Goal: Task Accomplishment & Management: Manage account settings

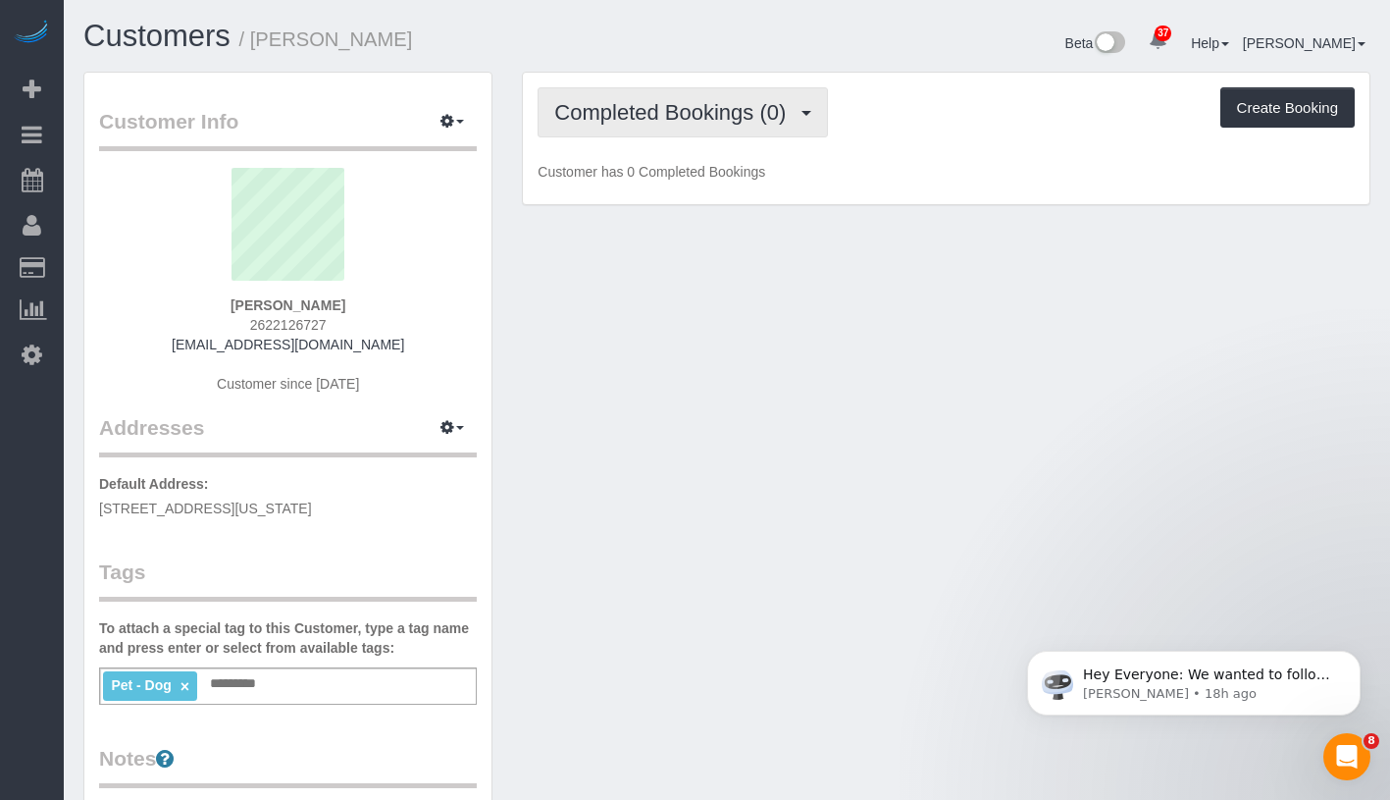
click at [683, 122] on span "Completed Bookings (0)" at bounding box center [674, 112] width 241 height 25
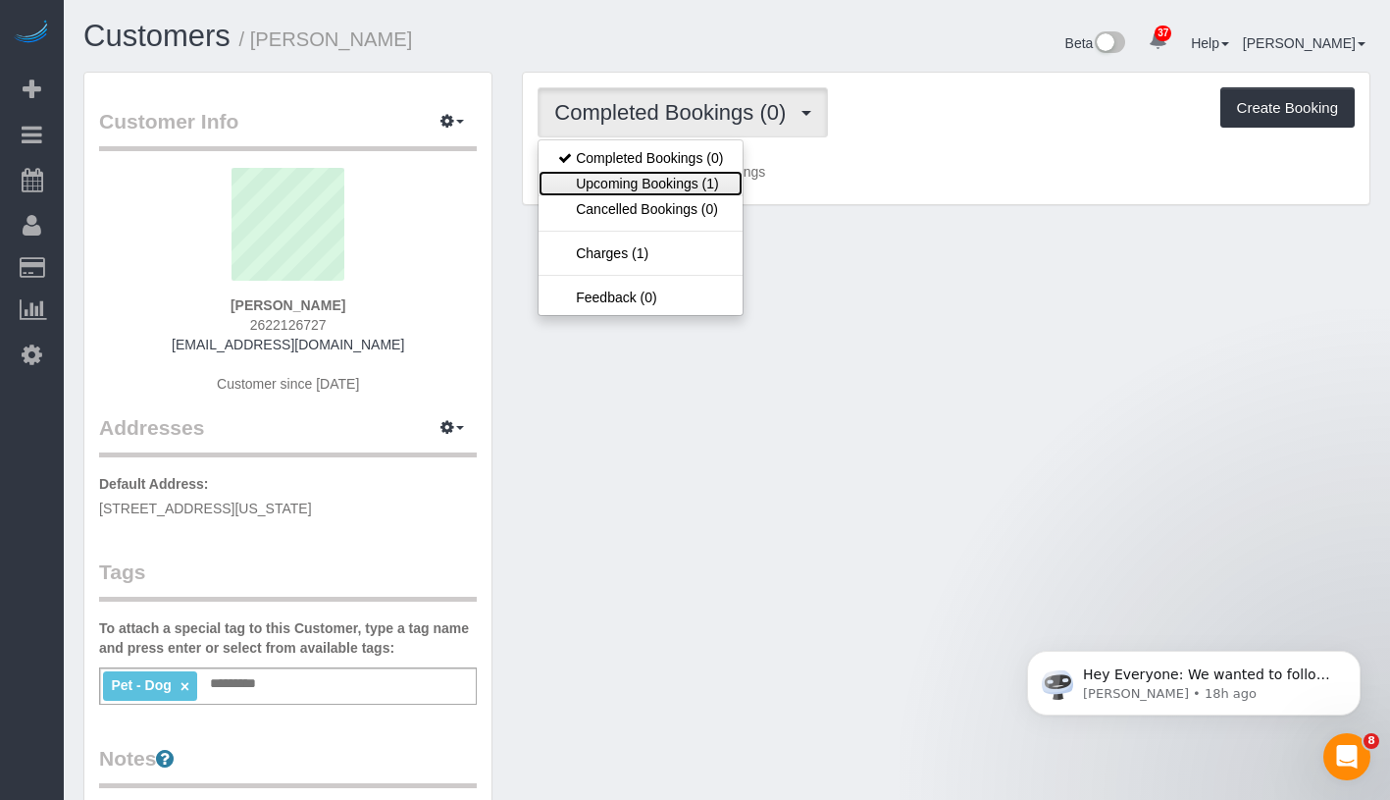
click at [653, 185] on link "Upcoming Bookings (1)" at bounding box center [641, 184] width 204 height 26
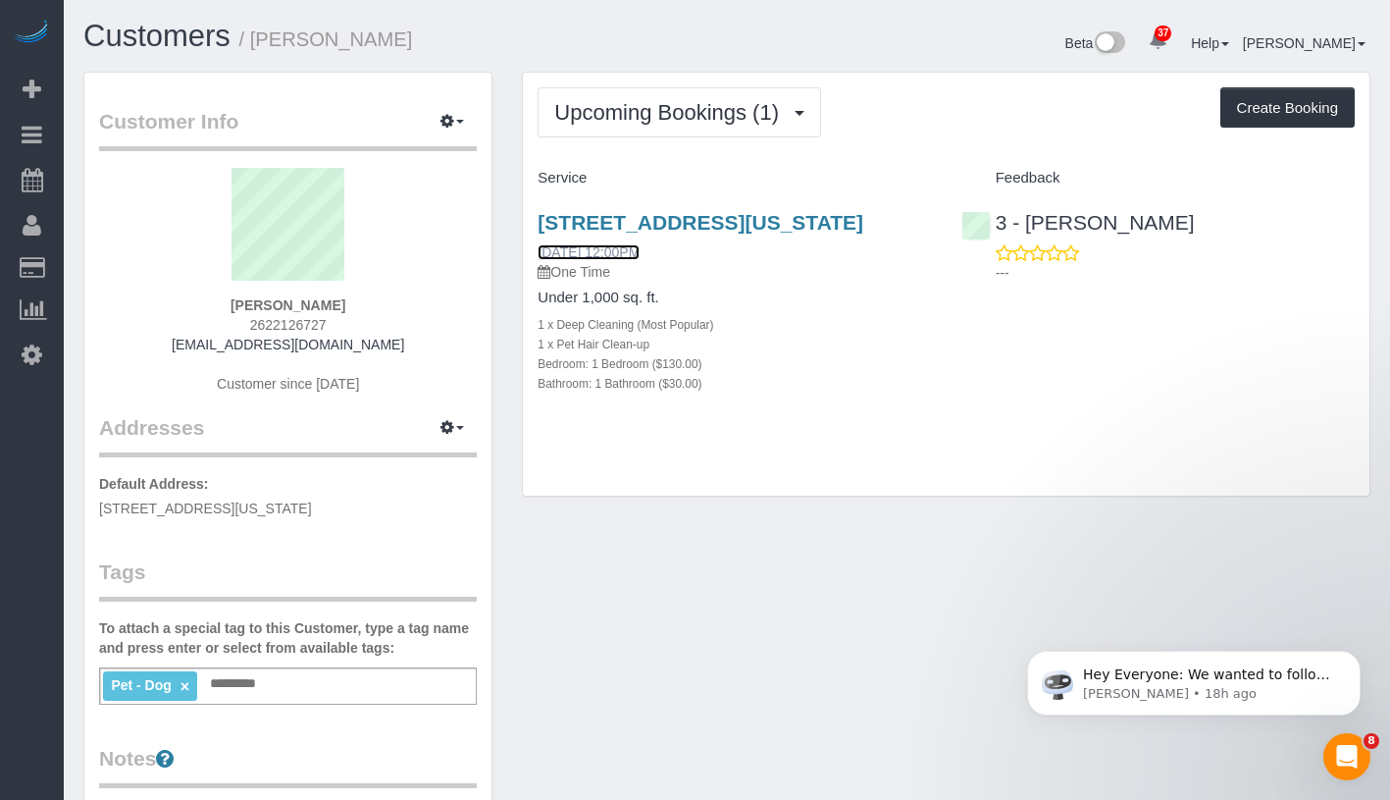
click at [640, 260] on link "[DATE] 12:00PM" at bounding box center [589, 252] width 102 height 16
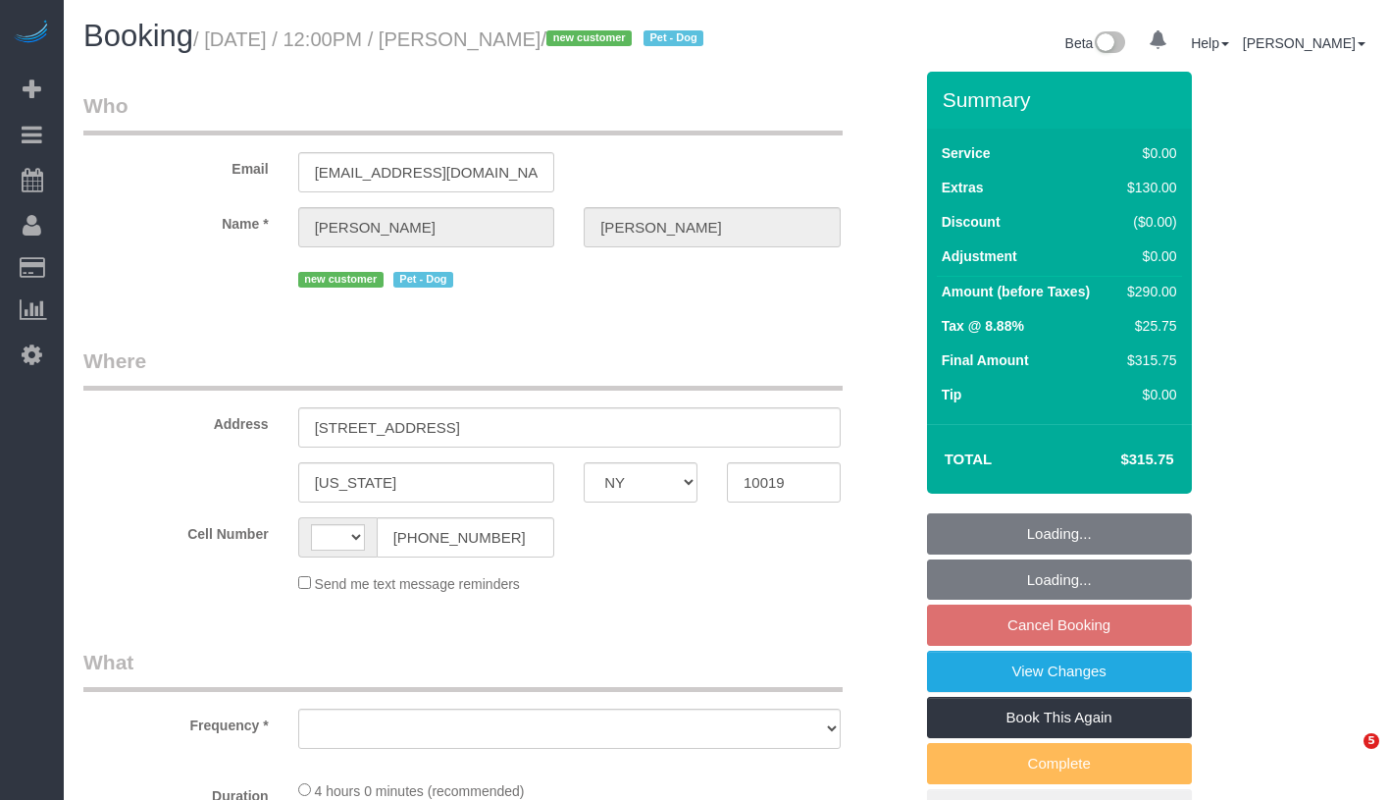
select select "NY"
select select "string:US"
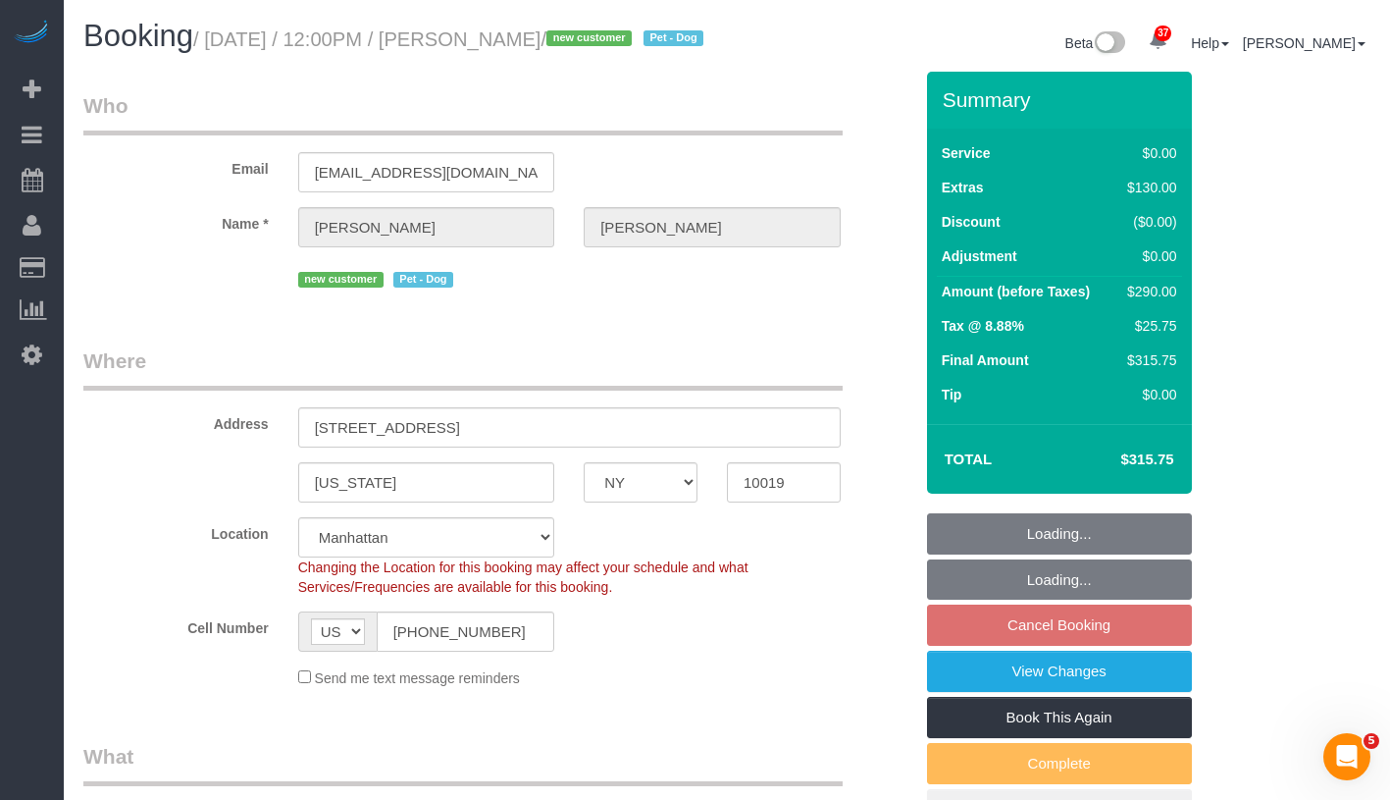
select select "string:stripe-pm_1SFHfl4VGloSiKo7zwYwSflI"
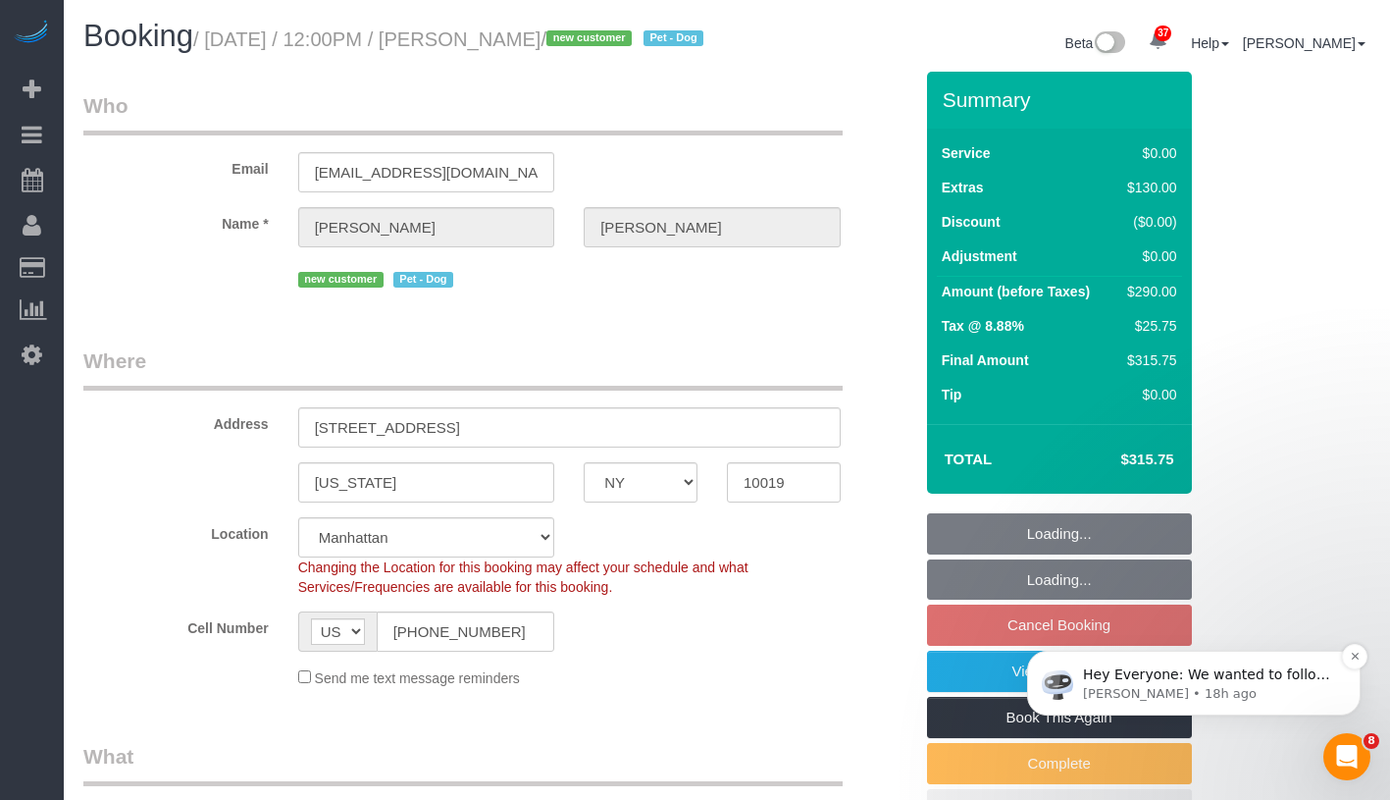
select select "object:821"
select select "spot1"
select select "number:59"
select select "number:73"
select select "number:13"
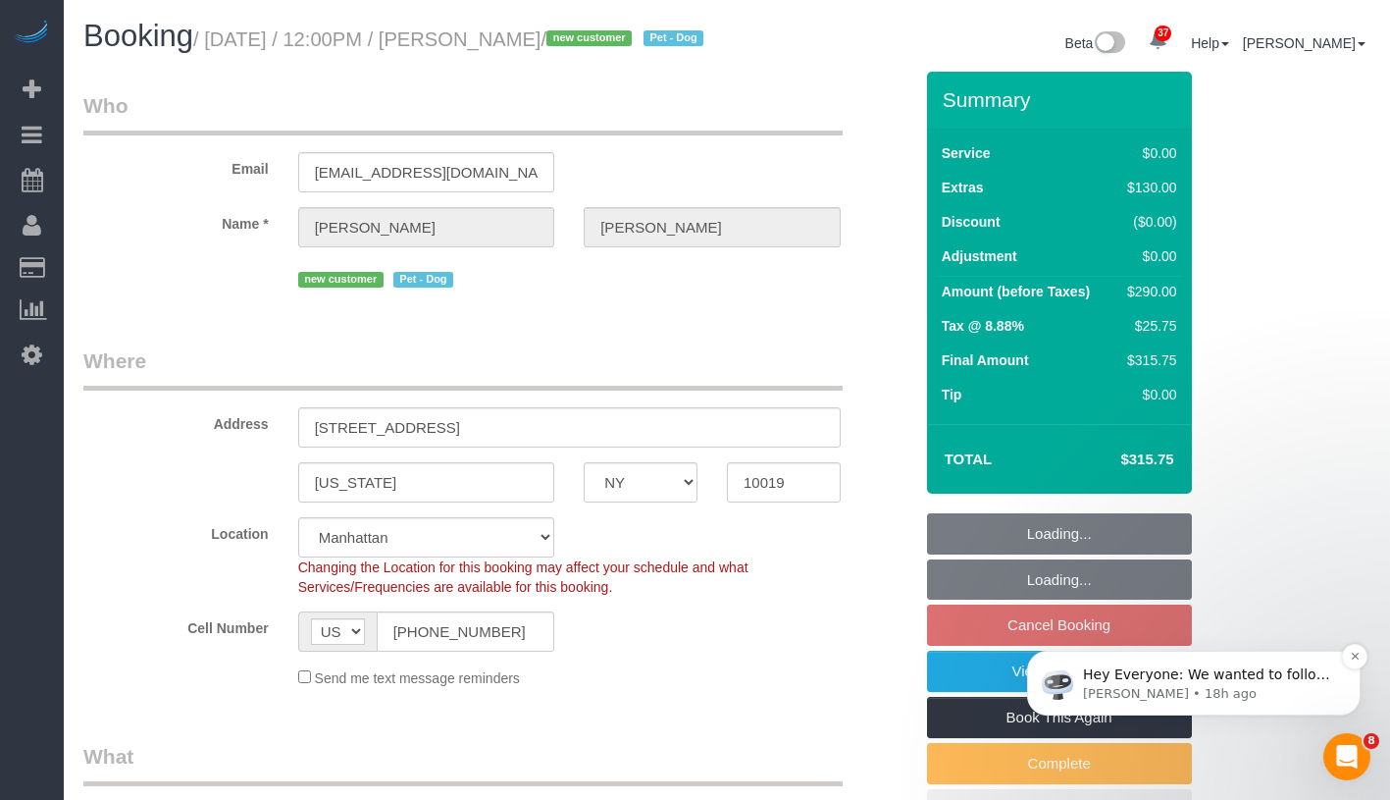
select select "number:5"
select select "object:975"
select select "1"
click at [1351, 657] on icon "Dismiss notification" at bounding box center [1355, 655] width 11 height 11
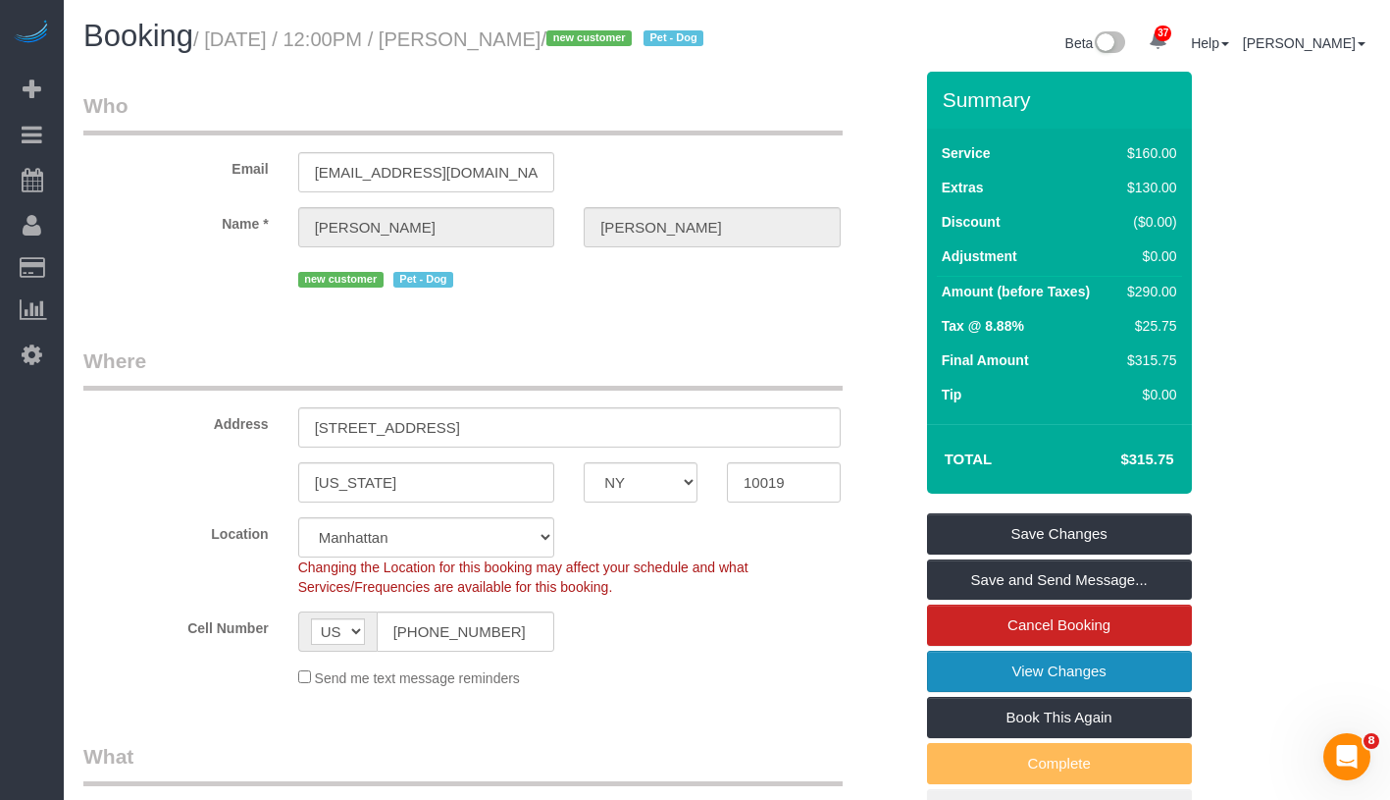
click at [1119, 692] on link "View Changes" at bounding box center [1059, 670] width 265 height 41
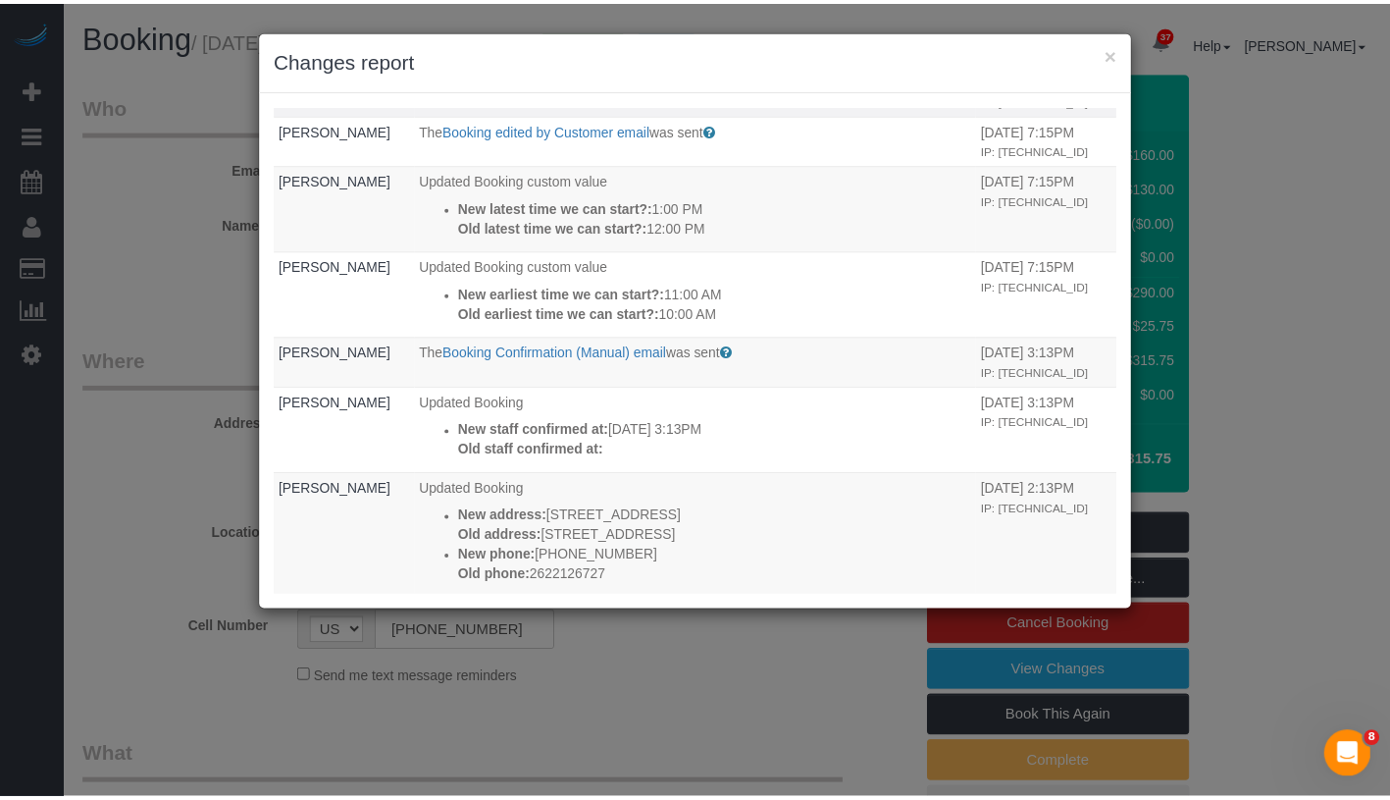
scroll to position [236, 0]
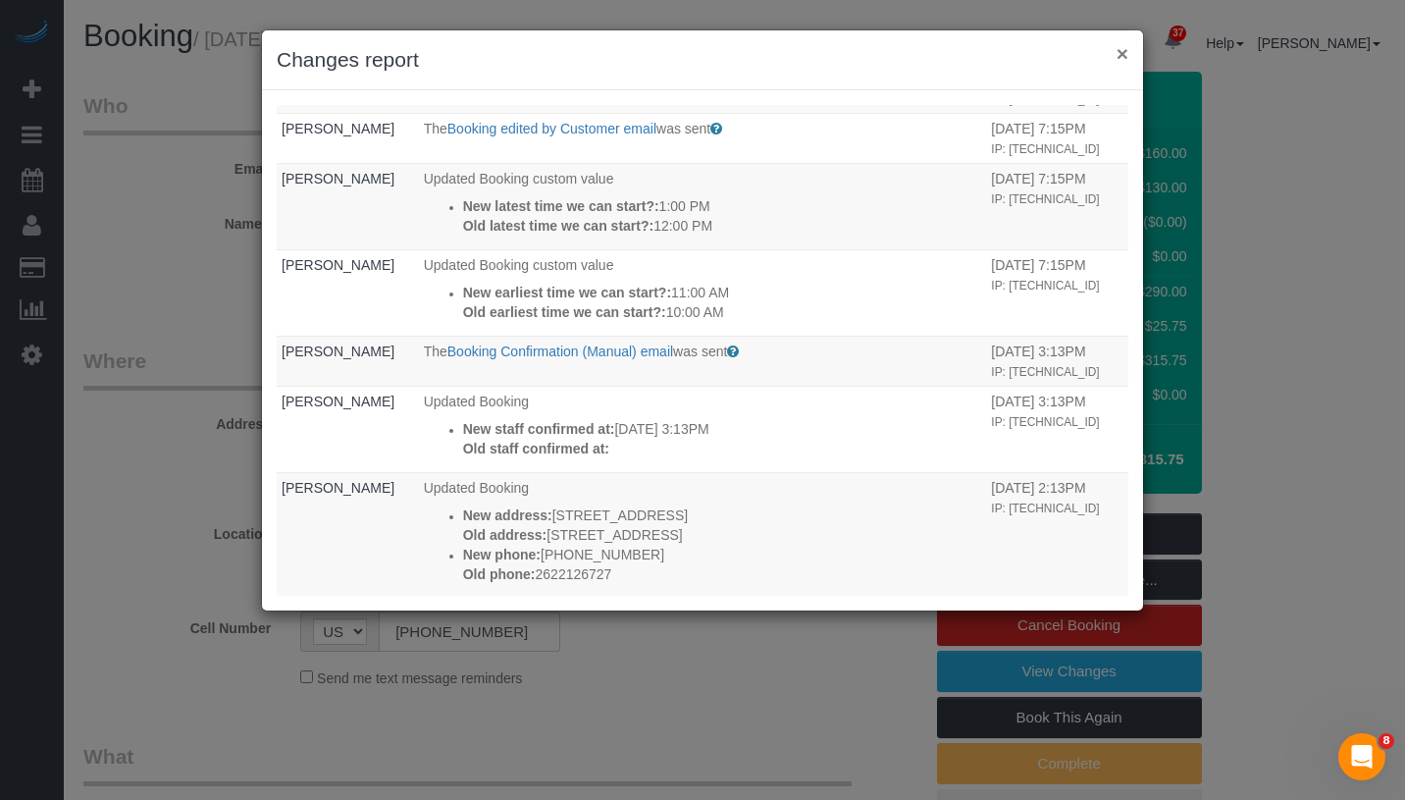
click at [1120, 55] on button "×" at bounding box center [1123, 53] width 12 height 21
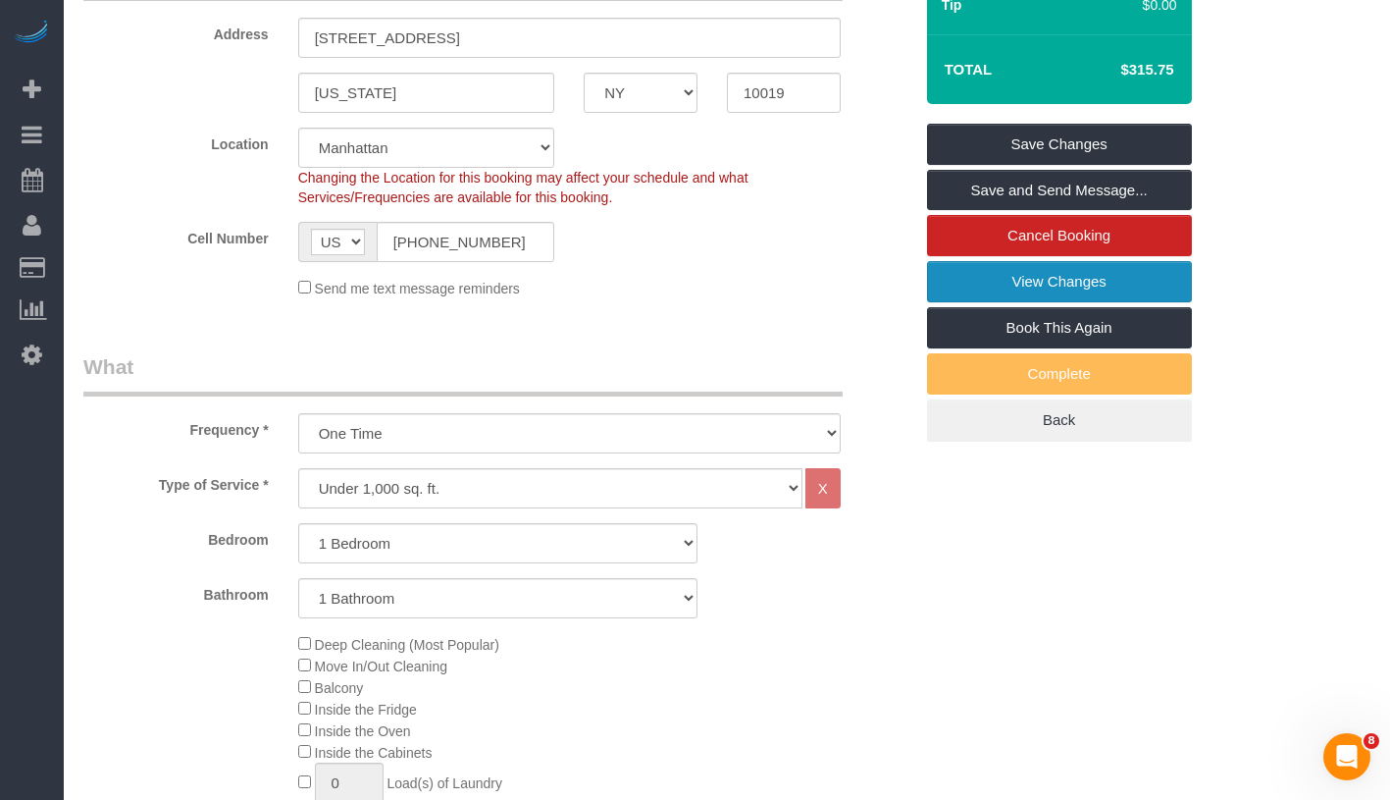
scroll to position [0, 0]
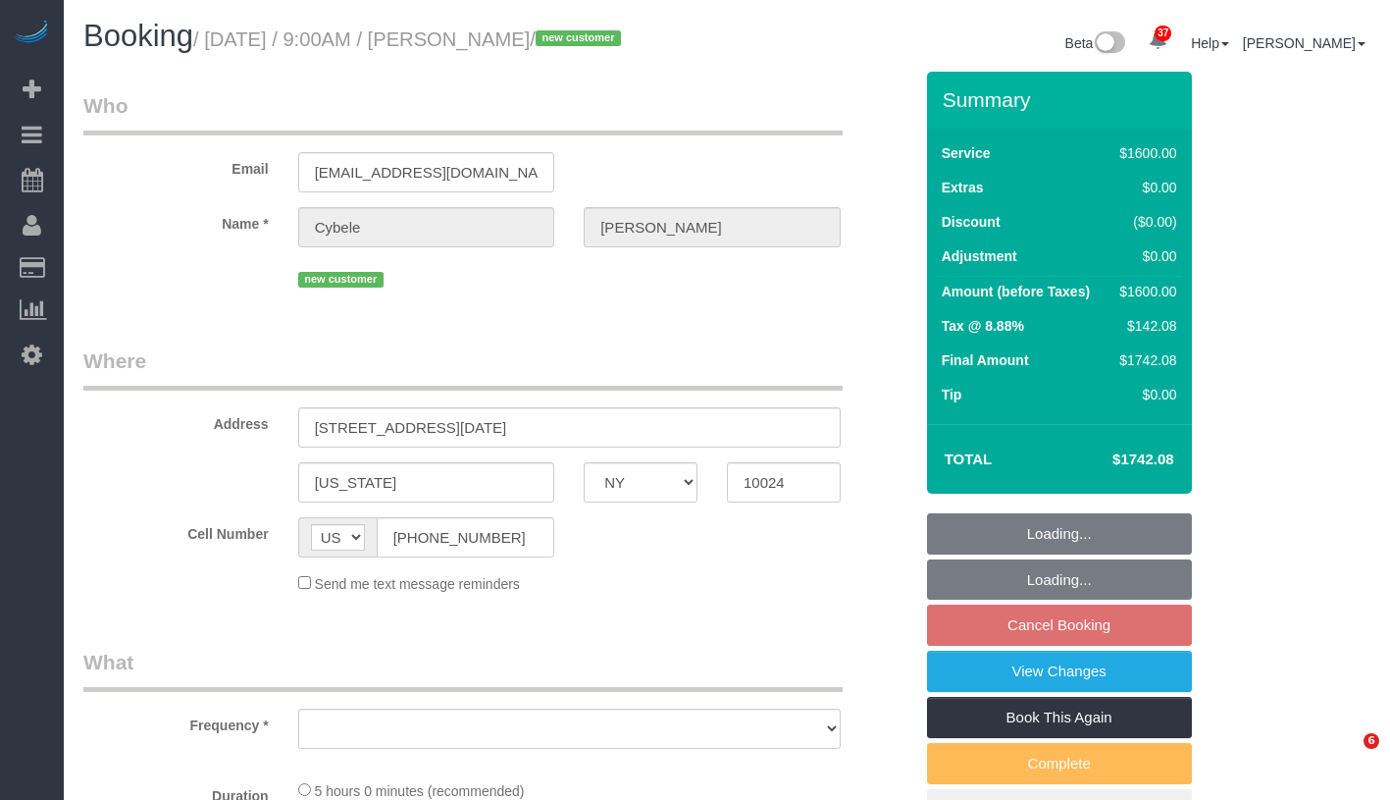
select select "NY"
select select "number:89"
select select "number:71"
select select "number:14"
select select "number:5"
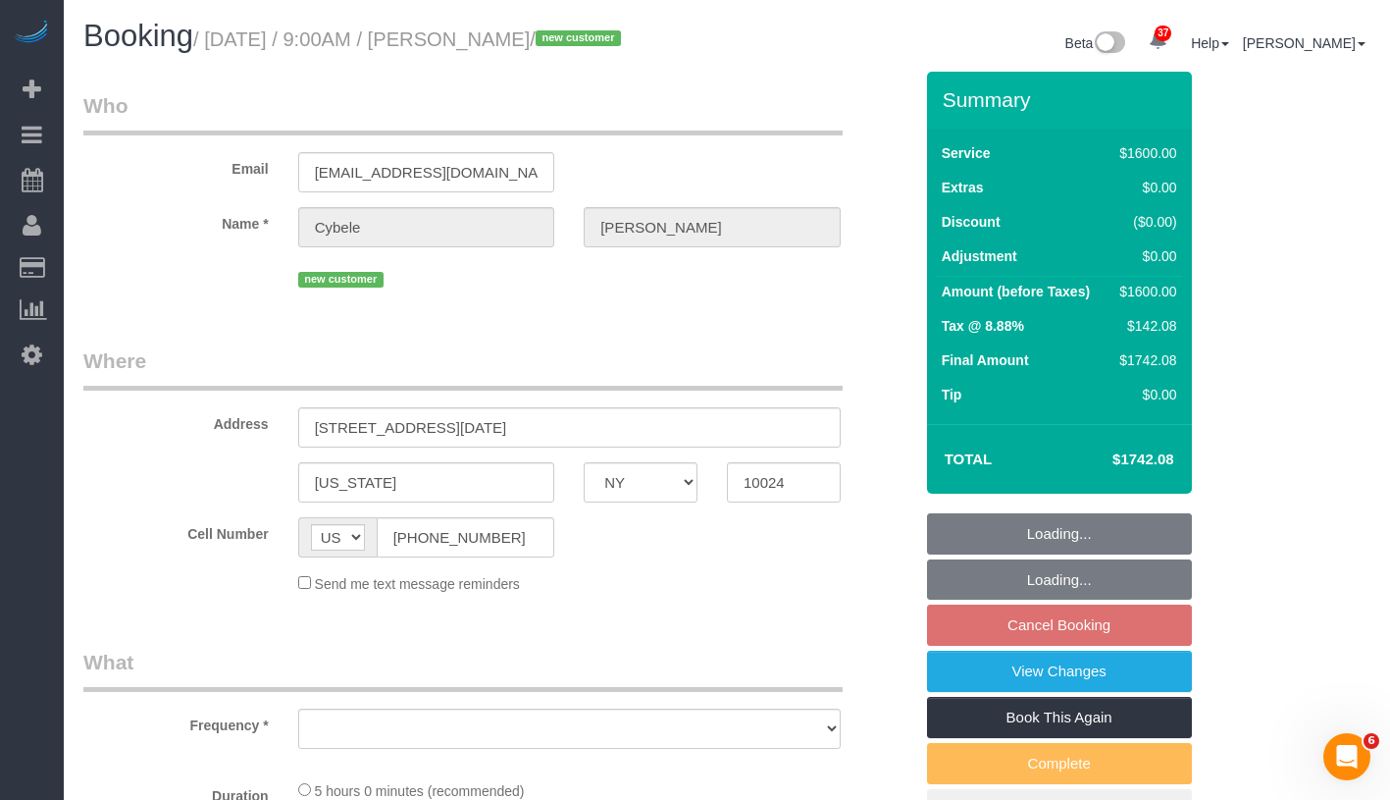
select select "object:1083"
select select "4"
select select "300"
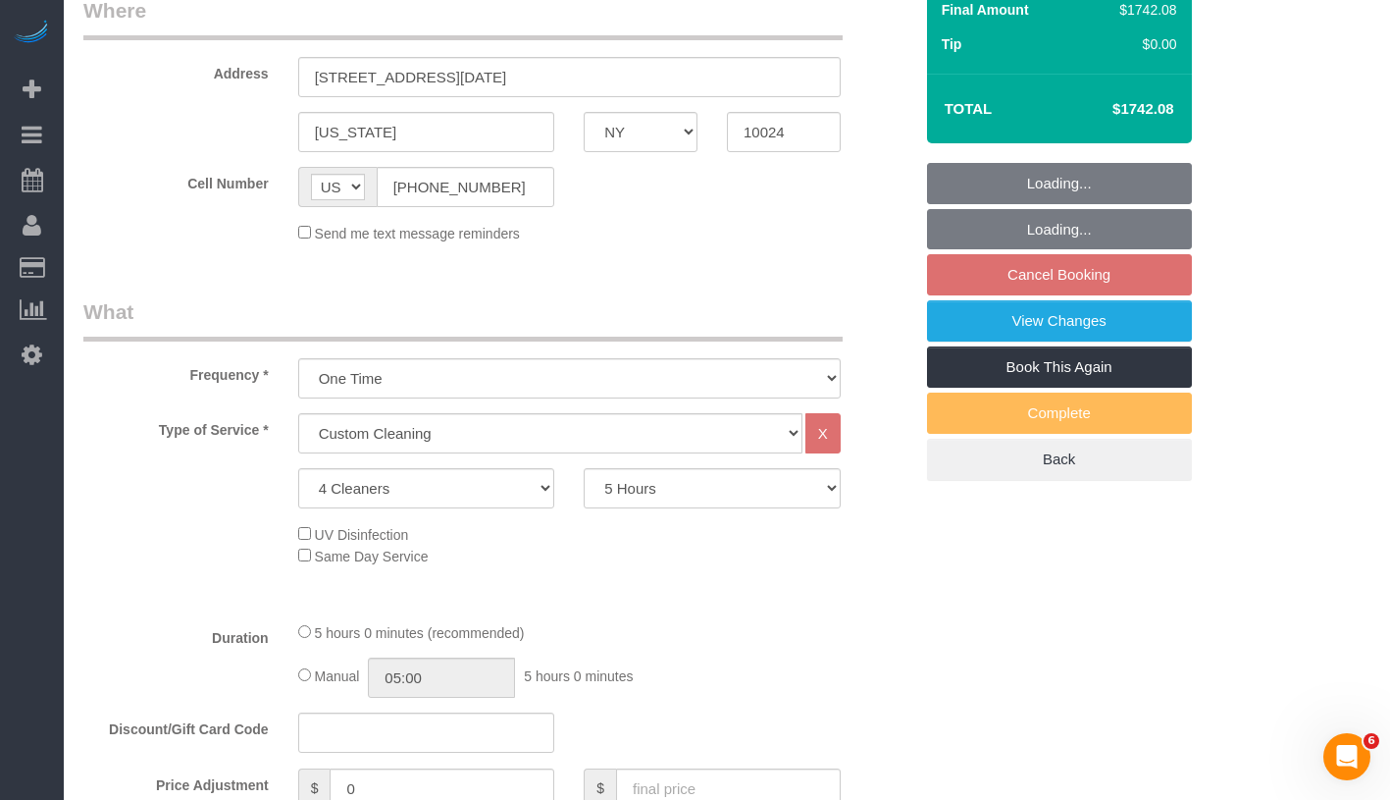
select select "string:stripe-pm_1SFwzW4VGloSiKo7y5h0o3YX"
select select "spot2"
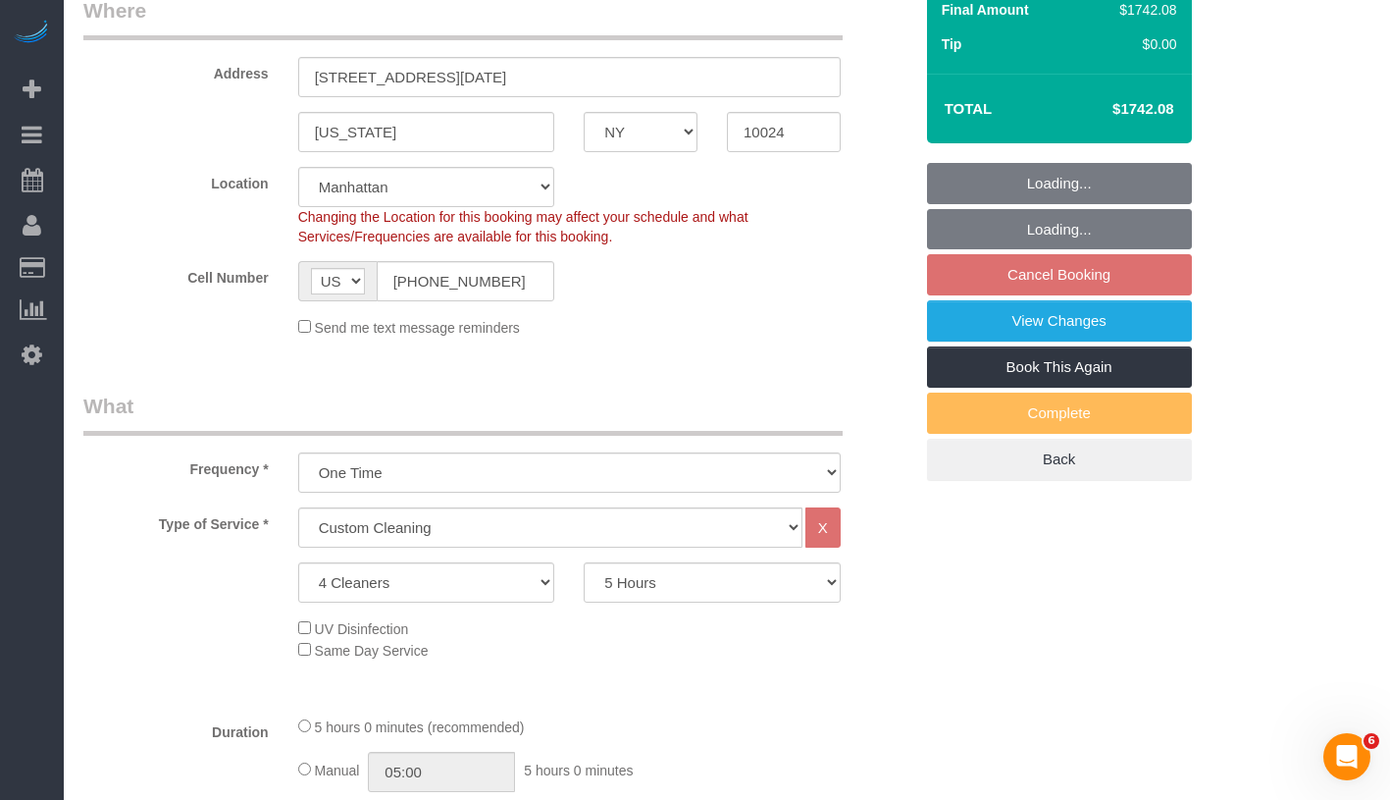
select select "object:1475"
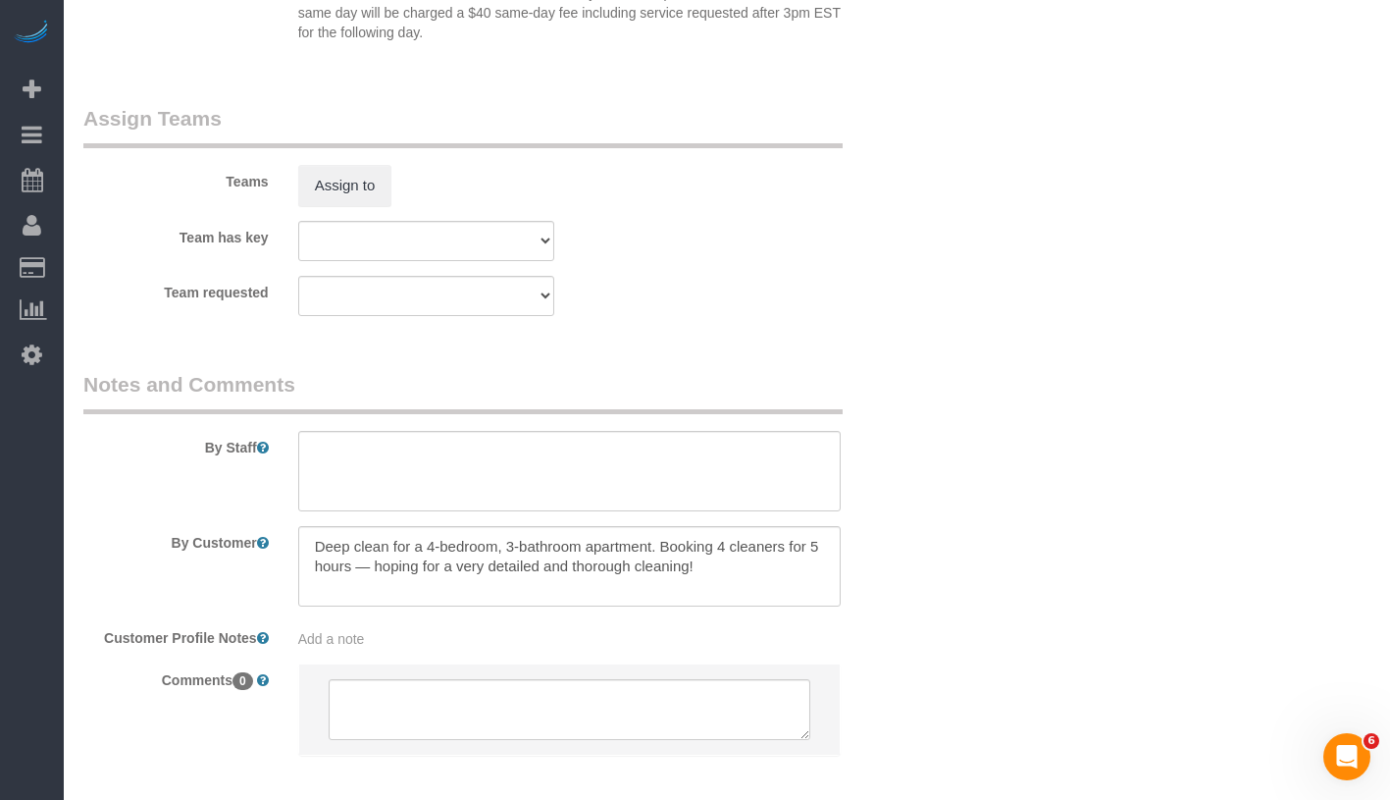
scroll to position [2170, 0]
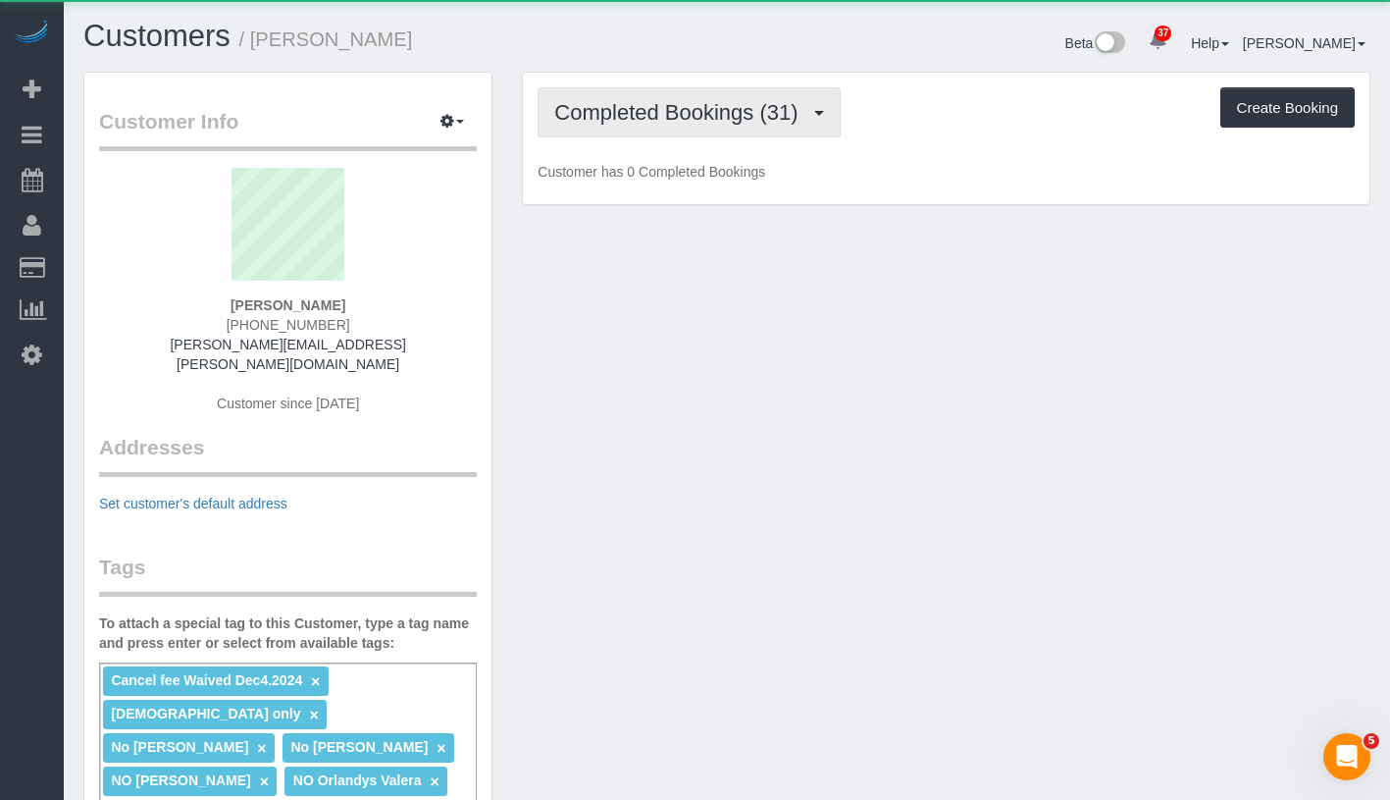
click at [635, 120] on span "Completed Bookings (31)" at bounding box center [680, 112] width 253 height 25
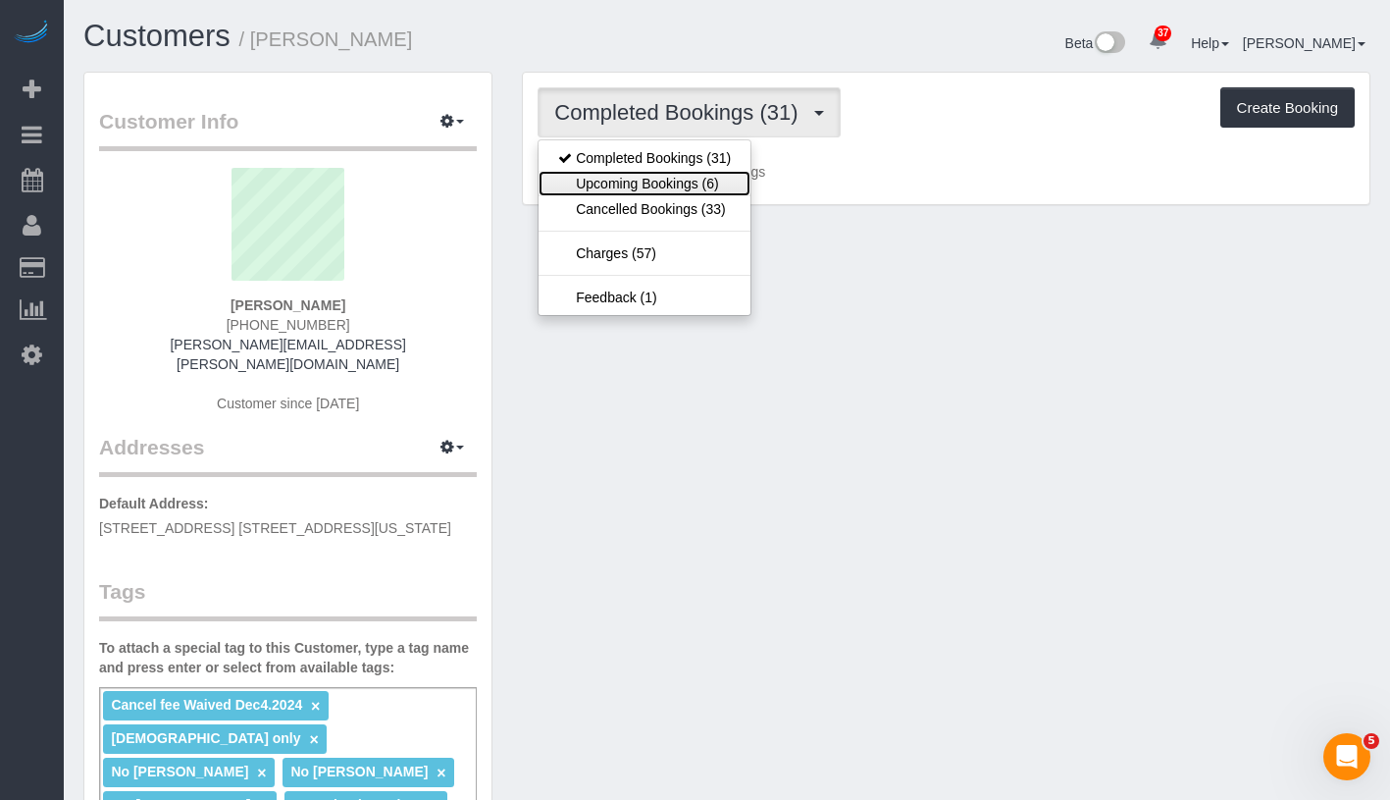
click at [630, 185] on link "Upcoming Bookings (6)" at bounding box center [645, 184] width 212 height 26
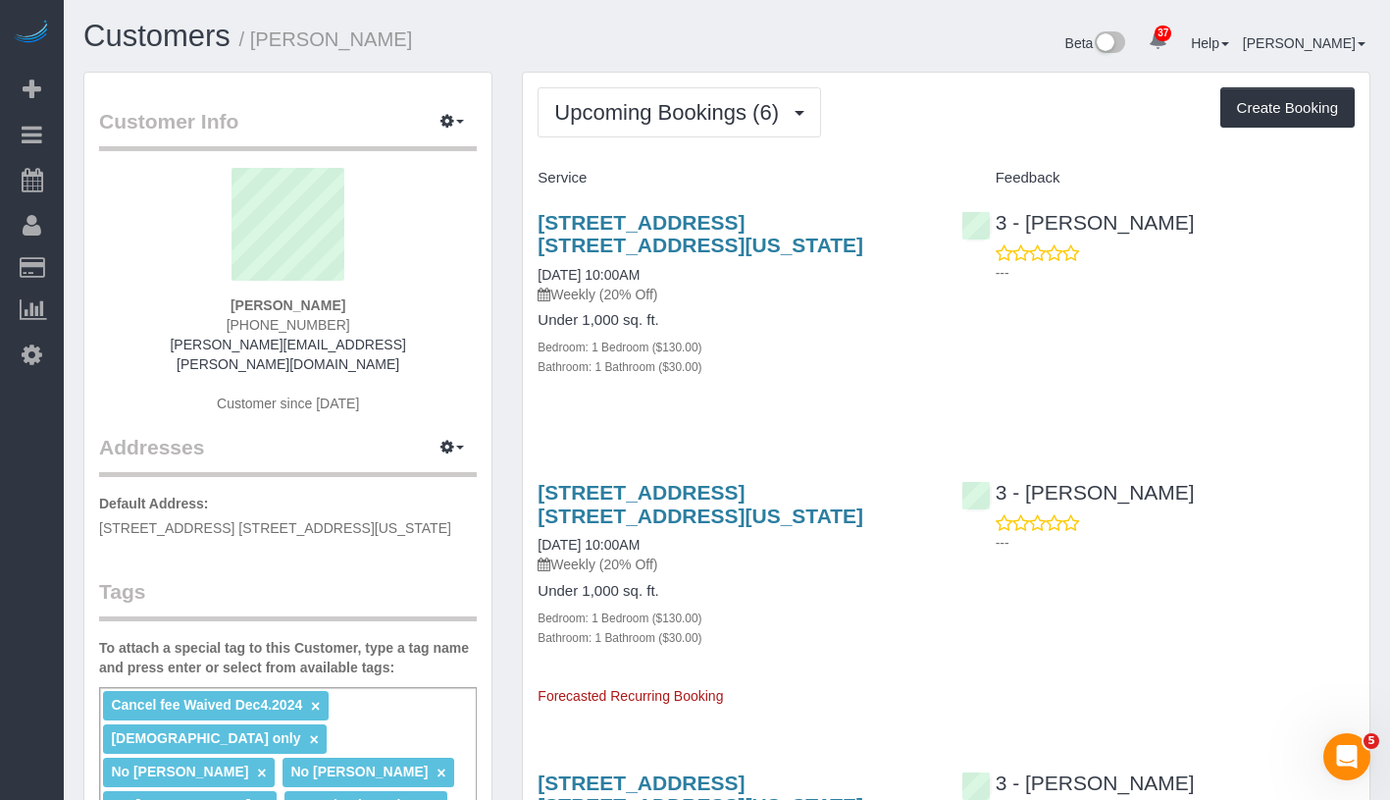
click at [910, 119] on div "Upcoming Bookings (6) Completed Bookings (31) Upcoming Bookings (6) Cancelled B…" at bounding box center [946, 112] width 817 height 50
click at [682, 225] on link "1 Union Square South, Apt. 17f, New York, NY 10003" at bounding box center [701, 233] width 326 height 45
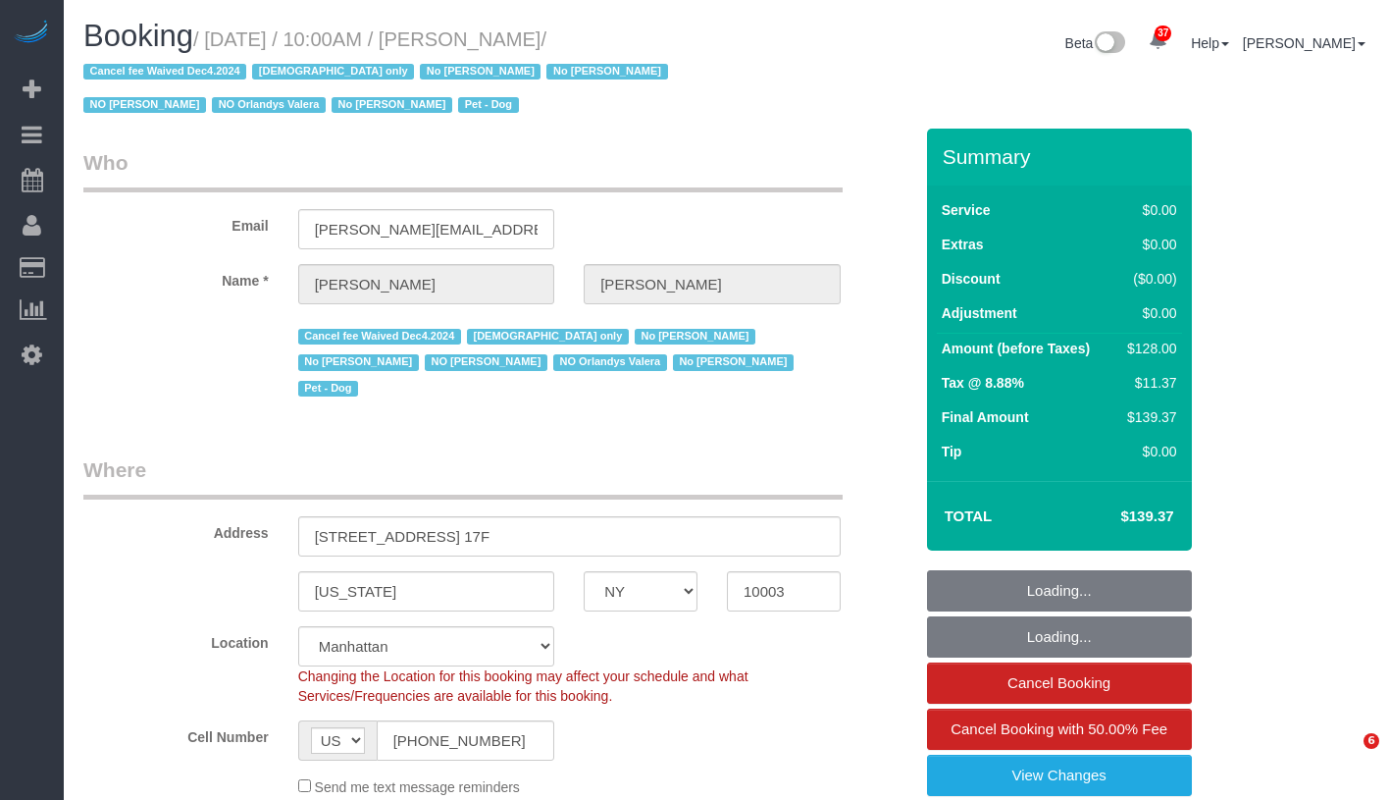
select select "NY"
select select "spot1"
select select "number:58"
select select "number:72"
select select "number:13"
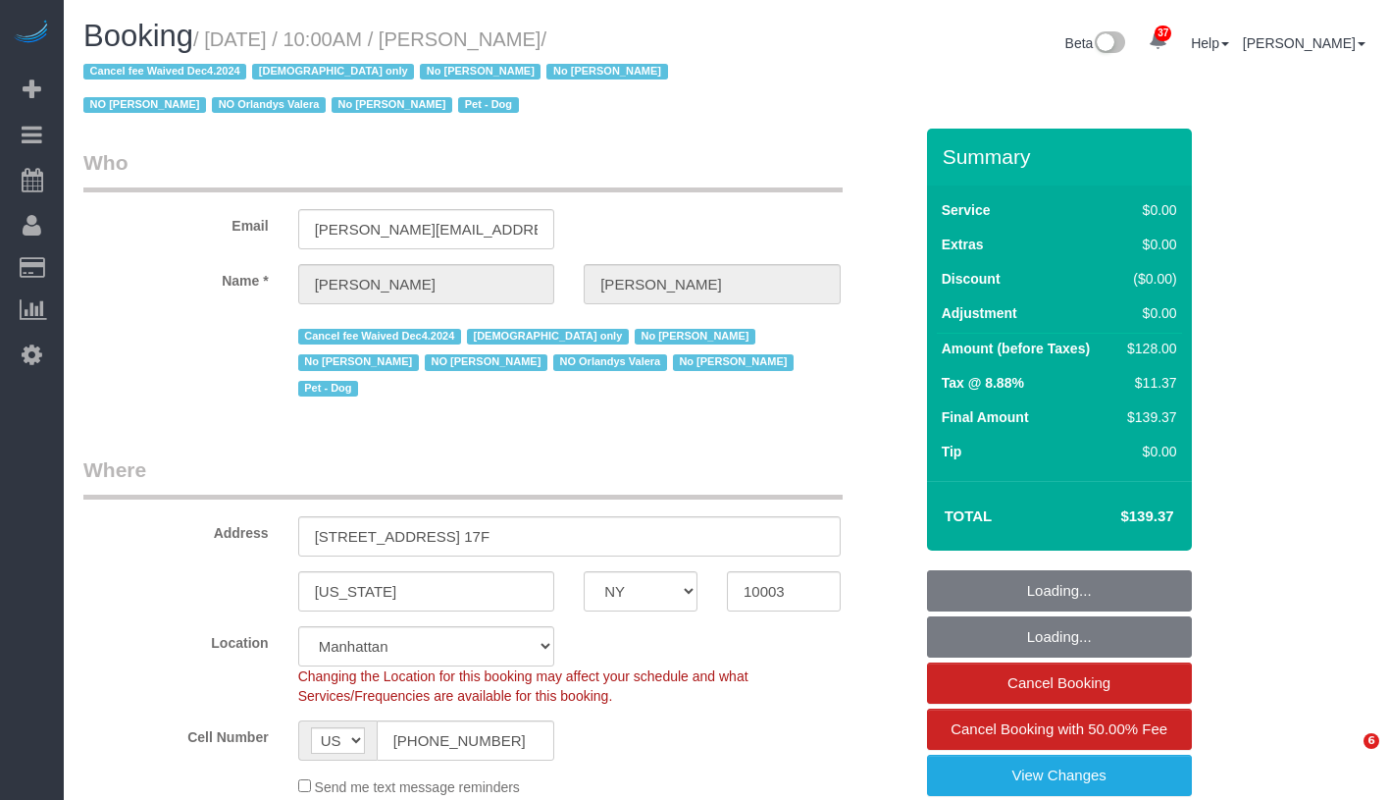
select select "number:5"
select select "object:1525"
select select "1"
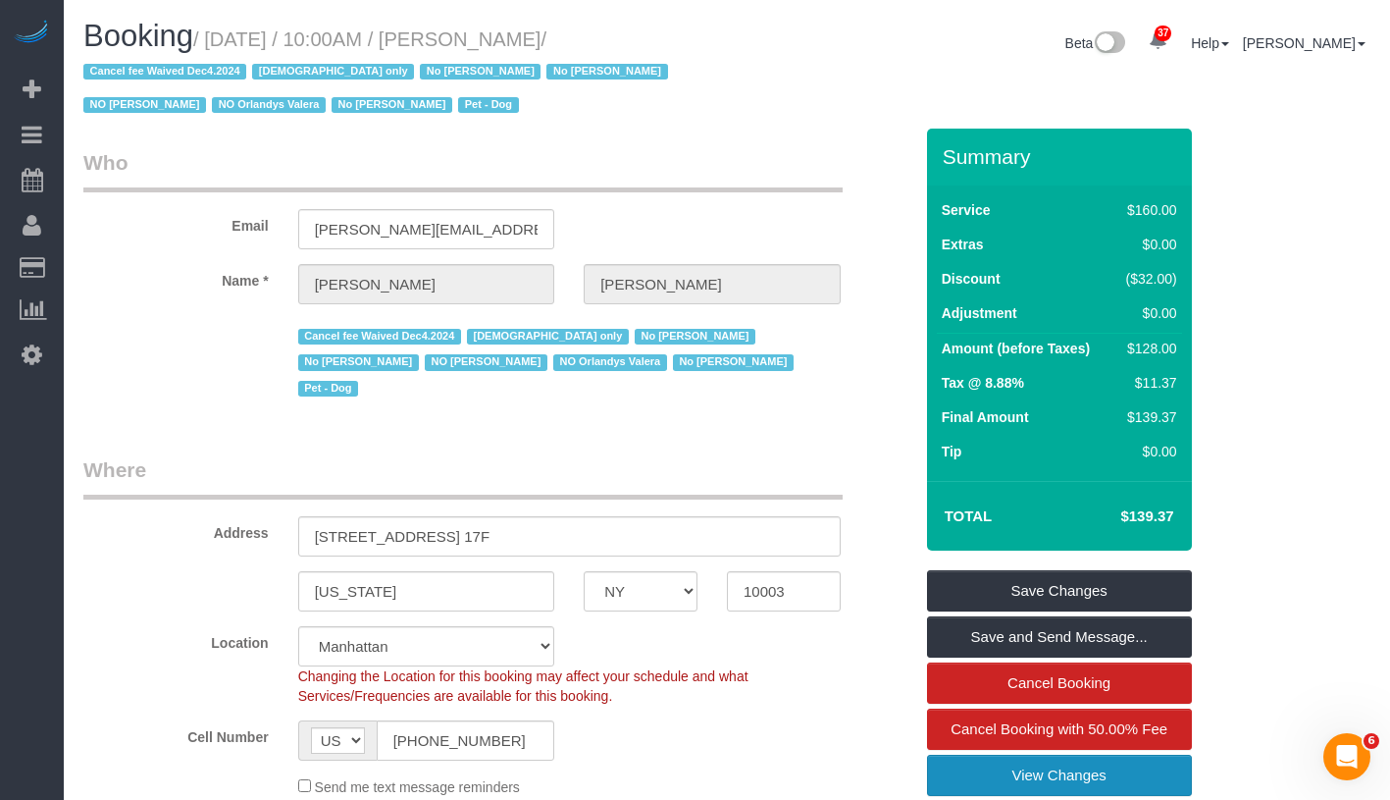
click at [1104, 768] on link "View Changes" at bounding box center [1059, 774] width 265 height 41
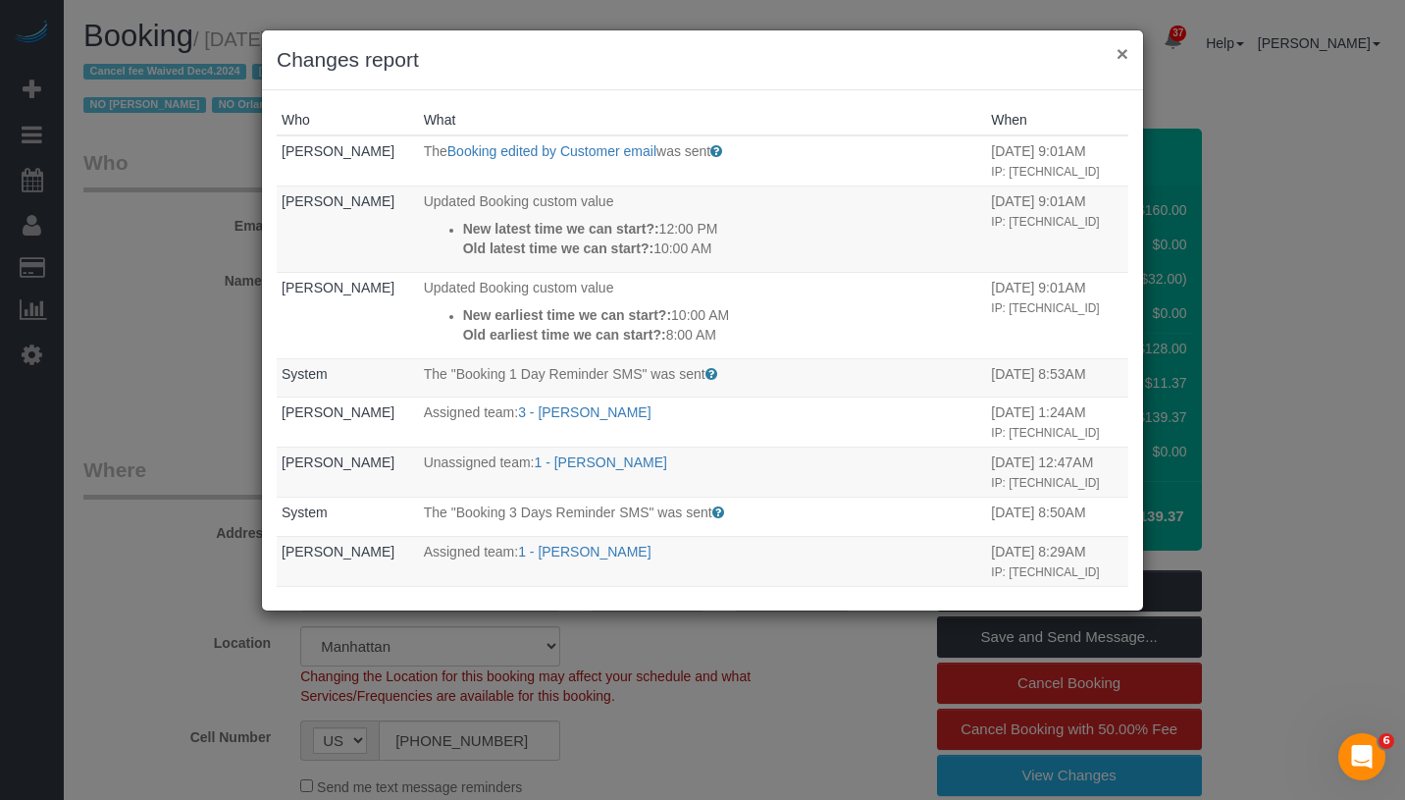
click at [1121, 55] on button "×" at bounding box center [1123, 53] width 12 height 21
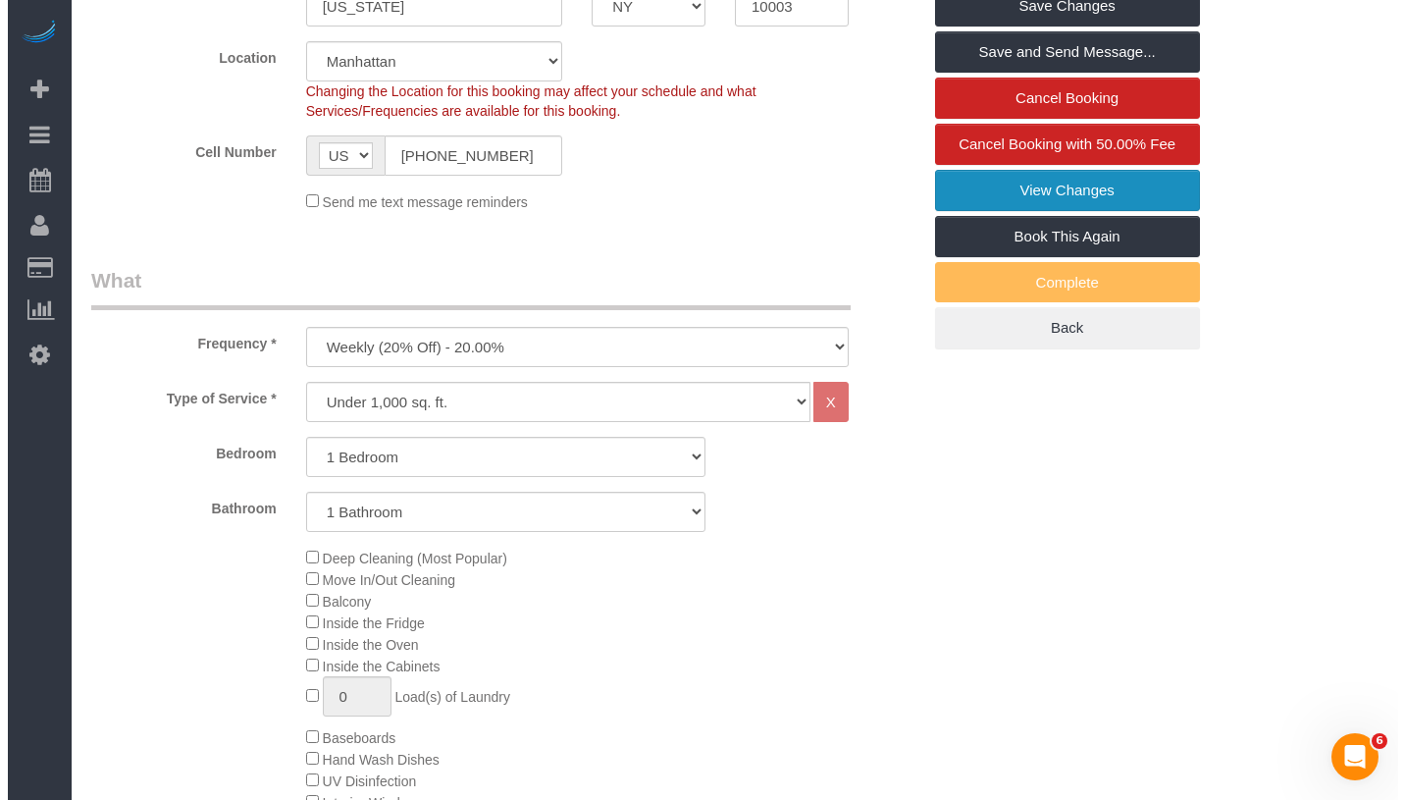
scroll to position [554, 0]
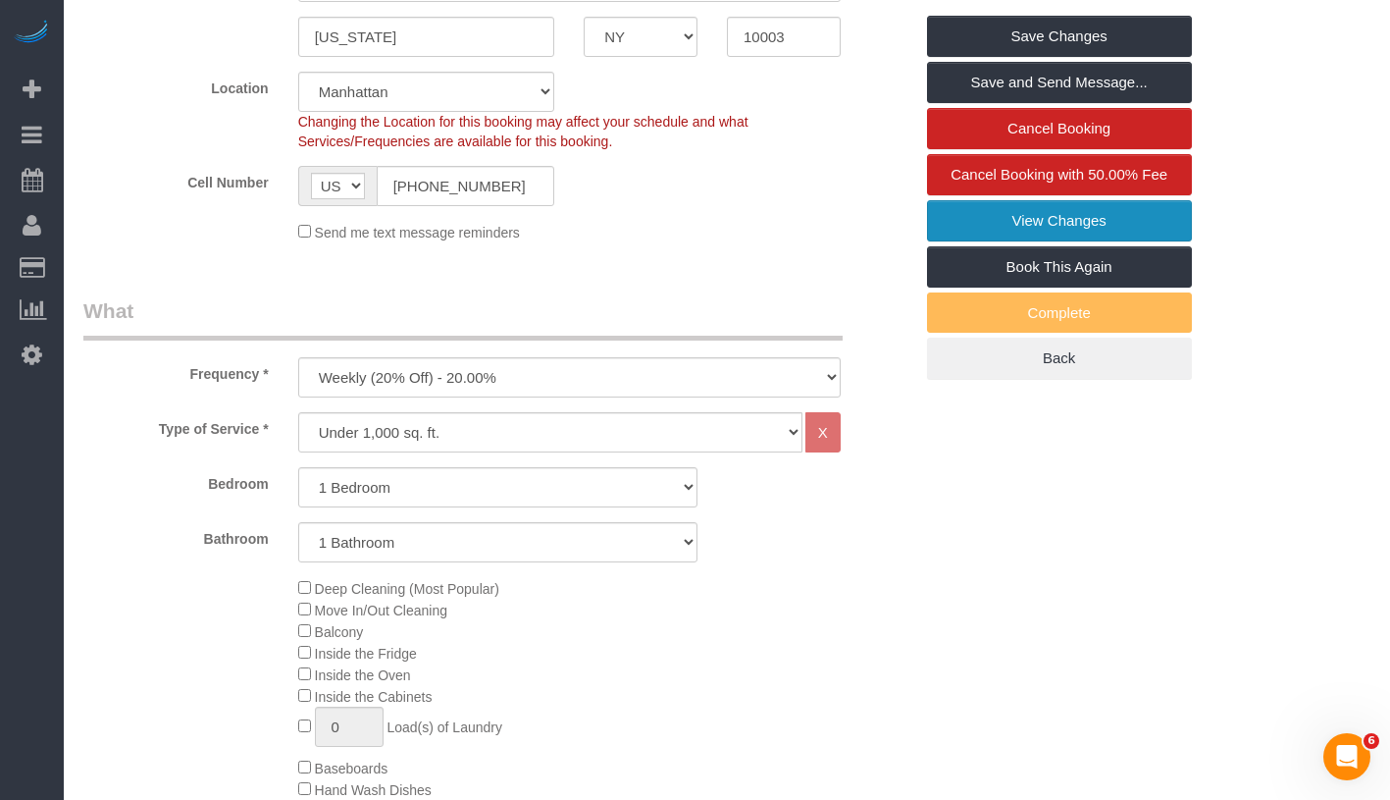
click at [1140, 215] on link "View Changes" at bounding box center [1059, 220] width 265 height 41
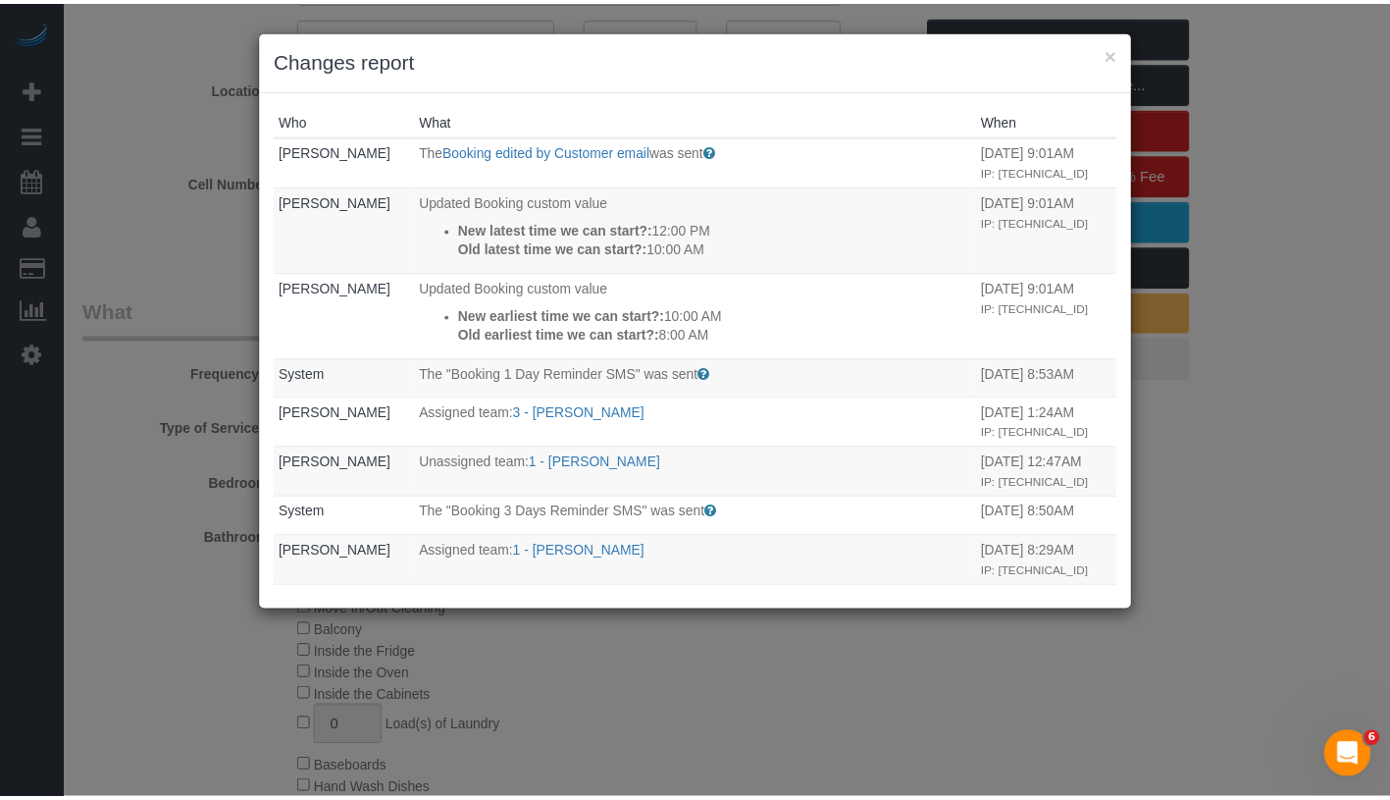
scroll to position [0, 0]
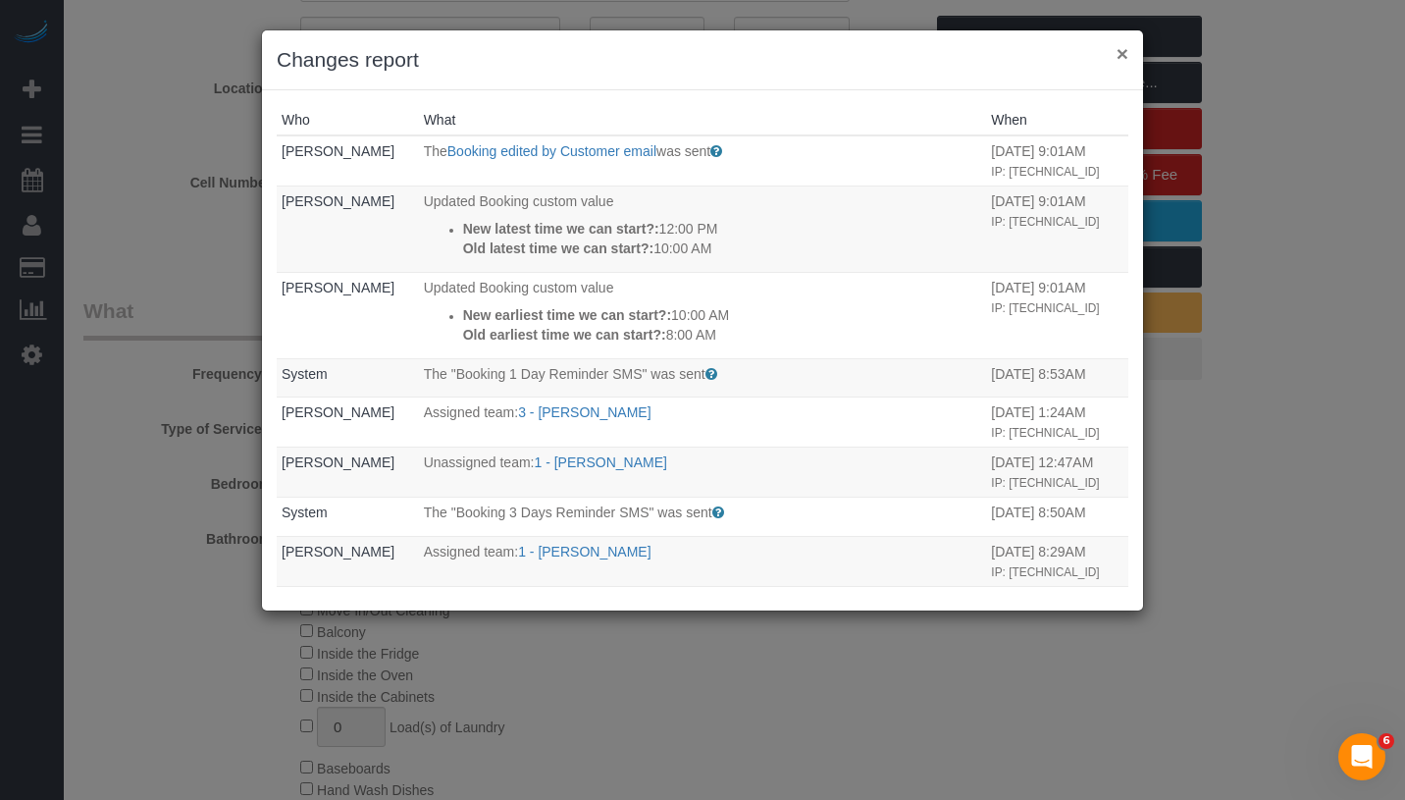
click at [1122, 55] on button "×" at bounding box center [1123, 53] width 12 height 21
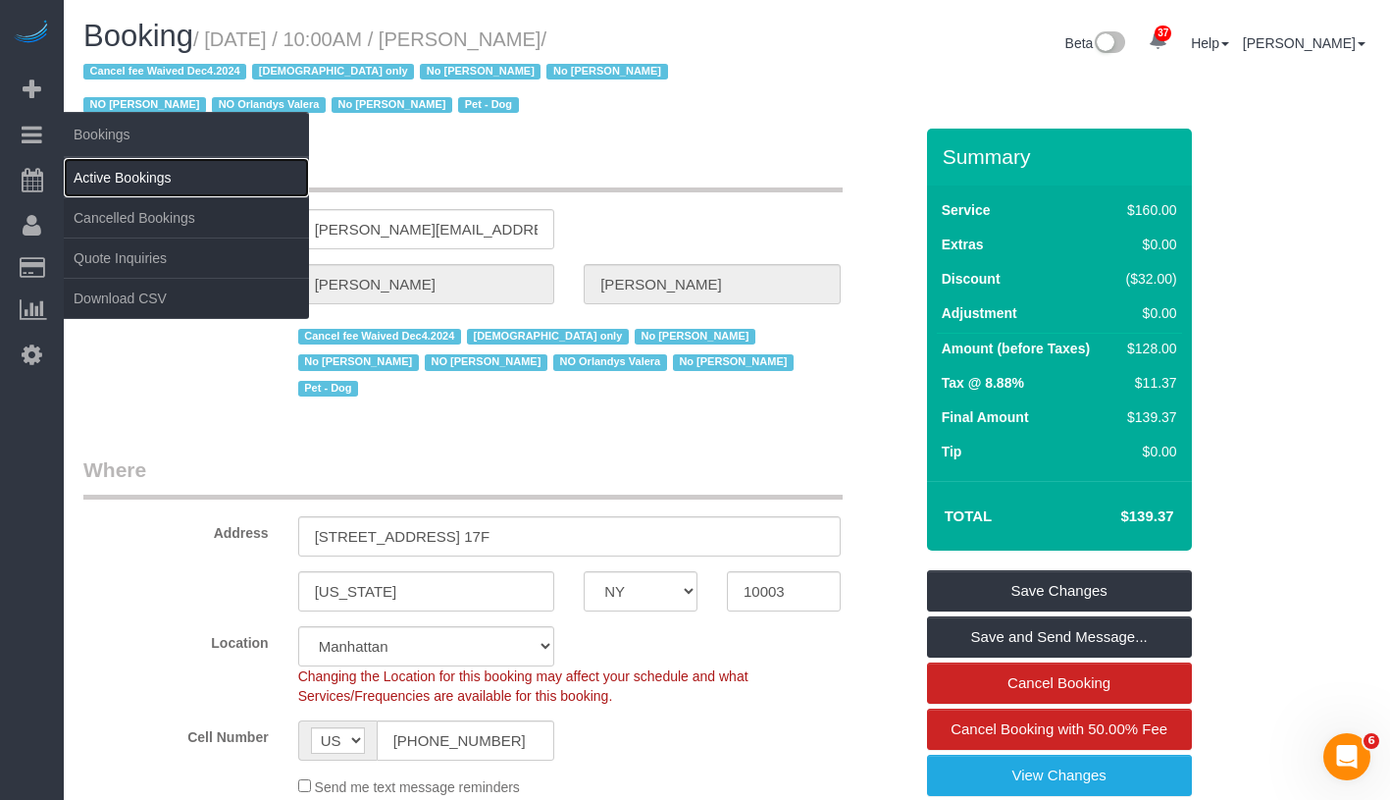
click at [141, 168] on link "Active Bookings" at bounding box center [186, 177] width 245 height 39
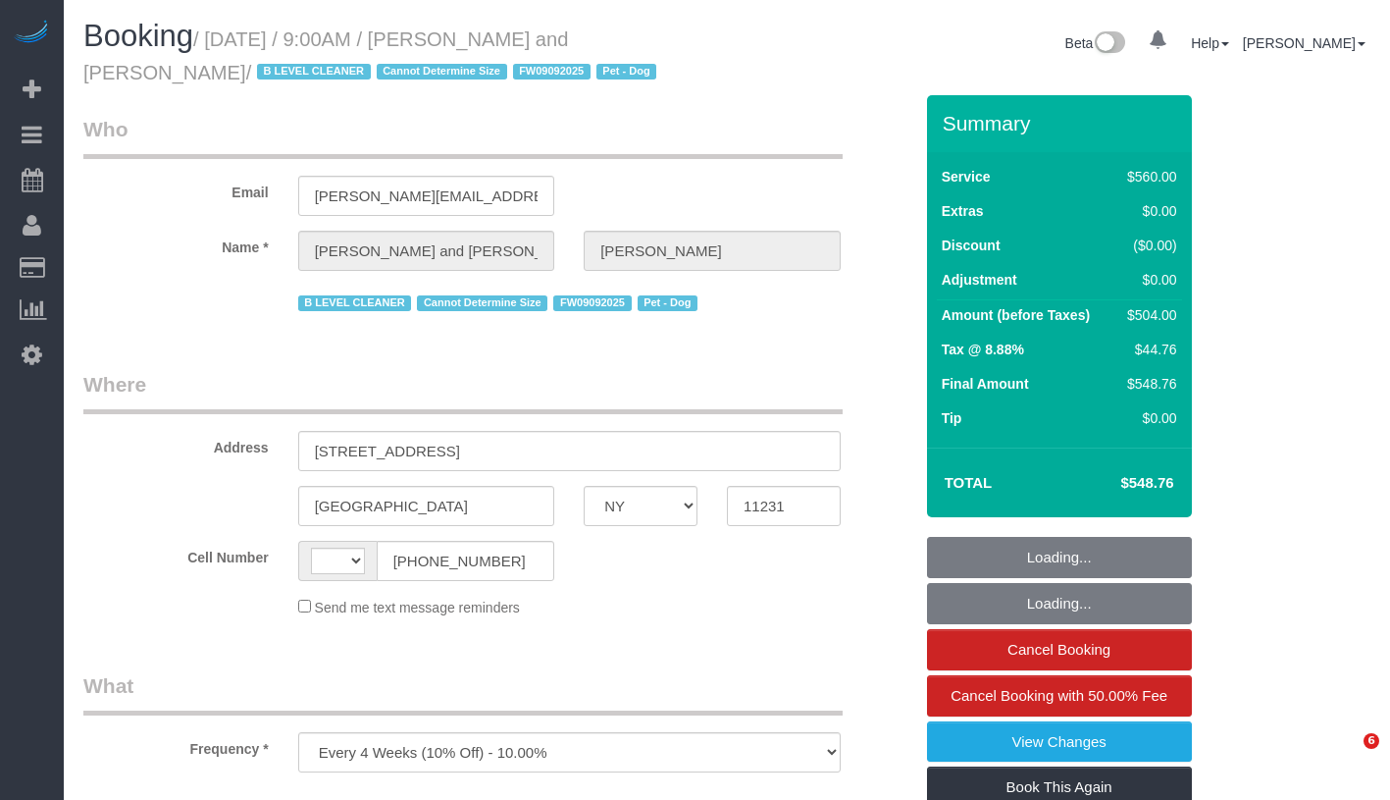
select select "NY"
select select "string:stripe-pm_1Fy8G54VGloSiKo73PStrBvB"
select select "number:57"
select select "number:72"
select select "number:13"
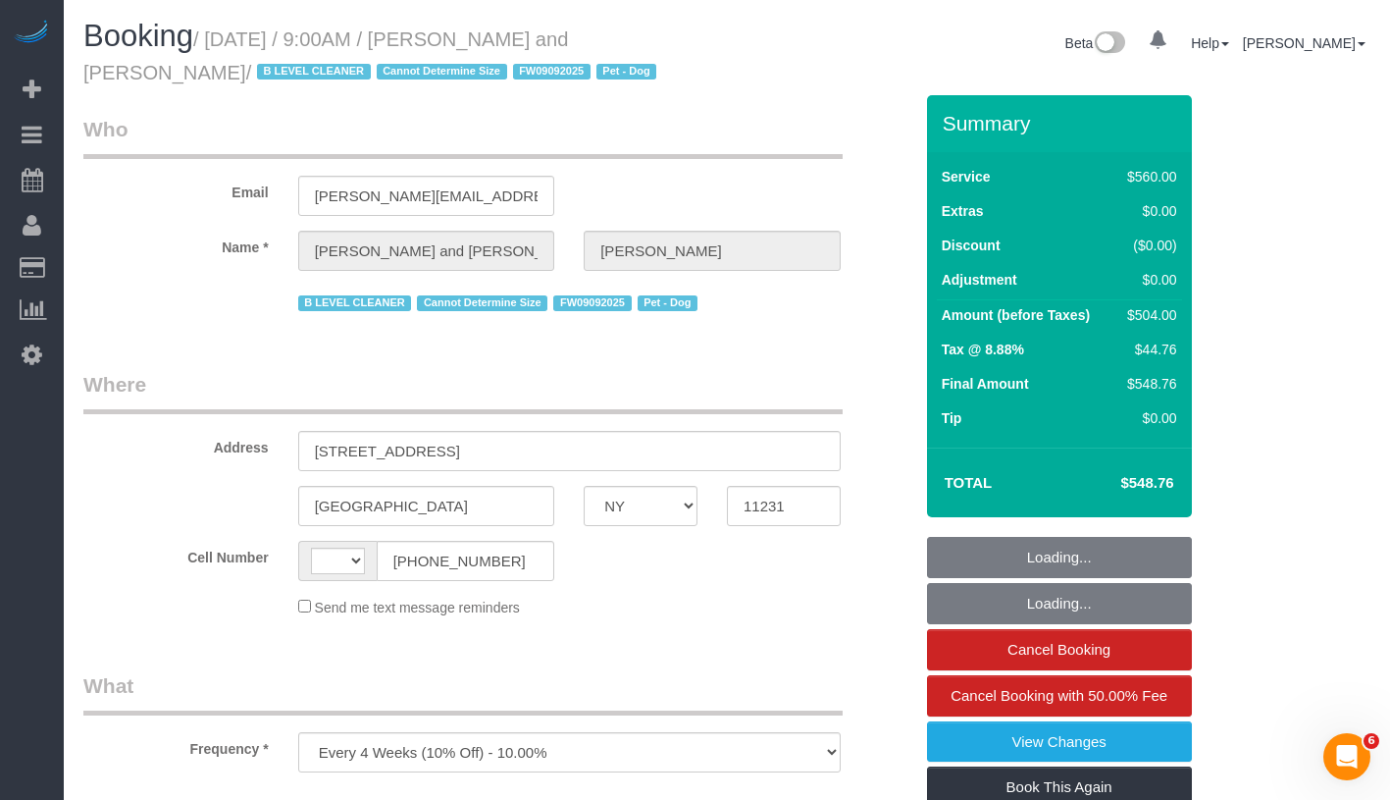
select select "number:5"
select select "string:US"
select select "spot1"
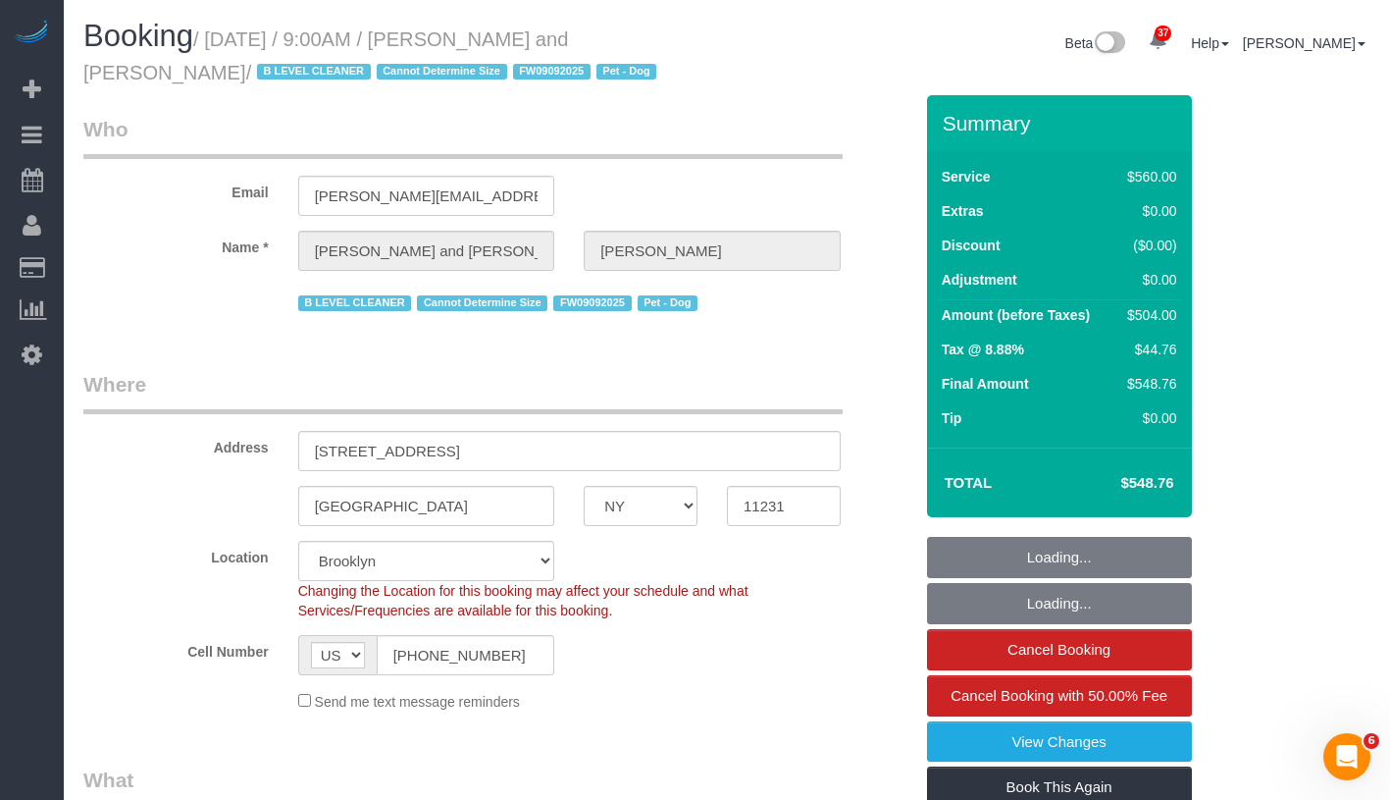
select select "2"
select select "210"
select select "object:1425"
select select "spot46"
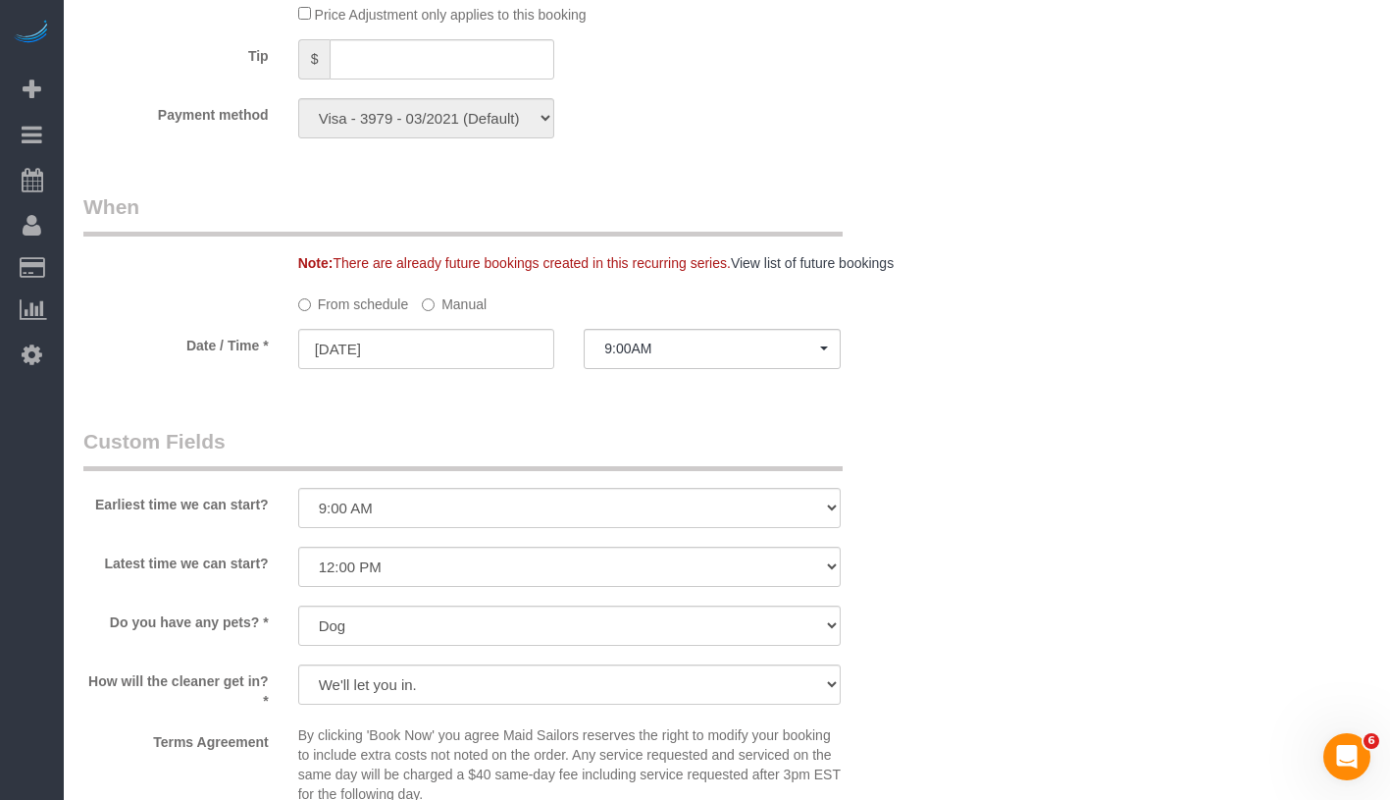
scroll to position [1823, 0]
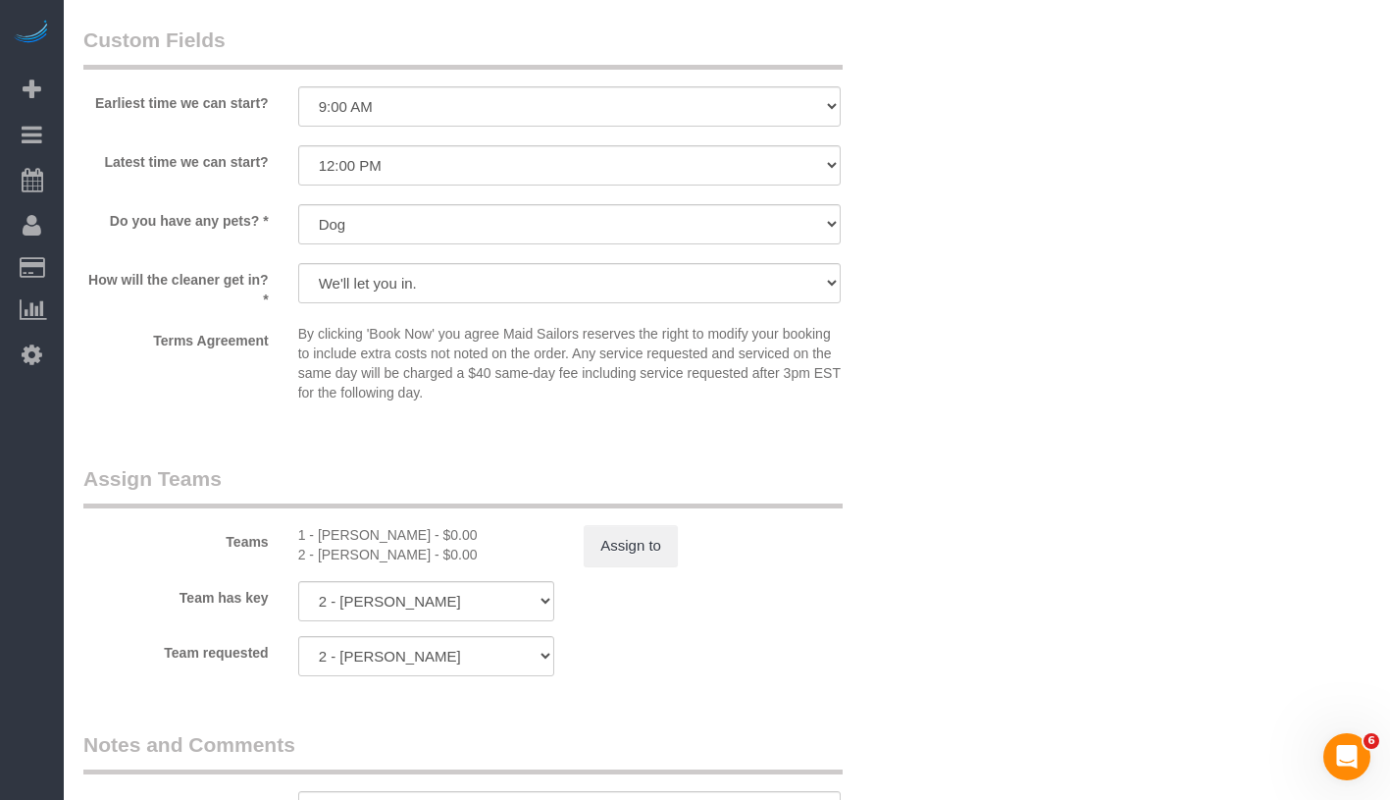
drag, startPoint x: 322, startPoint y: 533, endPoint x: 389, endPoint y: 533, distance: 66.7
click at [389, 533] on div "1 - Fatoumata Barry - $0.00" at bounding box center [426, 535] width 257 height 20
drag, startPoint x: 382, startPoint y: 535, endPoint x: 318, endPoint y: 532, distance: 63.8
click at [318, 532] on div "1 - Fatoumata Barry - $0.00" at bounding box center [426, 535] width 257 height 20
copy div "Fatoumata"
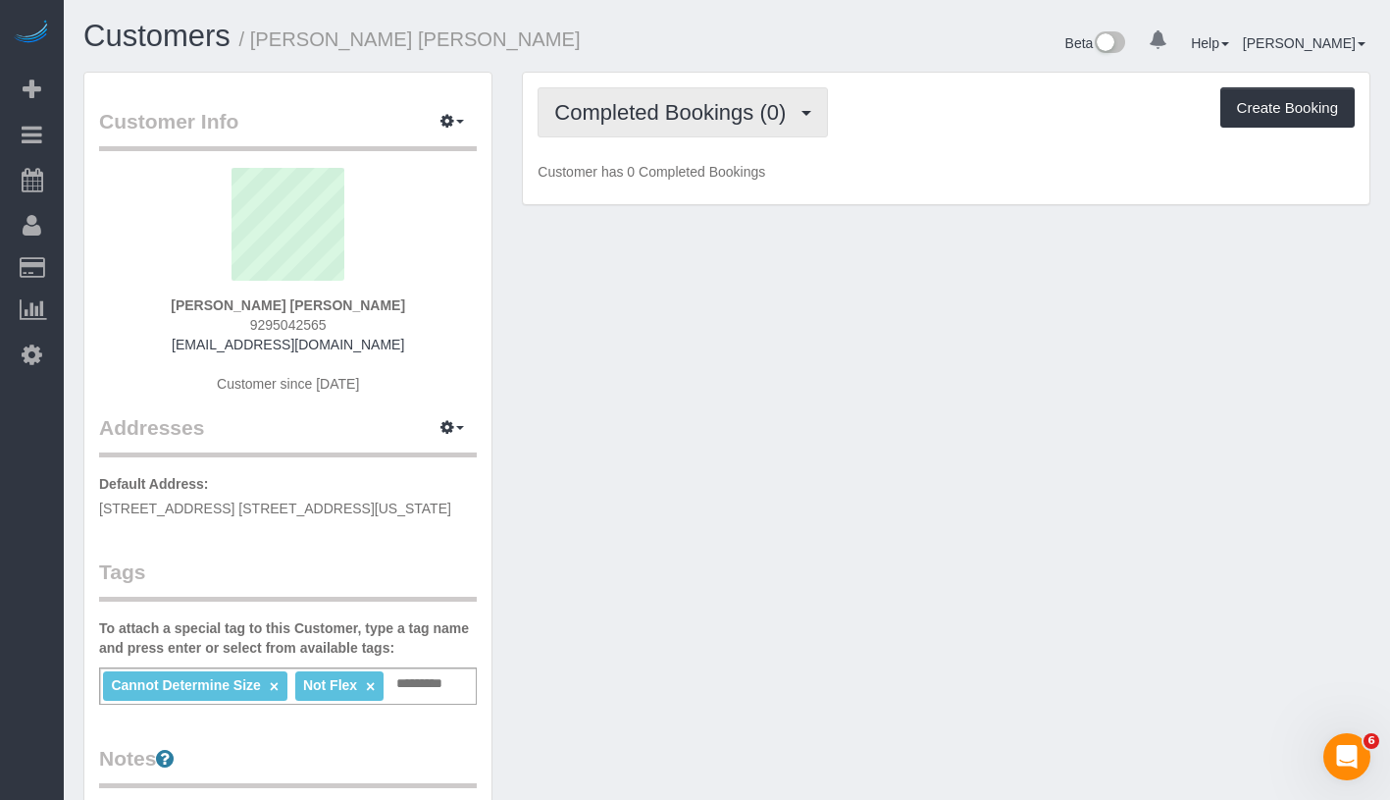
click at [706, 124] on button "Completed Bookings (0)" at bounding box center [683, 112] width 290 height 50
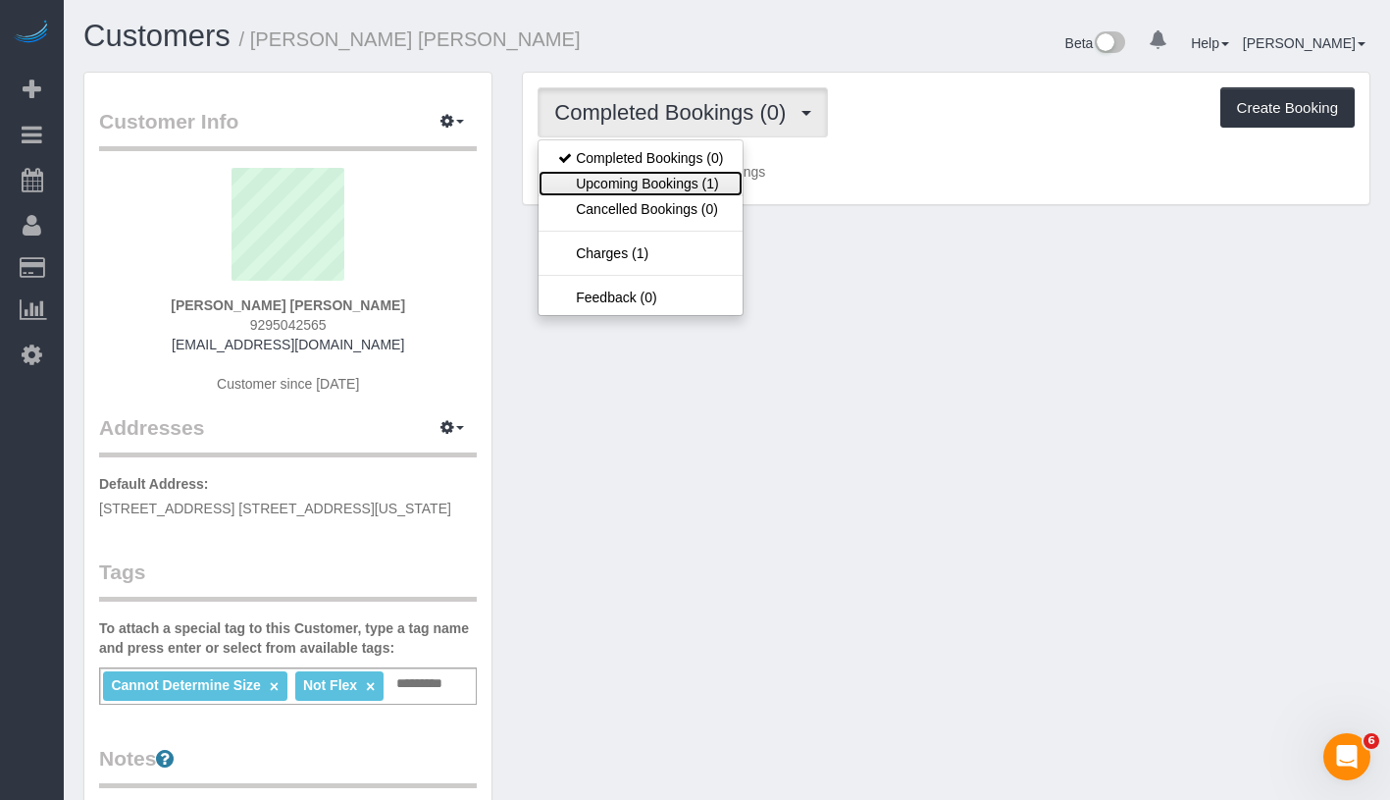
click at [676, 182] on link "Upcoming Bookings (1)" at bounding box center [641, 184] width 204 height 26
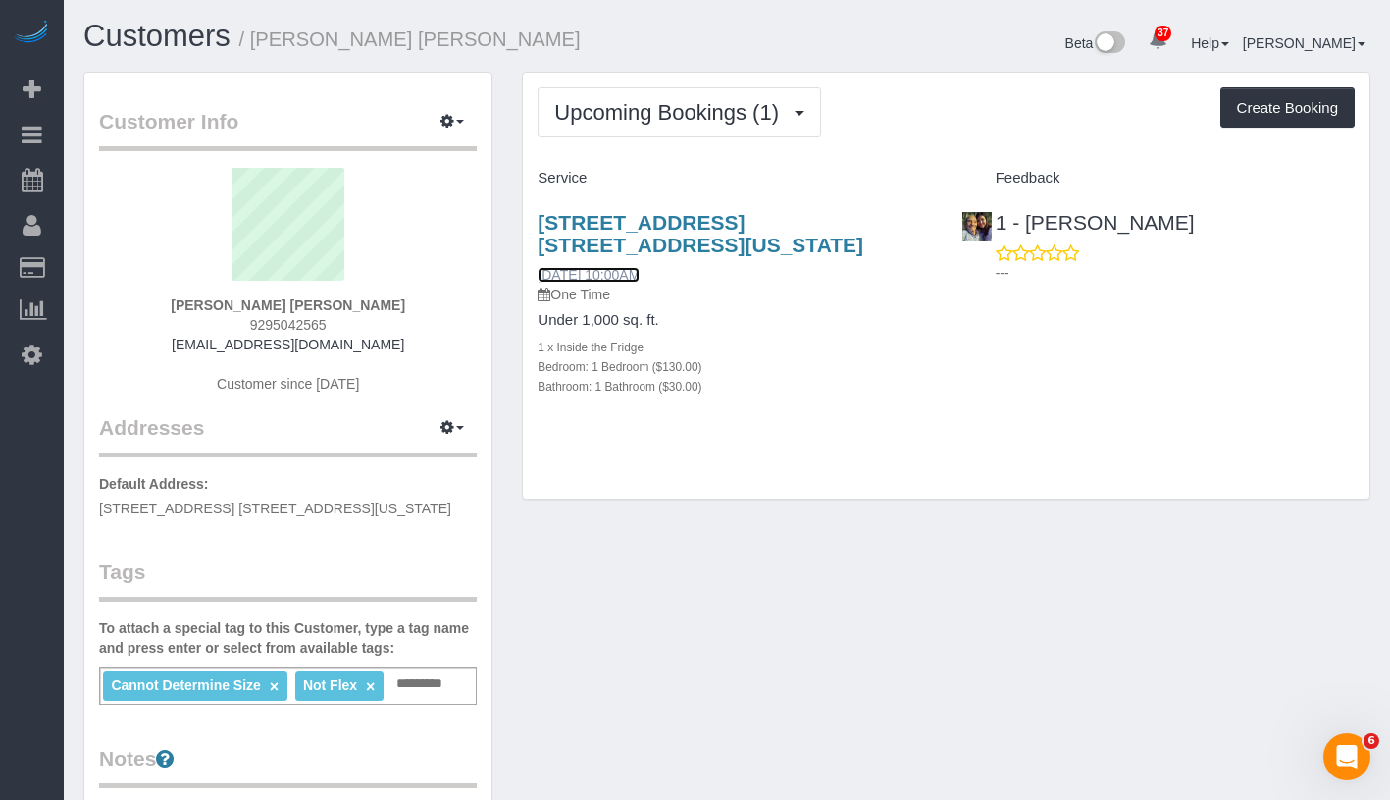
click at [640, 269] on link "[DATE] 10:00AM" at bounding box center [589, 275] width 102 height 16
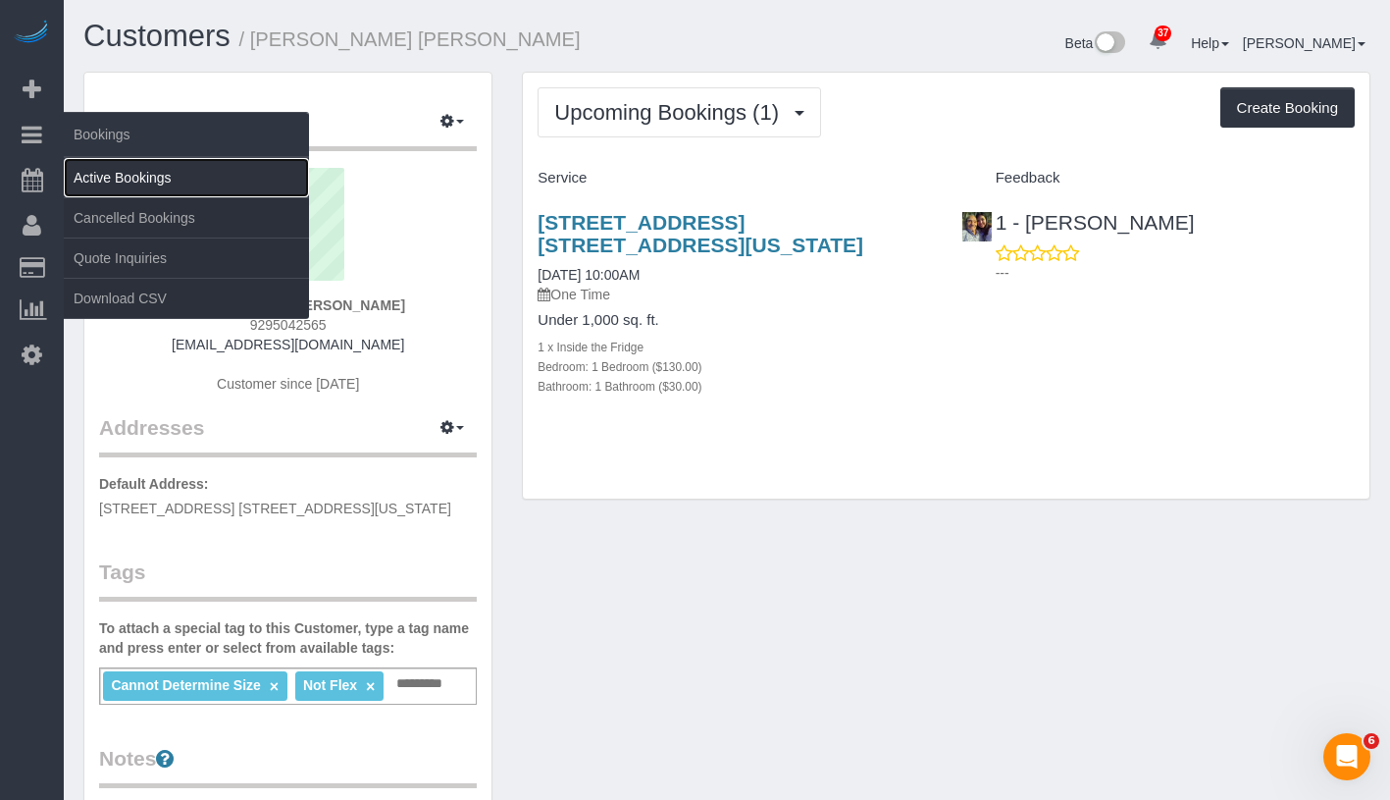
click at [136, 168] on link "Active Bookings" at bounding box center [186, 177] width 245 height 39
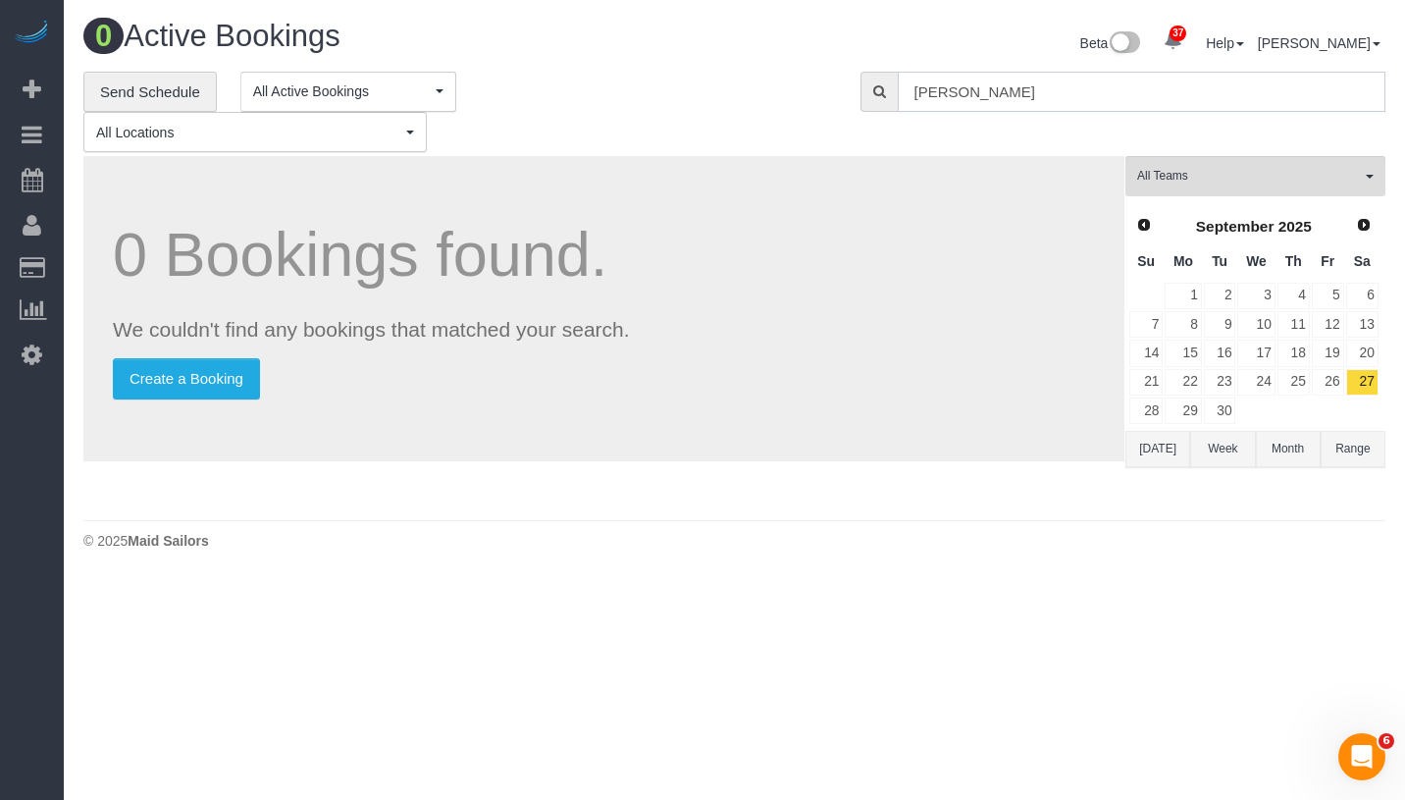
click at [1040, 86] on input "[PERSON_NAME]" at bounding box center [1142, 92] width 488 height 40
paste input "[PERSON_NAME]"
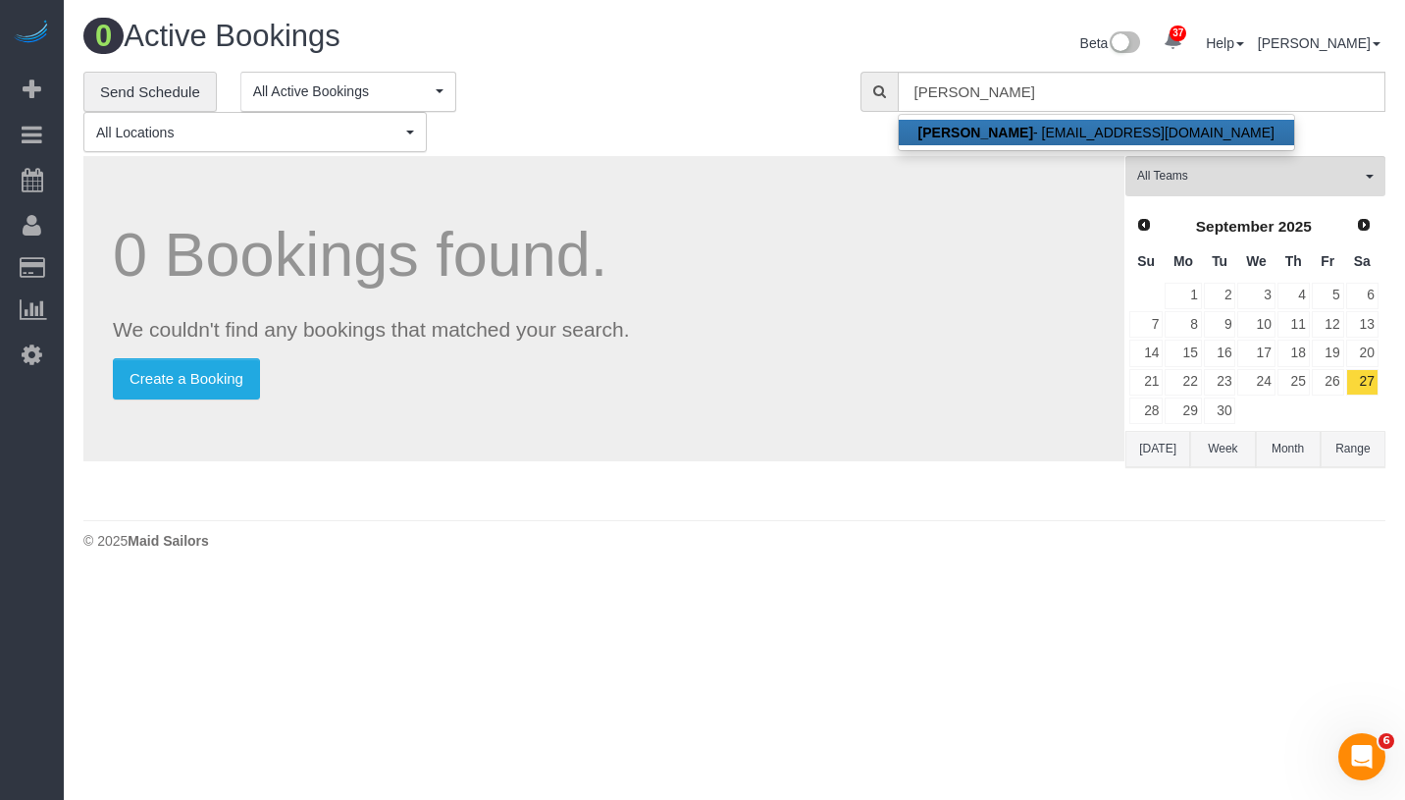
click at [1036, 122] on link "Madeline Park - cafemaddyblog@gmail.com" at bounding box center [1096, 133] width 395 height 26
type input "cafemaddyblog@gmail.com"
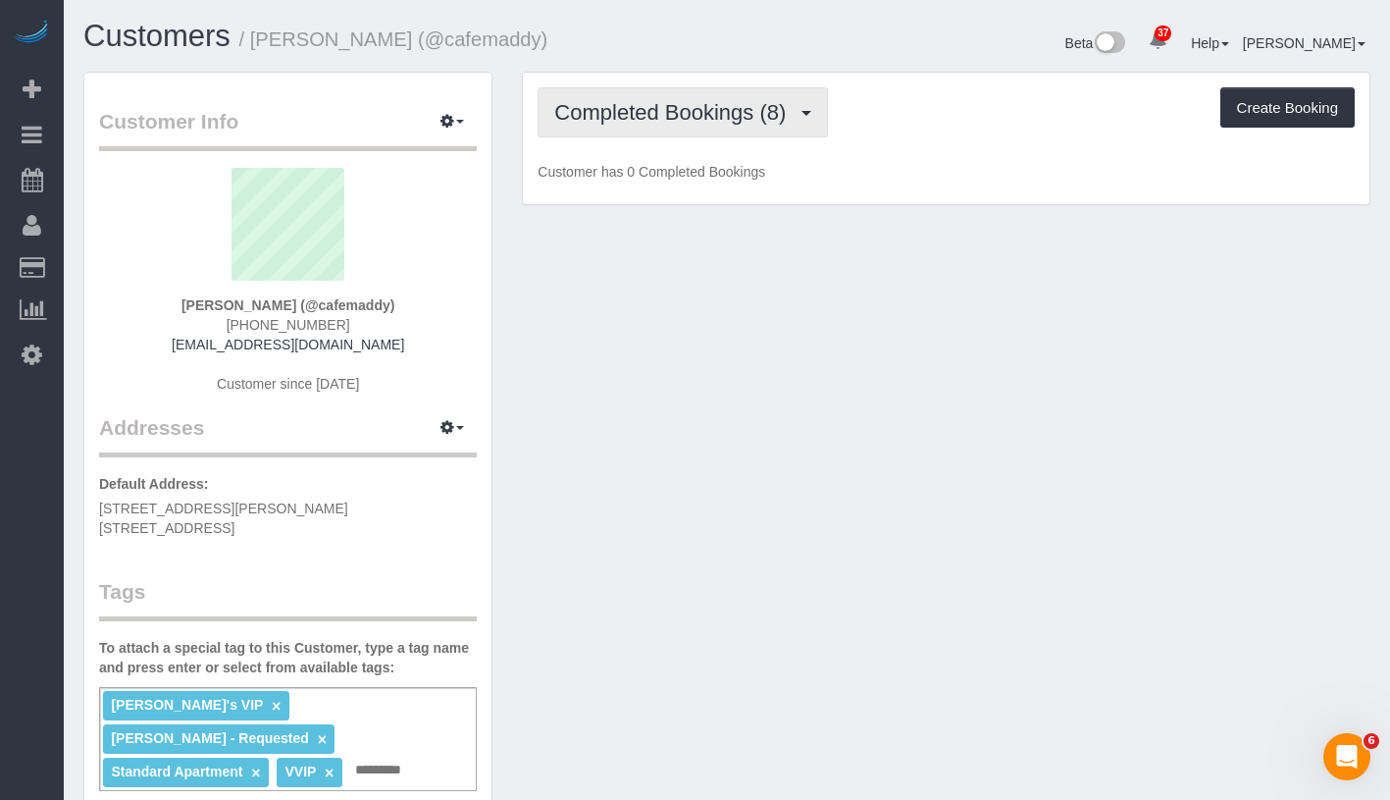
click at [662, 120] on span "Completed Bookings (8)" at bounding box center [674, 112] width 241 height 25
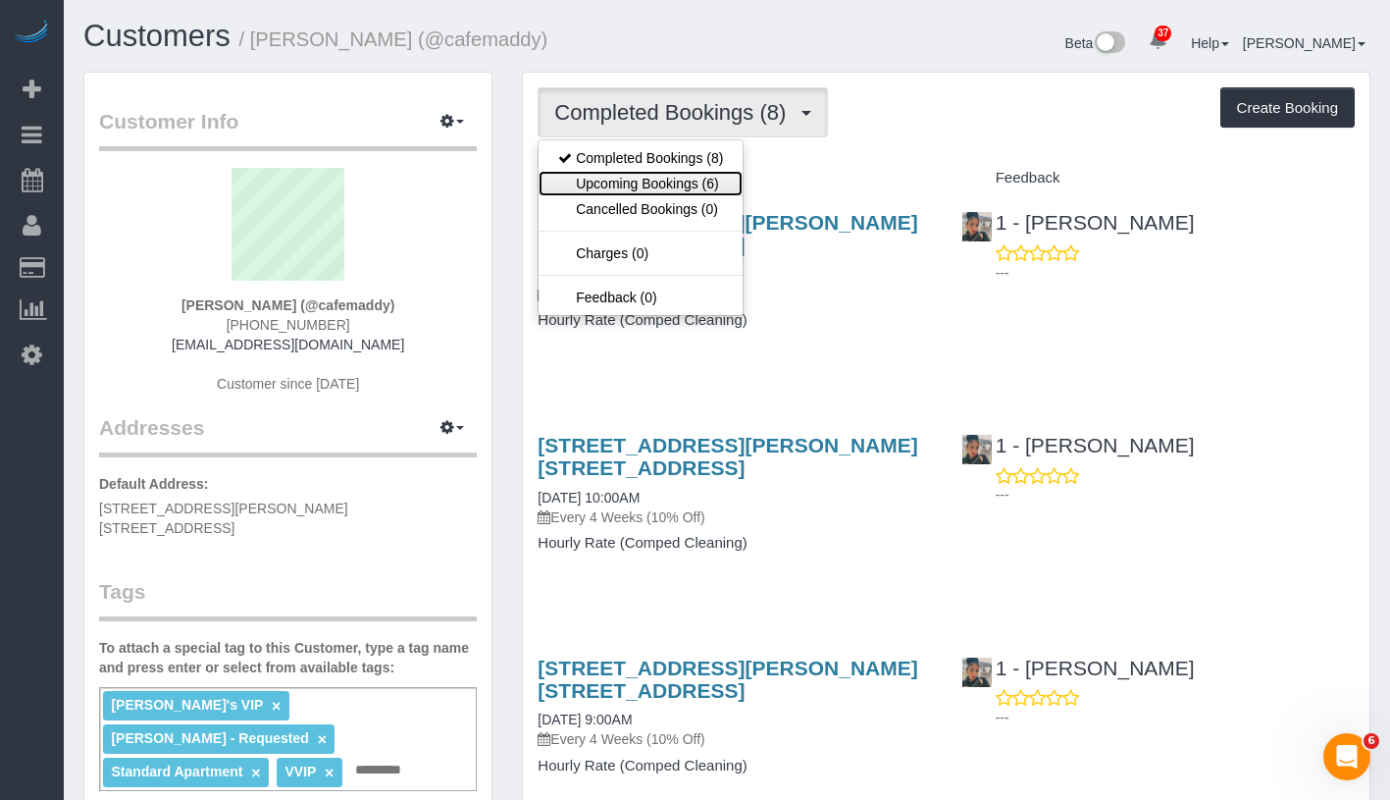
click at [628, 181] on link "Upcoming Bookings (6)" at bounding box center [641, 184] width 204 height 26
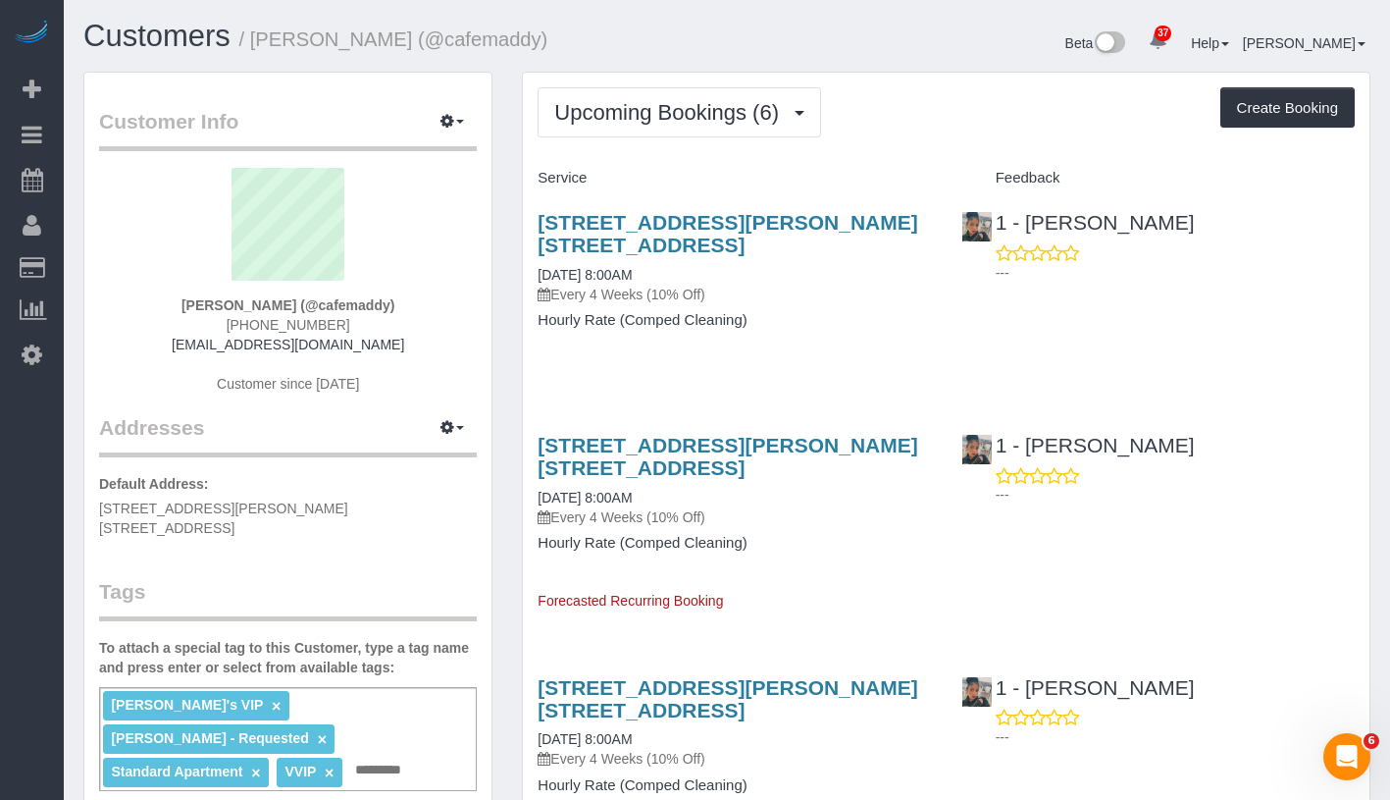
drag, startPoint x: 189, startPoint y: 305, endPoint x: 394, endPoint y: 309, distance: 205.1
click at [394, 309] on div "Madeline Park (@cafemaddy) (201) 394-4530 cafemaddyblog@gmail.com Customer sinc…" at bounding box center [288, 290] width 378 height 245
copy strong "Madeline Park (@cafemaddy)"
drag, startPoint x: 524, startPoint y: 275, endPoint x: 709, endPoint y: 275, distance: 185.4
click at [709, 275] on div "233 Schermerhorn Street, Apt. 12f, Brooklyn, NY 11201 10/09/2025 8:00AM Every 4…" at bounding box center [734, 281] width 423 height 174
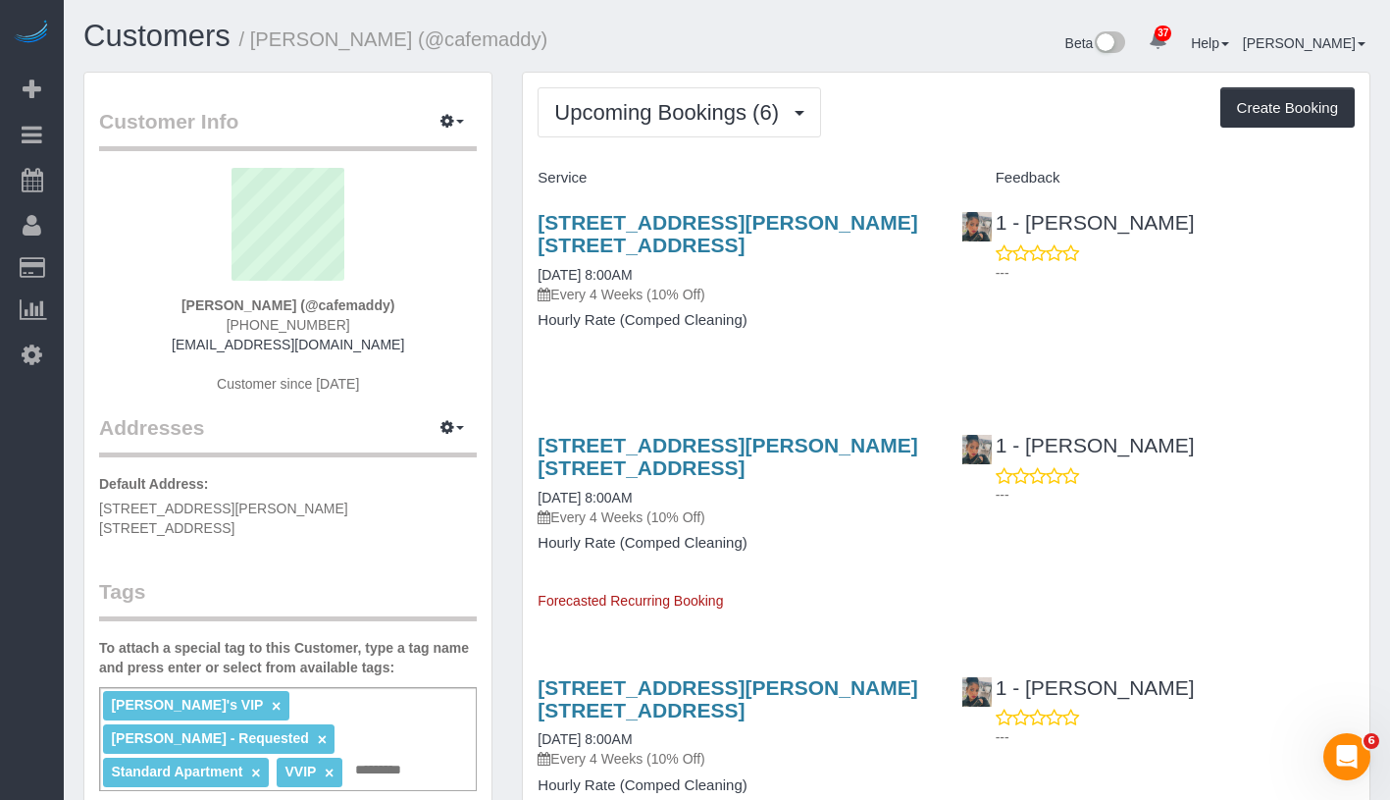
copy link "10/09/2025 8:00AM"
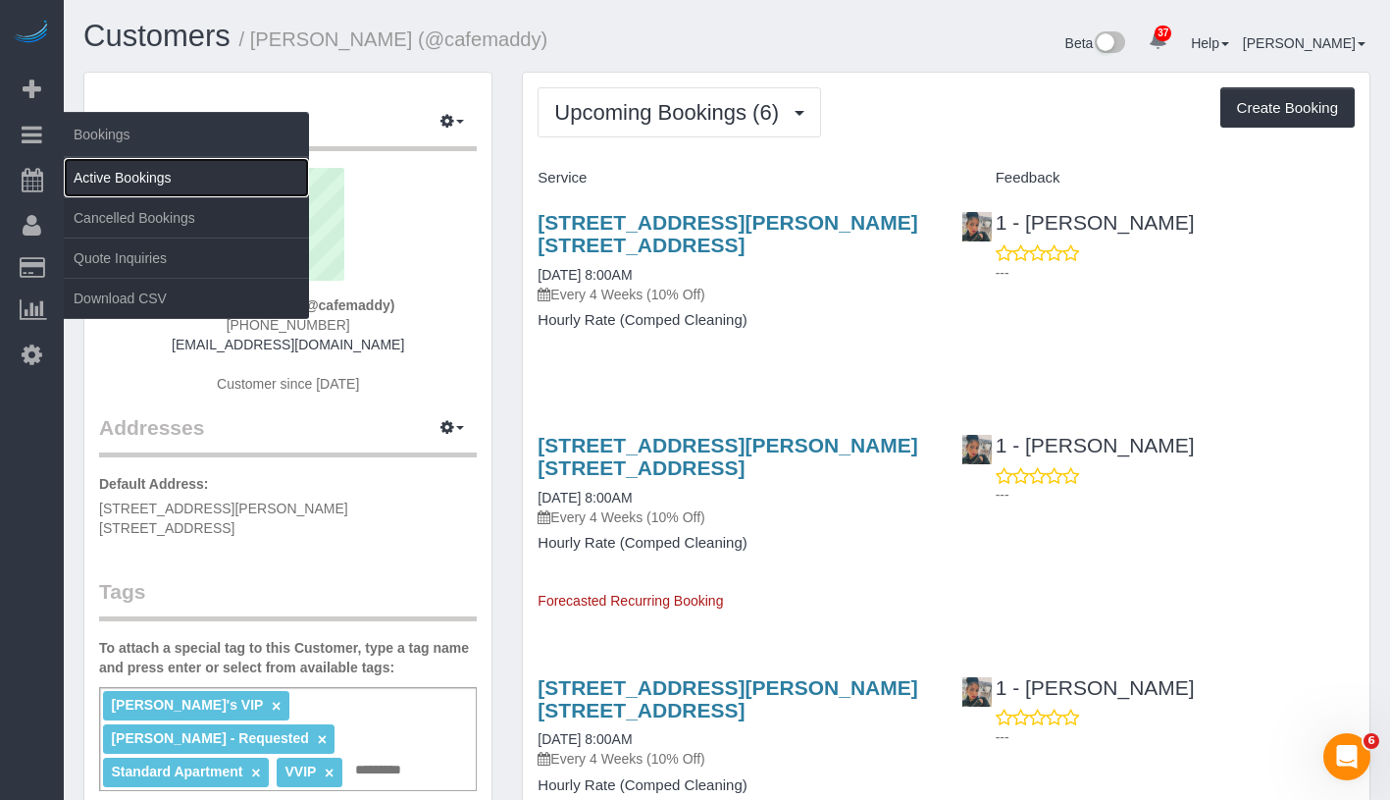
click at [131, 164] on link "Active Bookings" at bounding box center [186, 177] width 245 height 39
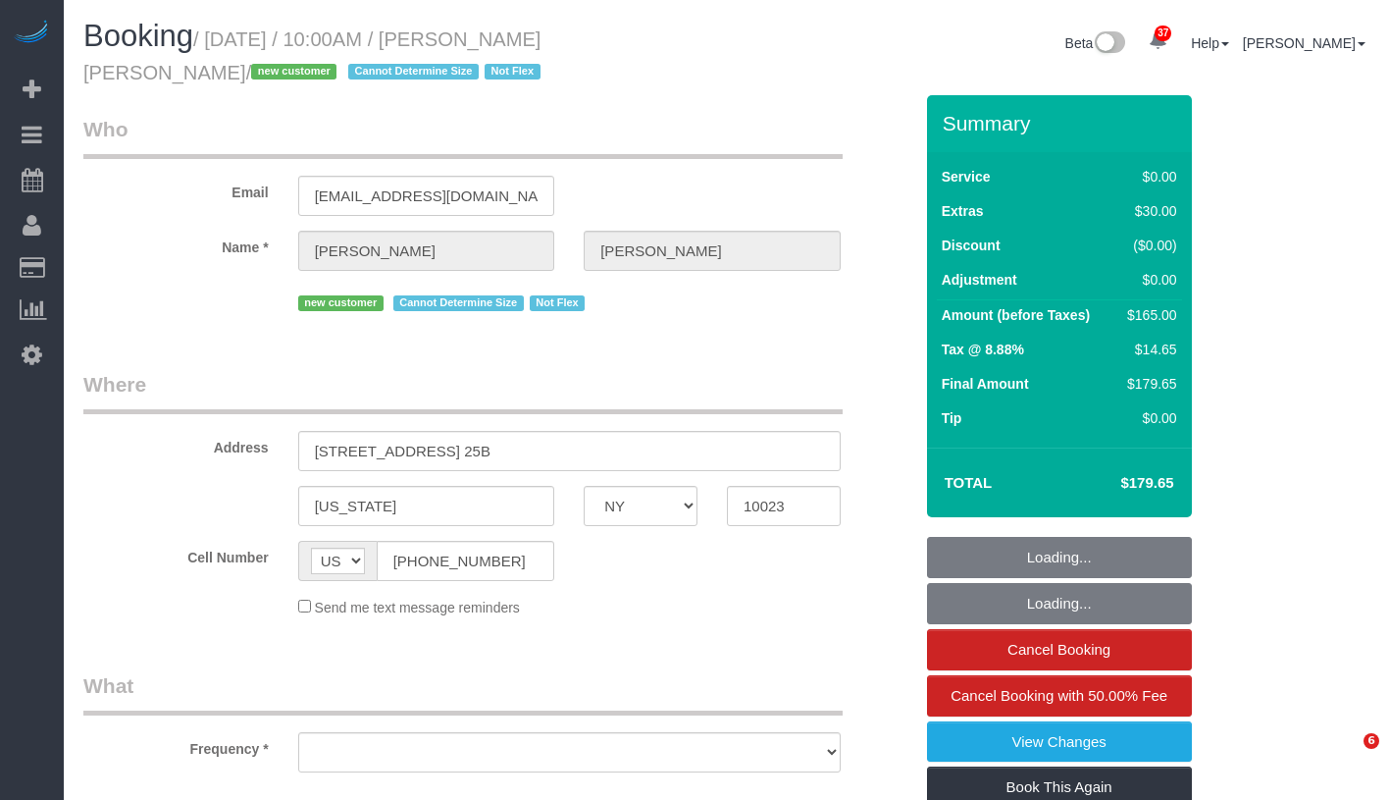
select select "NY"
select select "object:827"
select select "1"
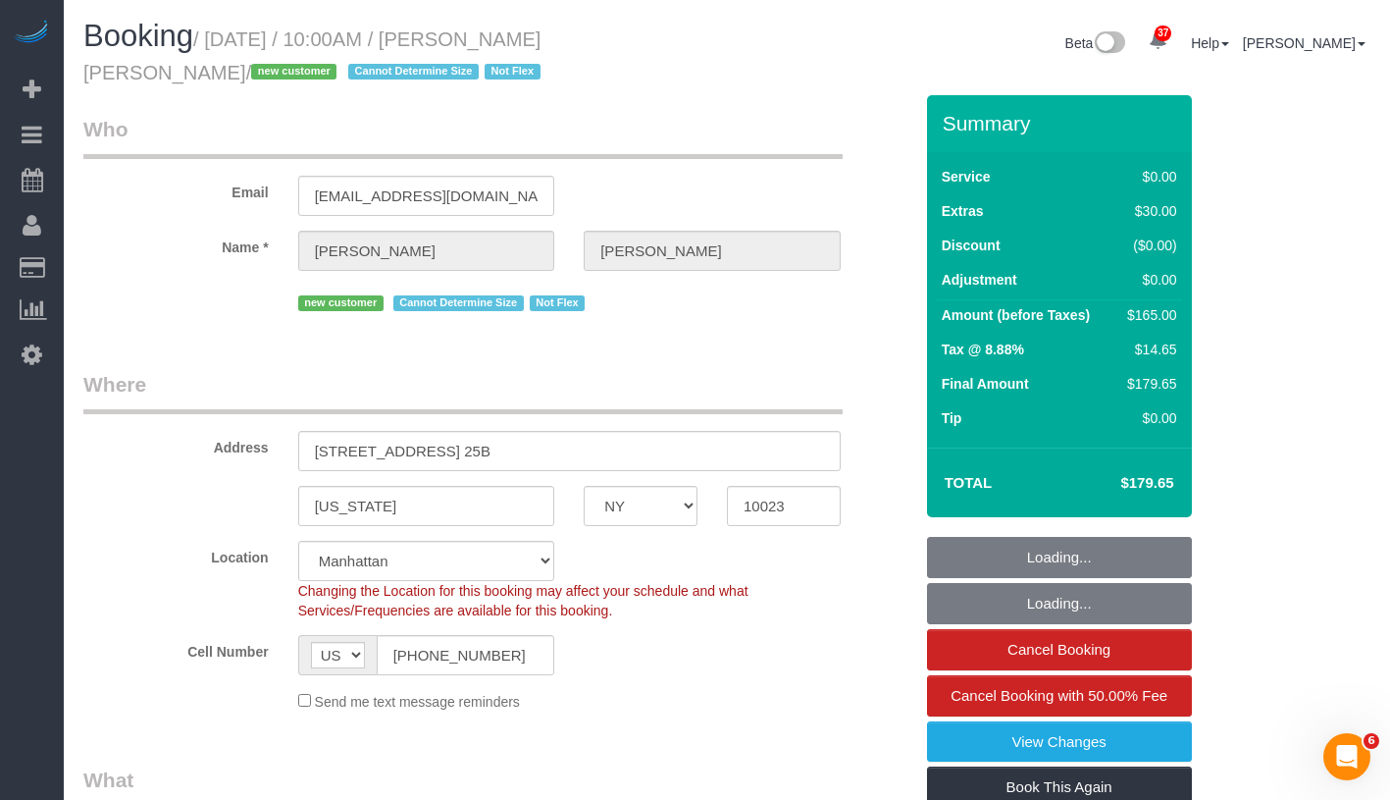
select select "object:936"
select select "spot1"
select select "number:89"
select select "number:90"
select select "number:15"
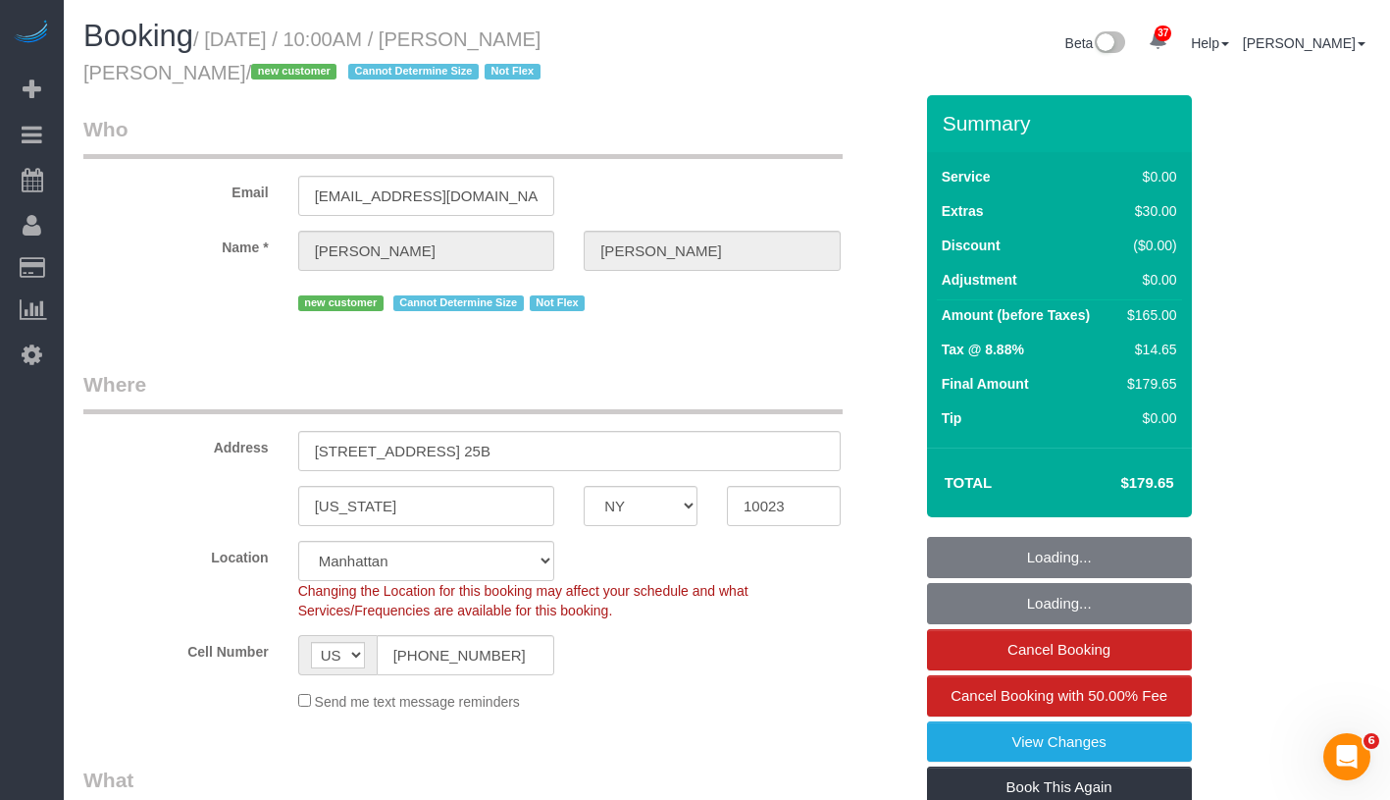
select select "number:6"
select select "1"
select select "string:stripe-pm_1SEgip4VGloSiKo7HIySXna1"
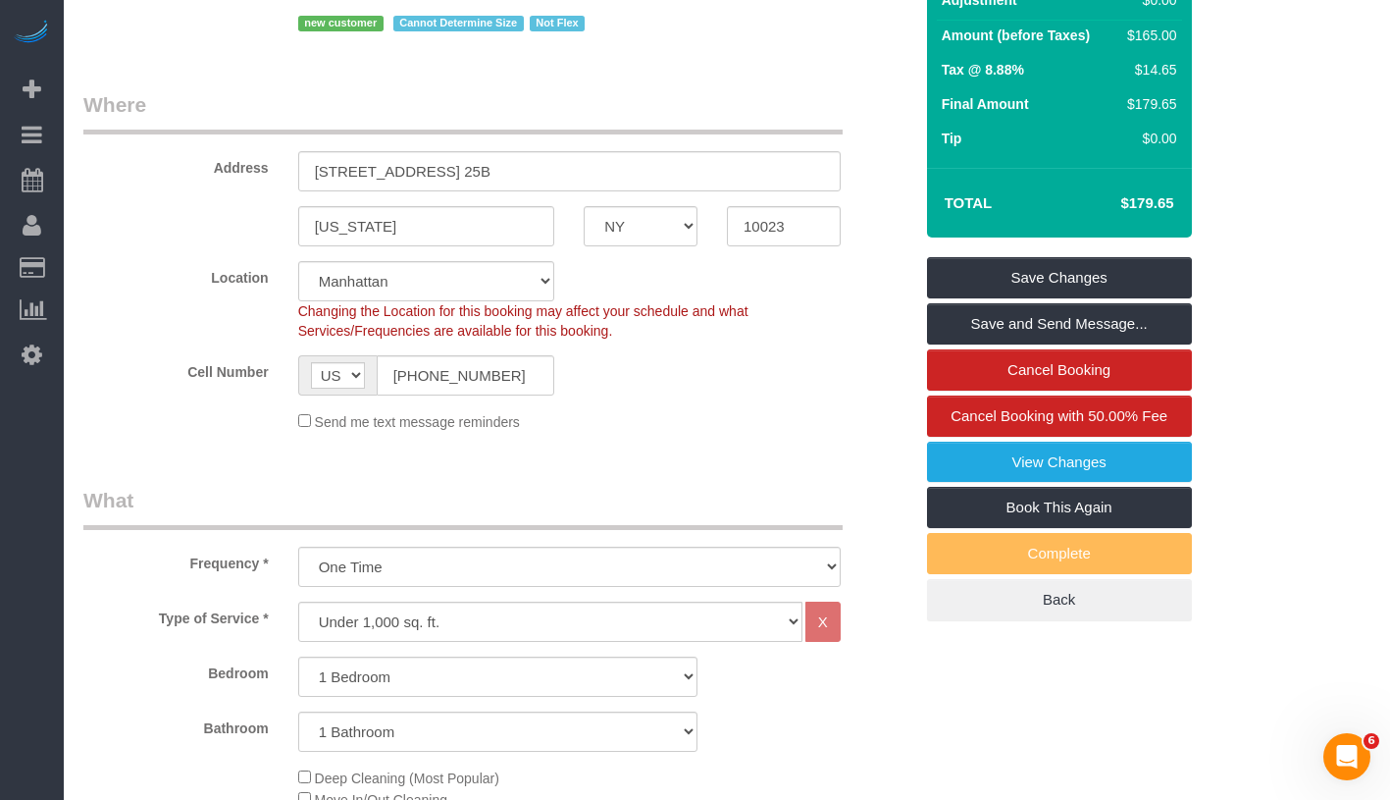
scroll to position [170, 0]
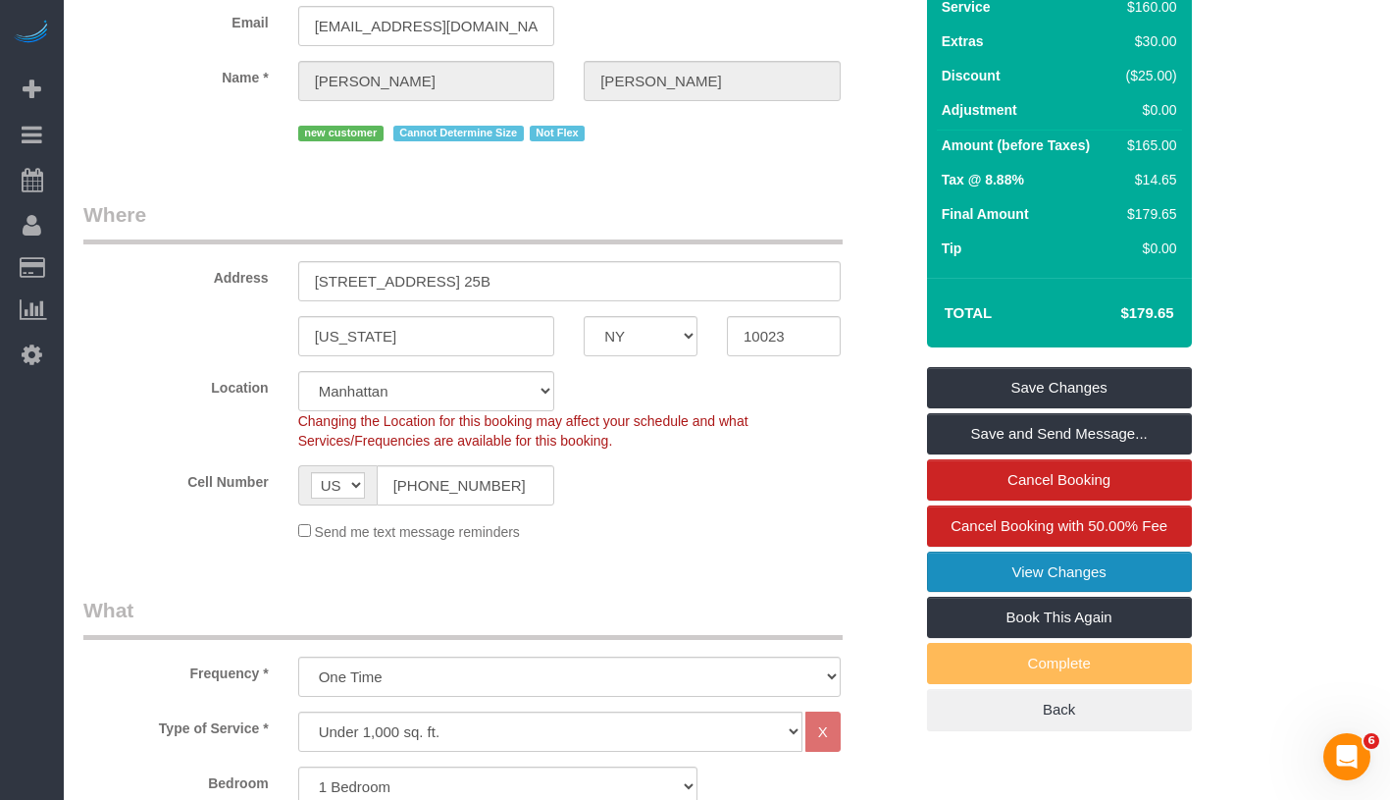
click at [1152, 577] on link "View Changes" at bounding box center [1059, 571] width 265 height 41
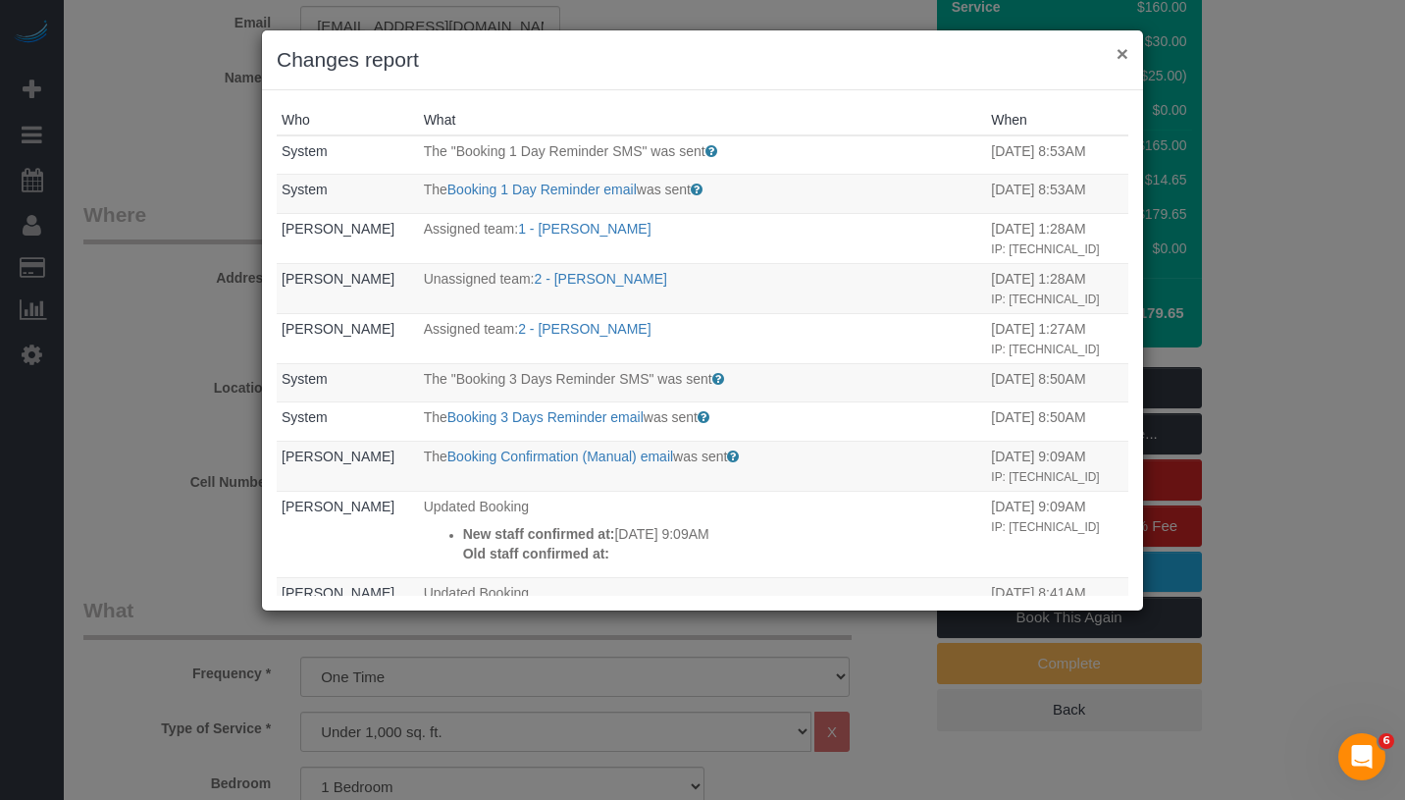
click at [1118, 51] on button "×" at bounding box center [1123, 53] width 12 height 21
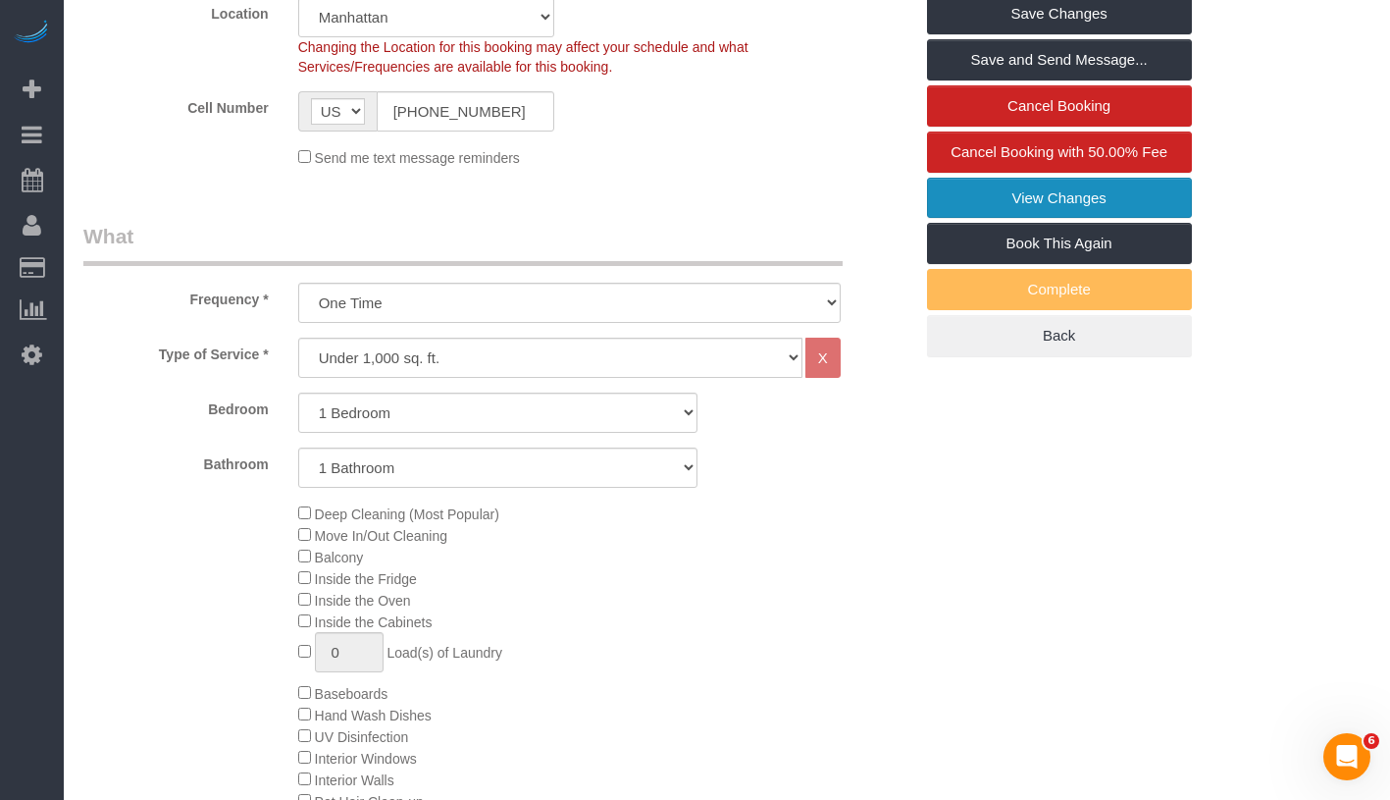
scroll to position [0, 0]
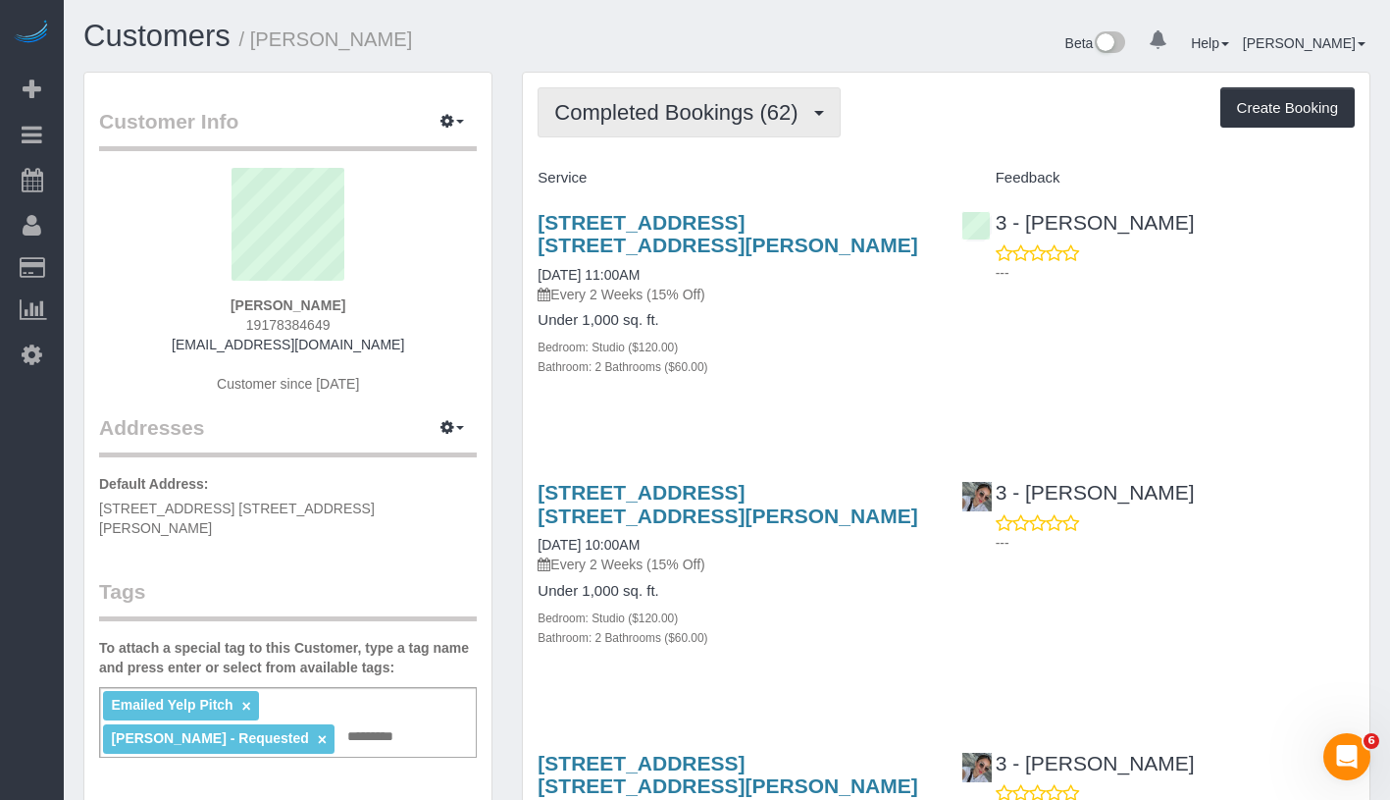
click at [699, 100] on span "Completed Bookings (62)" at bounding box center [680, 112] width 253 height 25
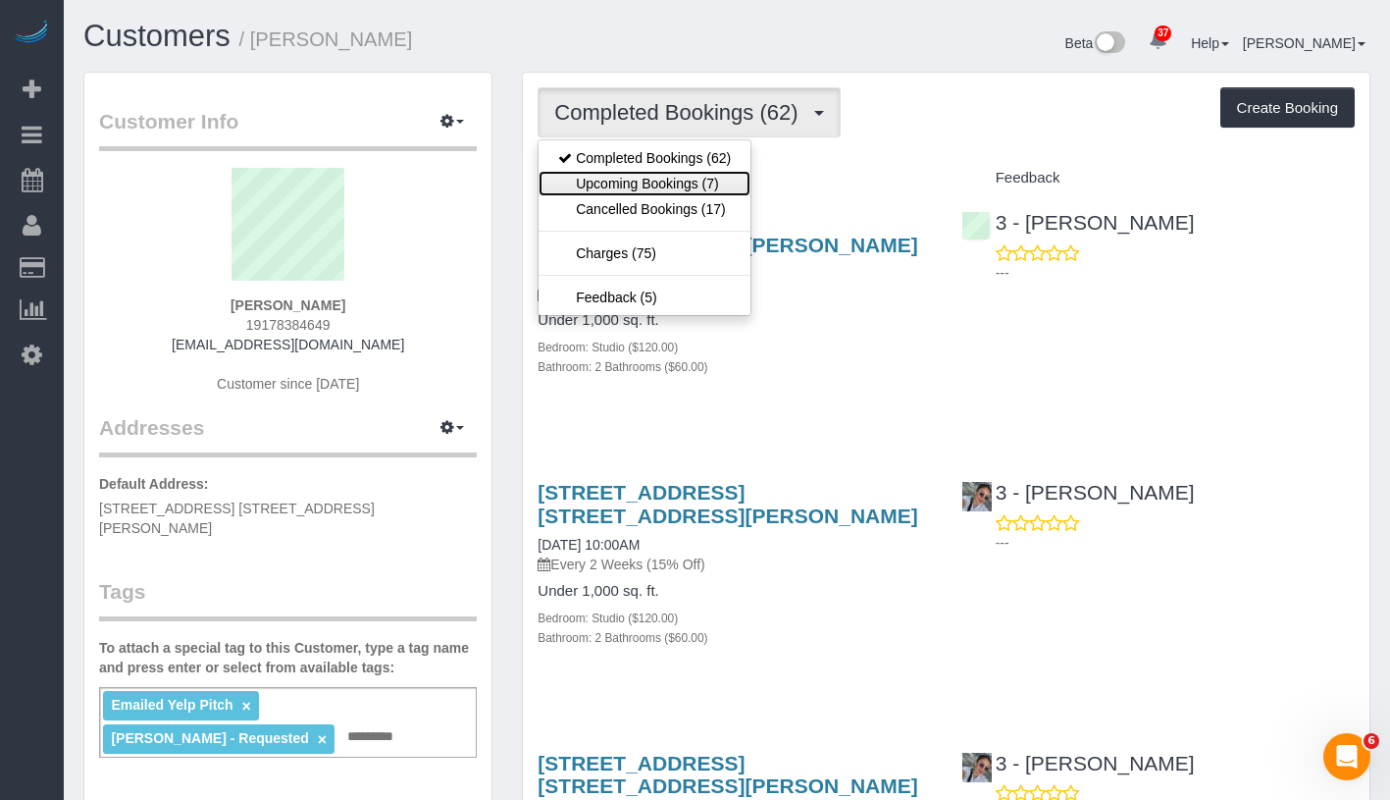
click at [670, 182] on link "Upcoming Bookings (7)" at bounding box center [645, 184] width 212 height 26
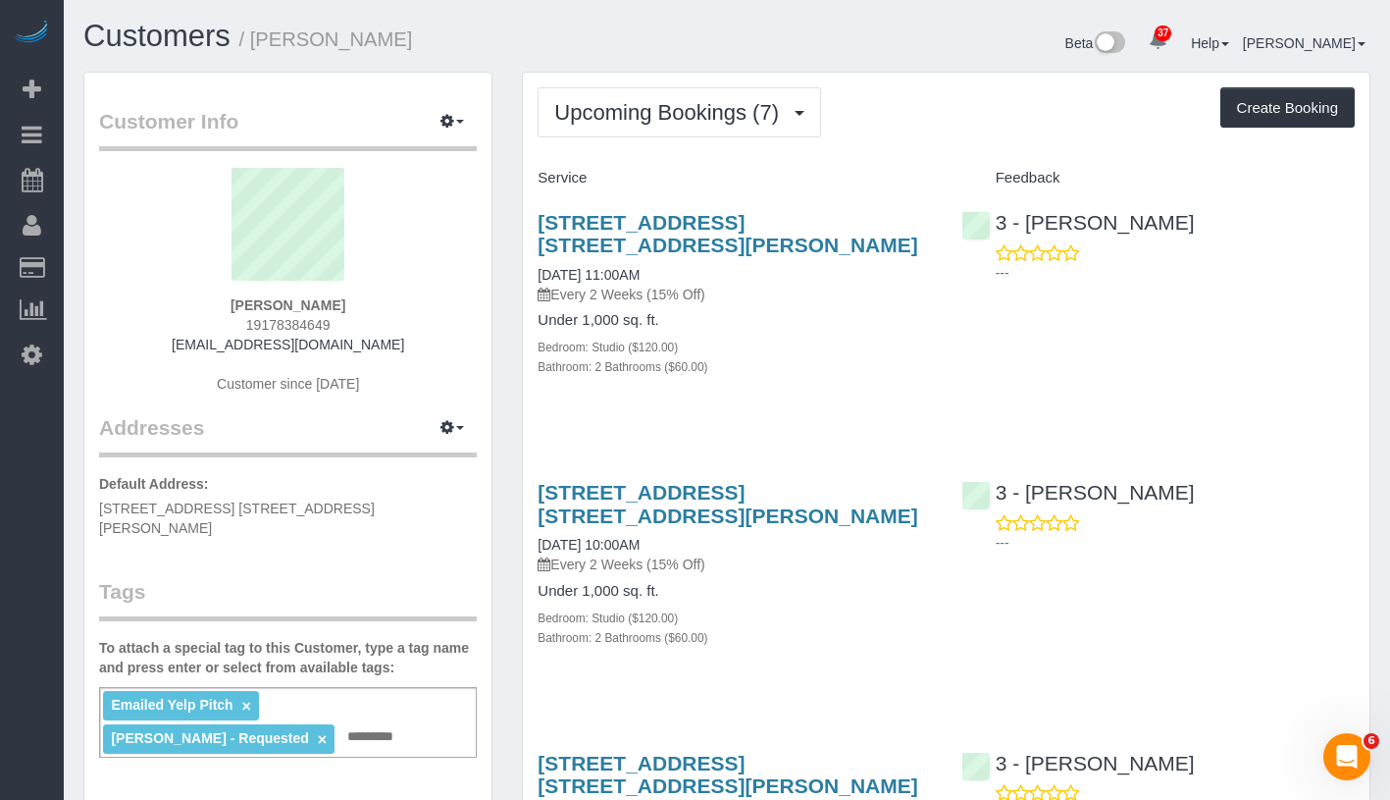
drag, startPoint x: 262, startPoint y: 38, endPoint x: 403, endPoint y: 38, distance: 141.3
click at [403, 38] on h1 "Customers / [PERSON_NAME]" at bounding box center [397, 36] width 629 height 33
copy small "[PERSON_NAME]"
click at [663, 107] on span "Upcoming Bookings (7)" at bounding box center [671, 112] width 234 height 25
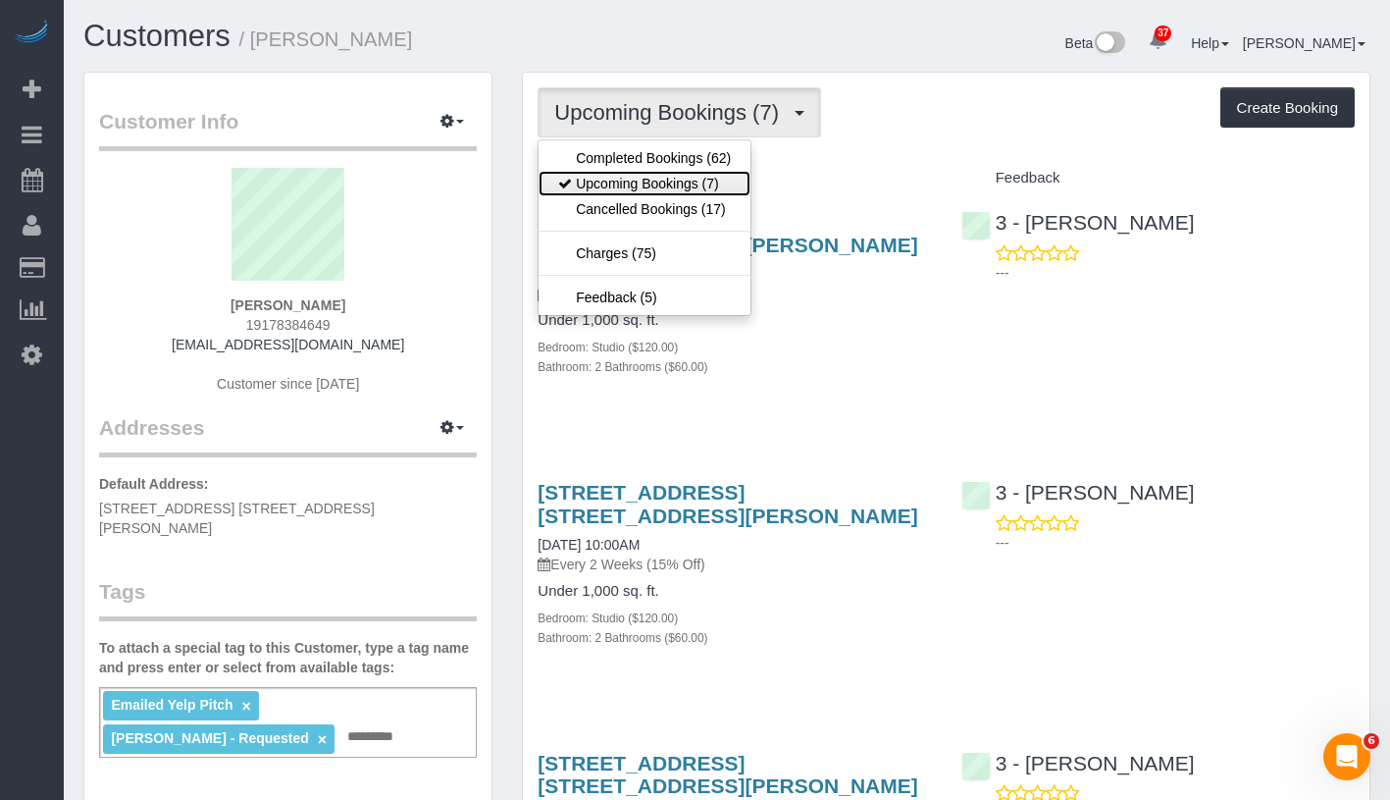
click at [649, 184] on link "Upcoming Bookings (7)" at bounding box center [645, 184] width 212 height 26
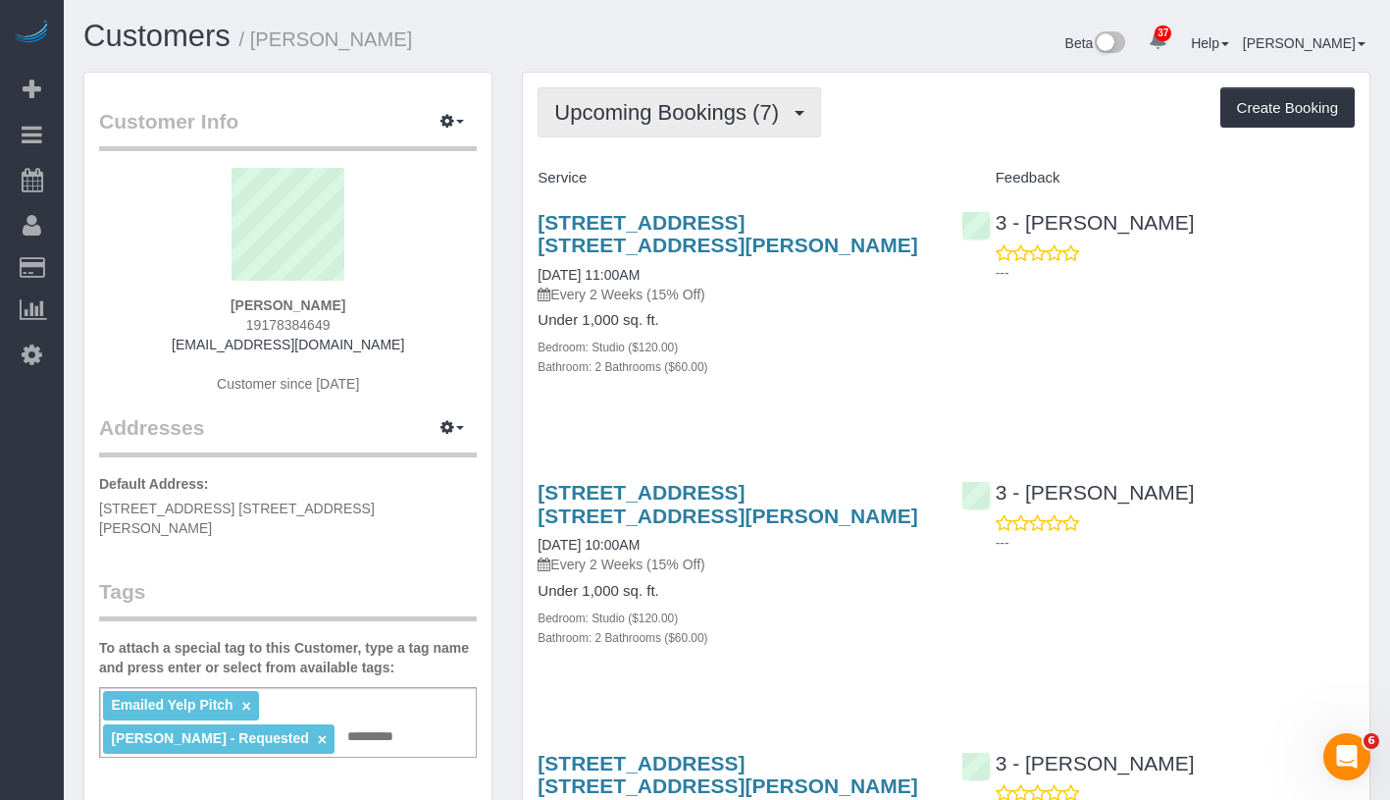
click at [677, 121] on span "Upcoming Bookings (7)" at bounding box center [671, 112] width 234 height 25
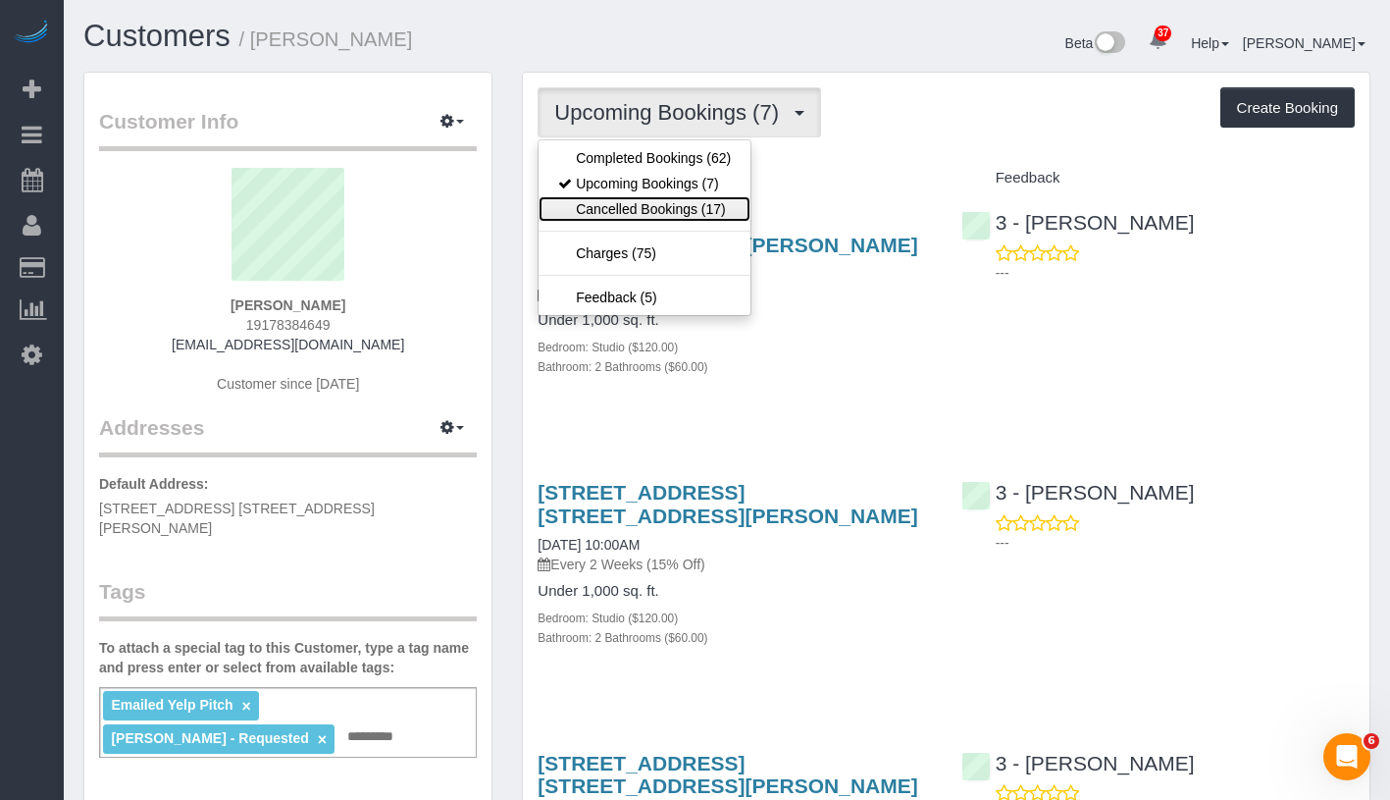
click at [651, 201] on link "Cancelled Bookings (17)" at bounding box center [645, 209] width 212 height 26
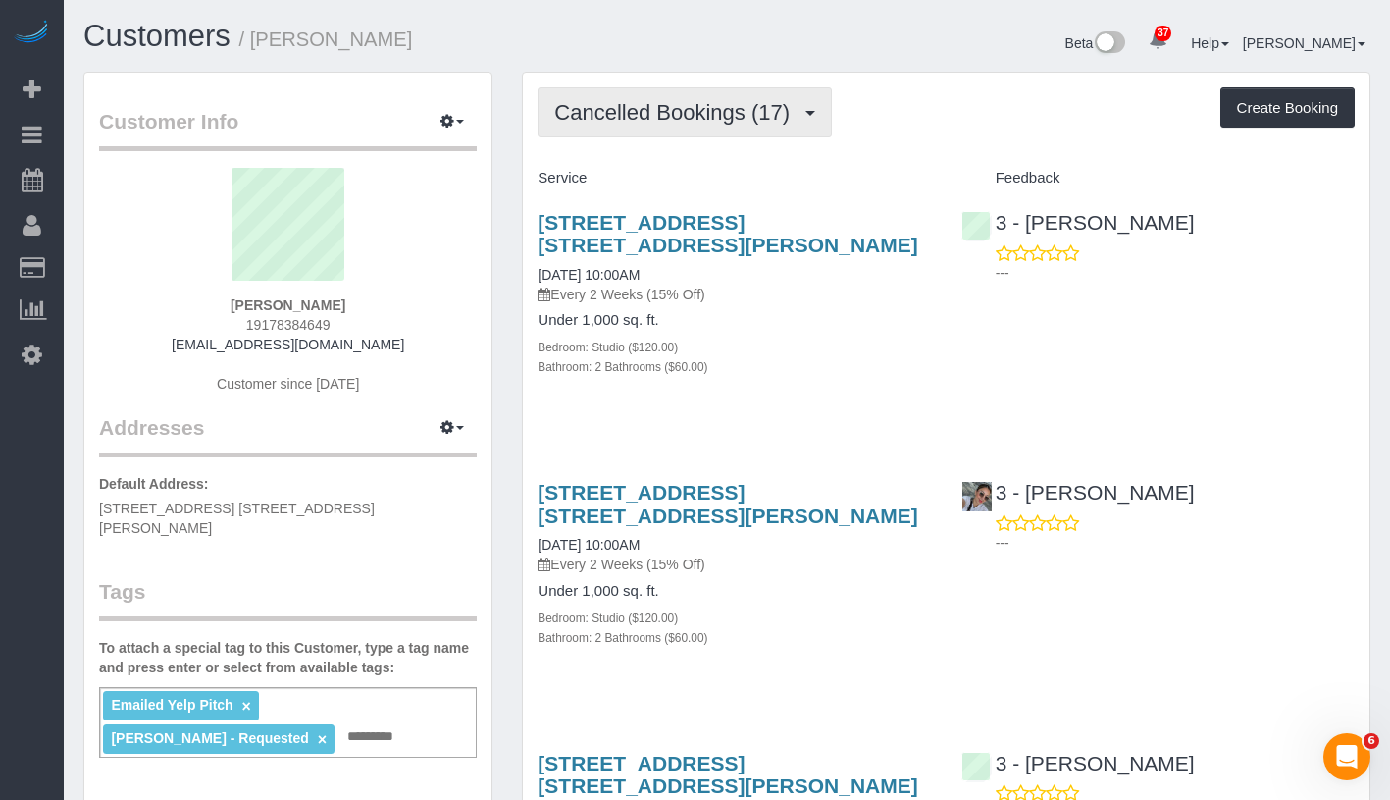
click at [685, 117] on span "Cancelled Bookings (17)" at bounding box center [676, 112] width 245 height 25
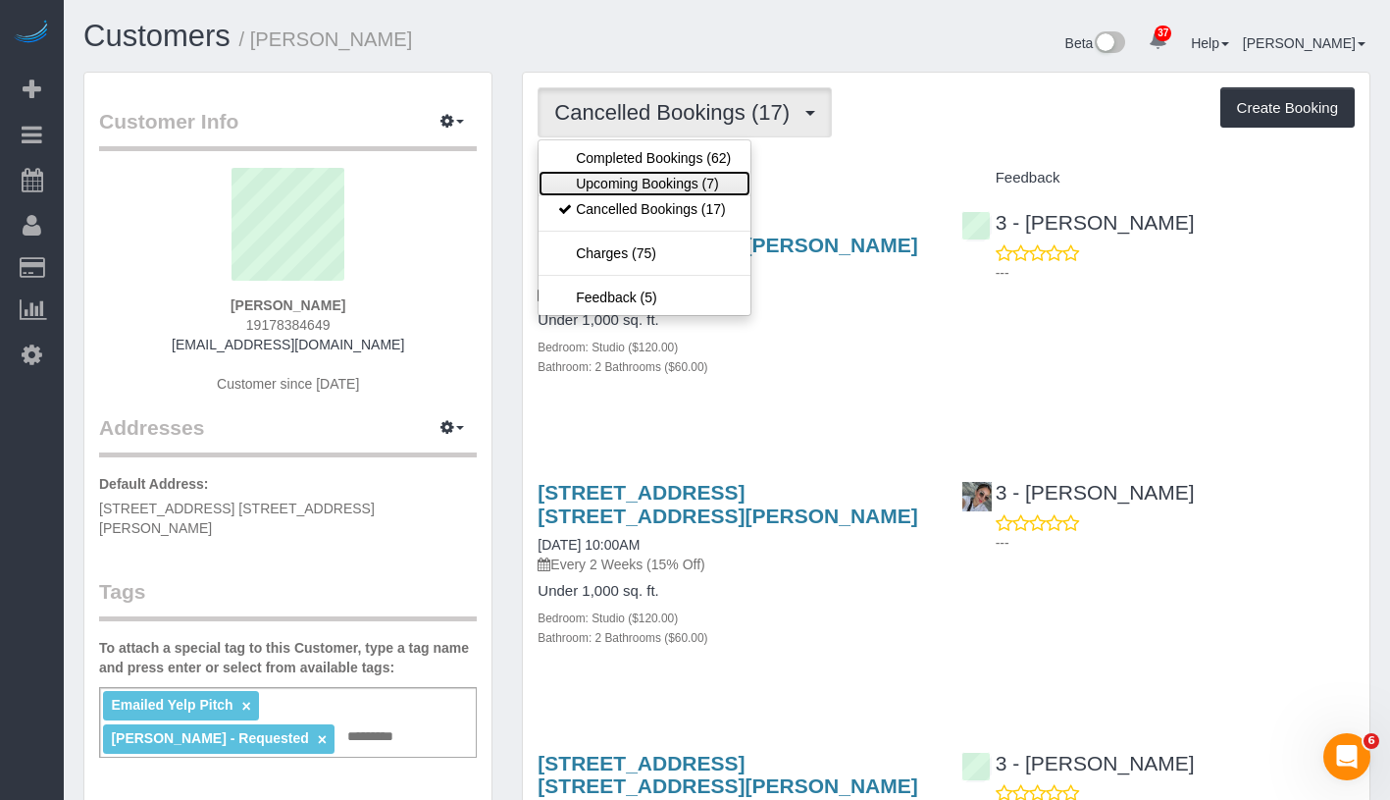
click at [675, 182] on link "Upcoming Bookings (7)" at bounding box center [645, 184] width 212 height 26
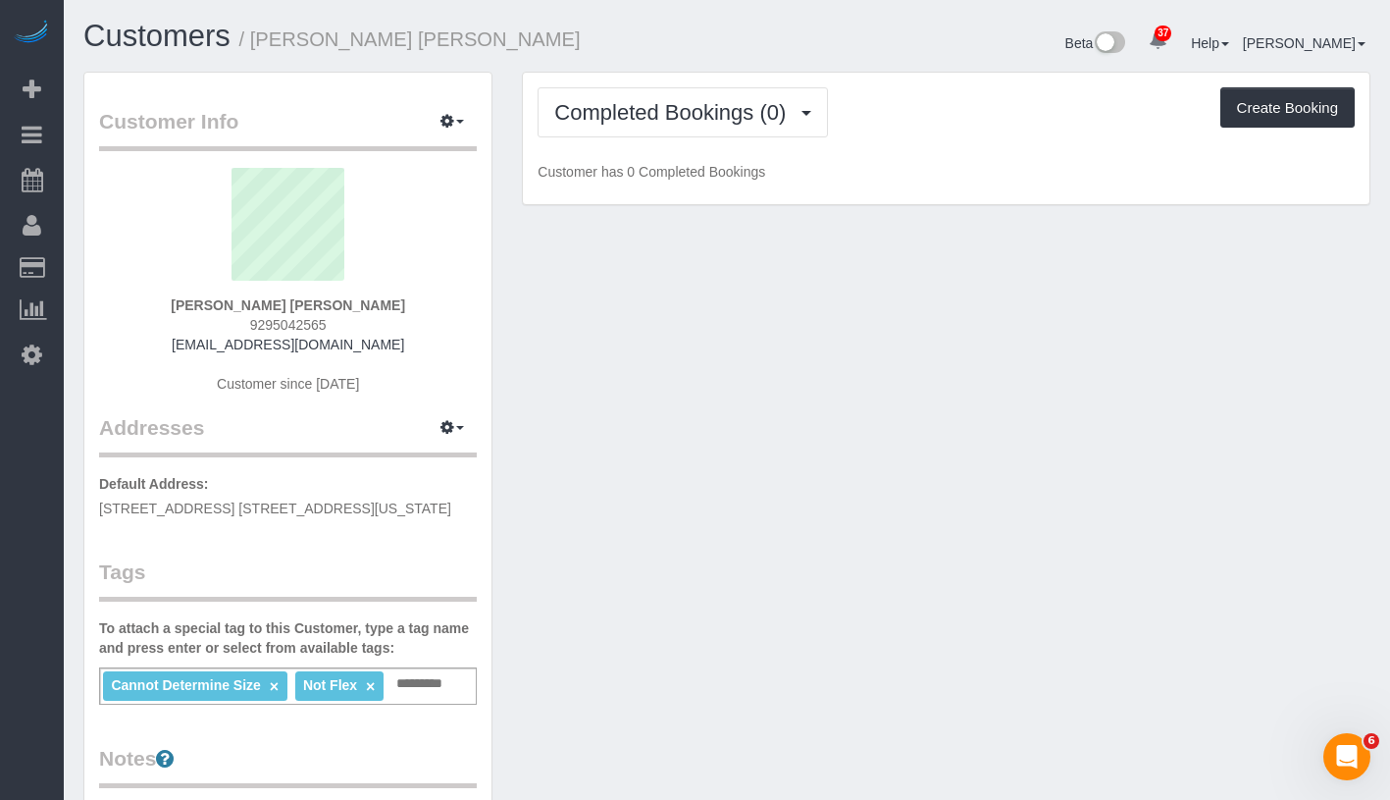
click at [689, 136] on div "Completed Bookings (0) Completed Bookings (0) Upcoming Bookings (1) Cancelled B…" at bounding box center [946, 139] width 847 height 132
click at [689, 119] on span "Completed Bookings (0)" at bounding box center [674, 112] width 241 height 25
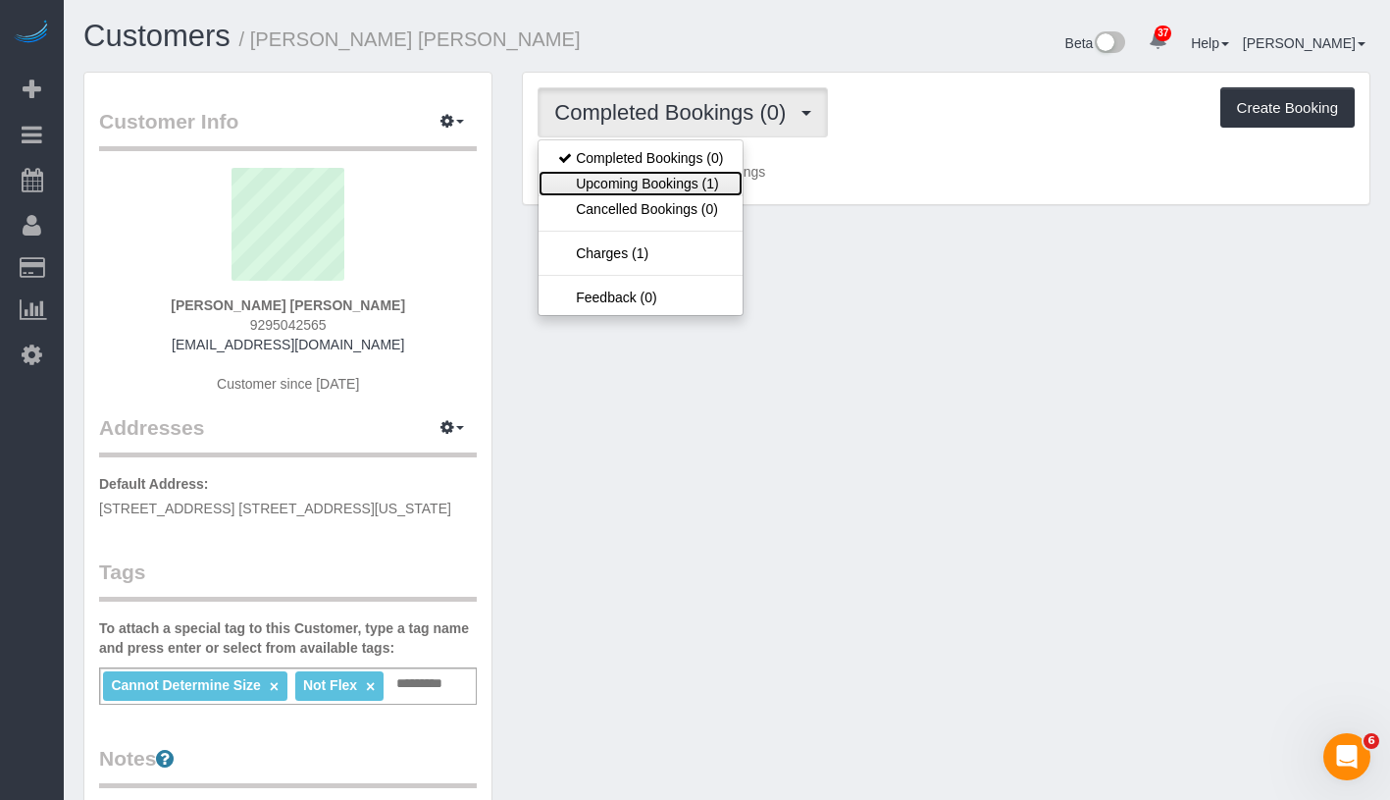
click at [679, 180] on link "Upcoming Bookings (1)" at bounding box center [641, 184] width 204 height 26
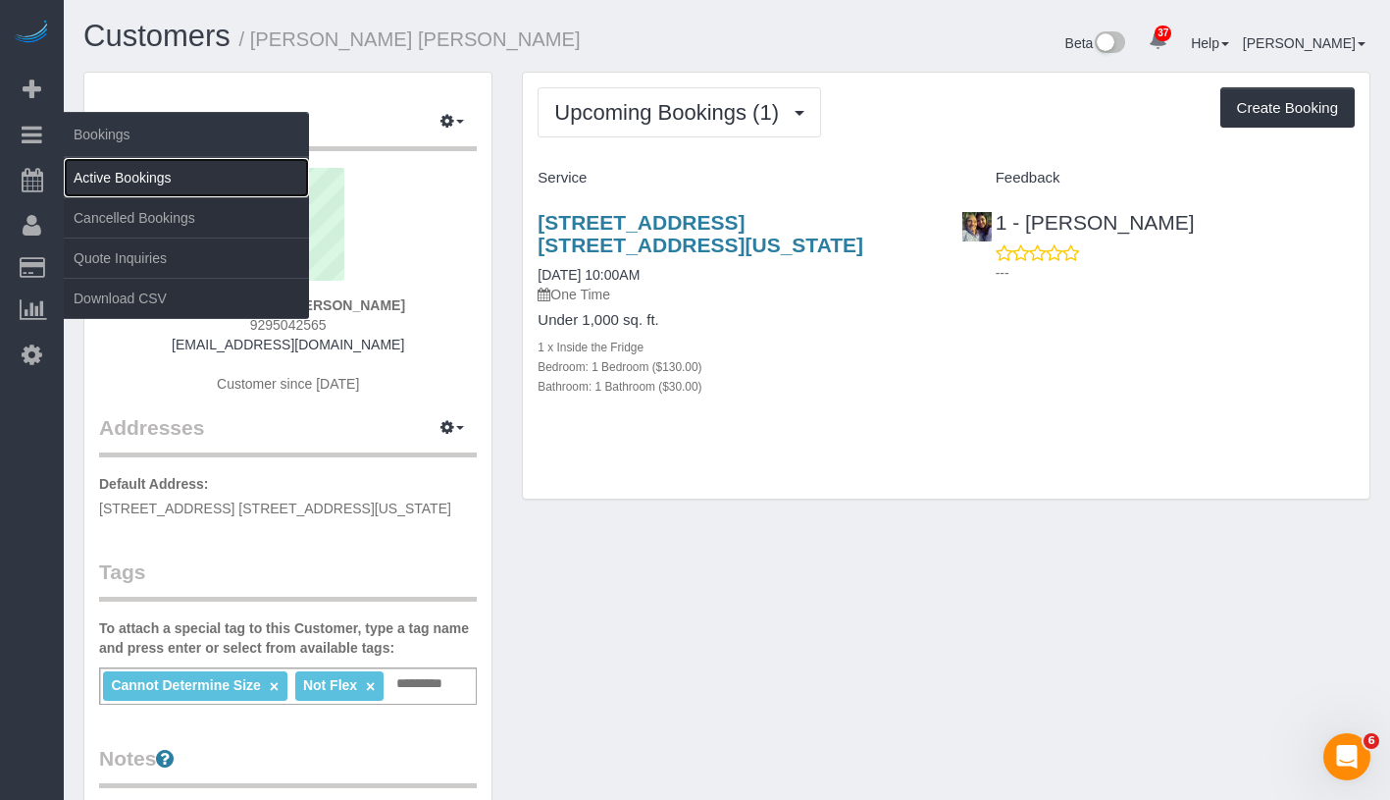
click at [171, 179] on link "Active Bookings" at bounding box center [186, 177] width 245 height 39
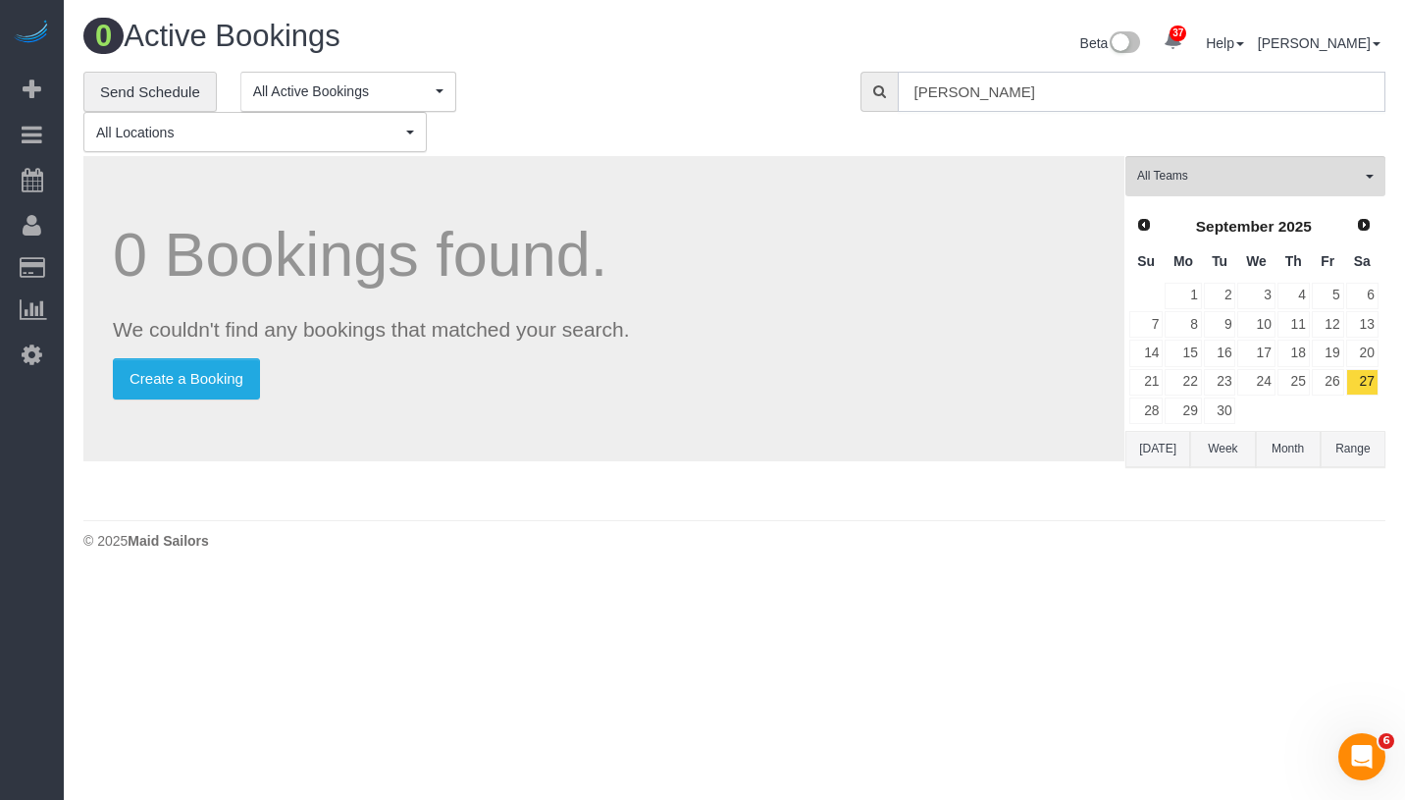
click at [1115, 82] on input "[PERSON_NAME]" at bounding box center [1142, 92] width 488 height 40
paste input "[PERSON_NAME]"
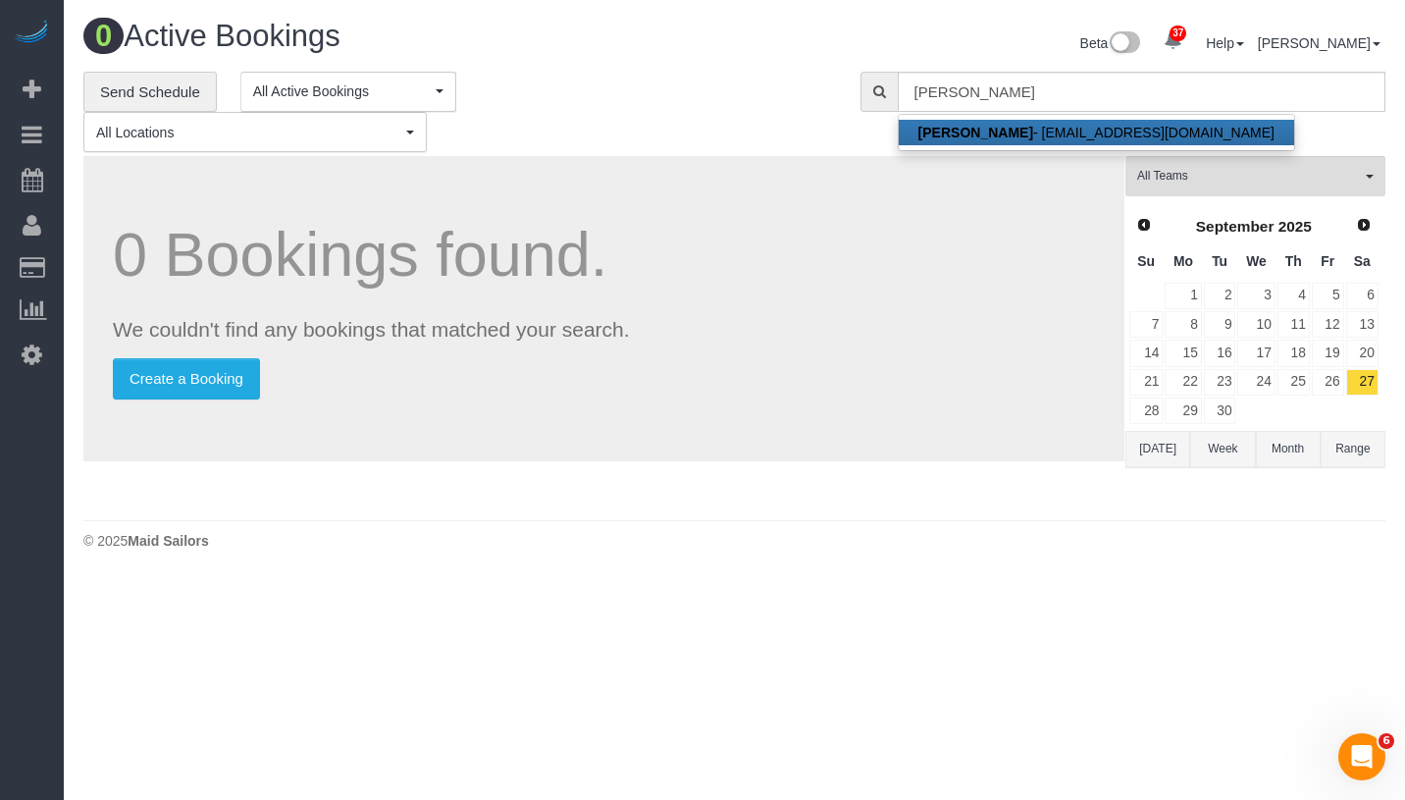
click at [1103, 128] on link "[PERSON_NAME] - [PERSON_NAME][EMAIL_ADDRESS][DOMAIN_NAME]" at bounding box center [1096, 133] width 395 height 26
type input "[EMAIL_ADDRESS][DOMAIN_NAME]"
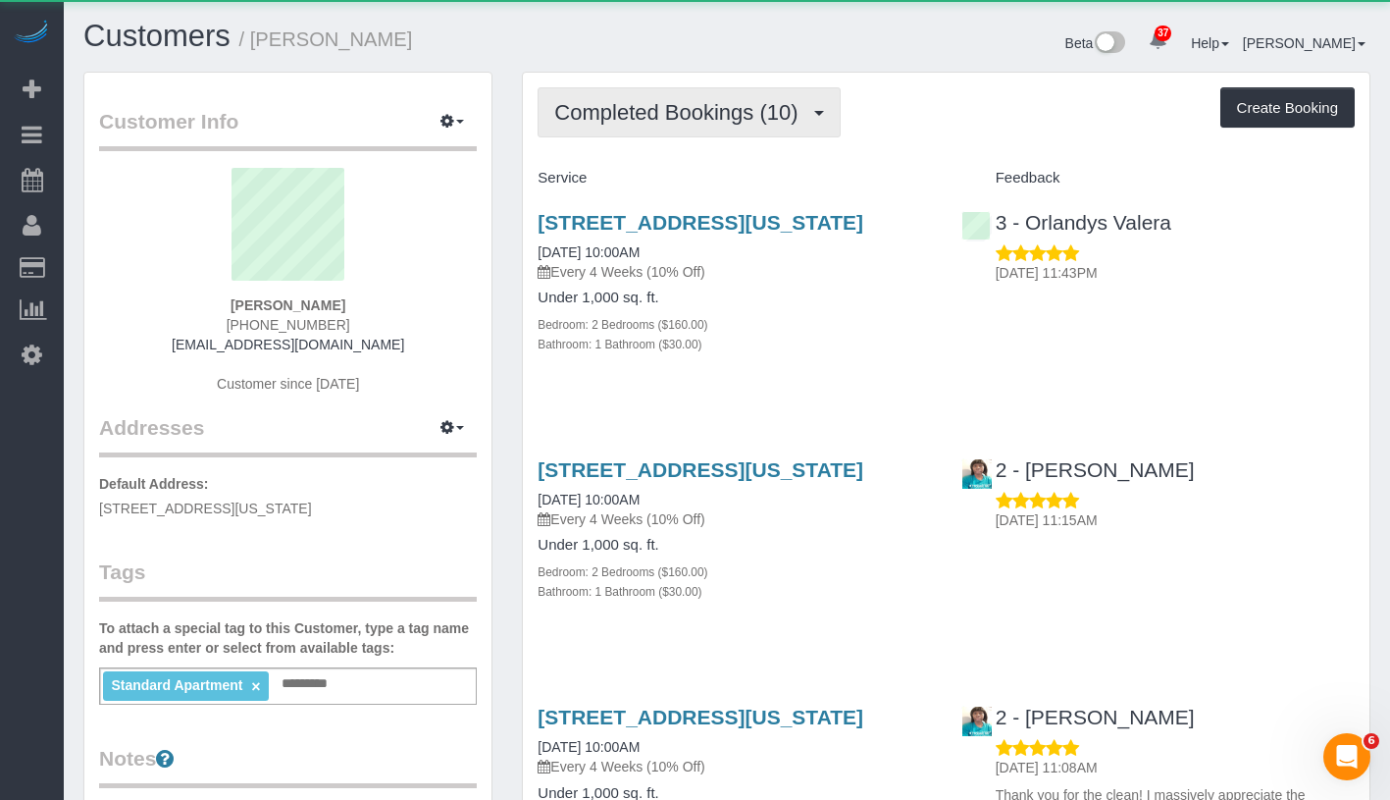
click at [623, 113] on span "Completed Bookings (10)" at bounding box center [680, 112] width 253 height 25
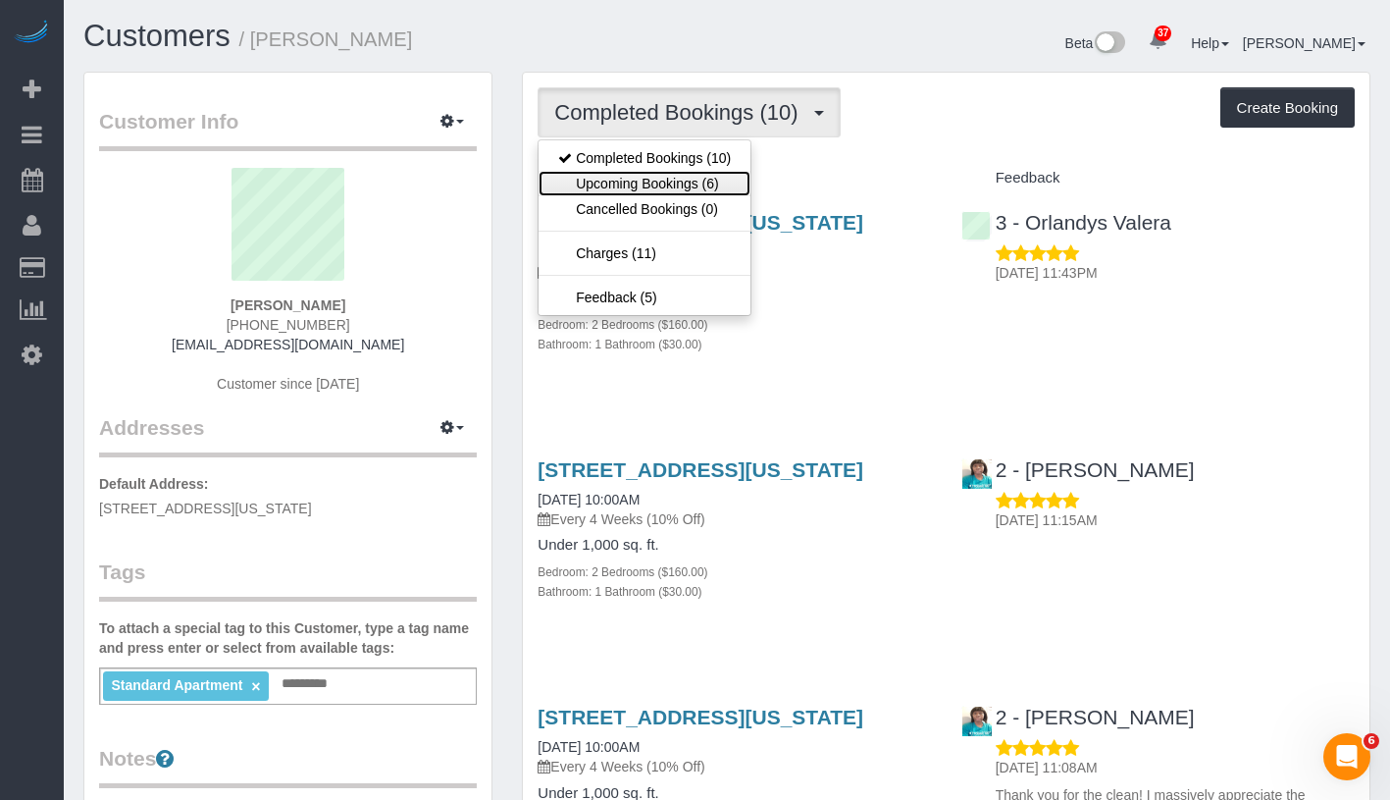
click at [617, 182] on link "Upcoming Bookings (6)" at bounding box center [645, 184] width 212 height 26
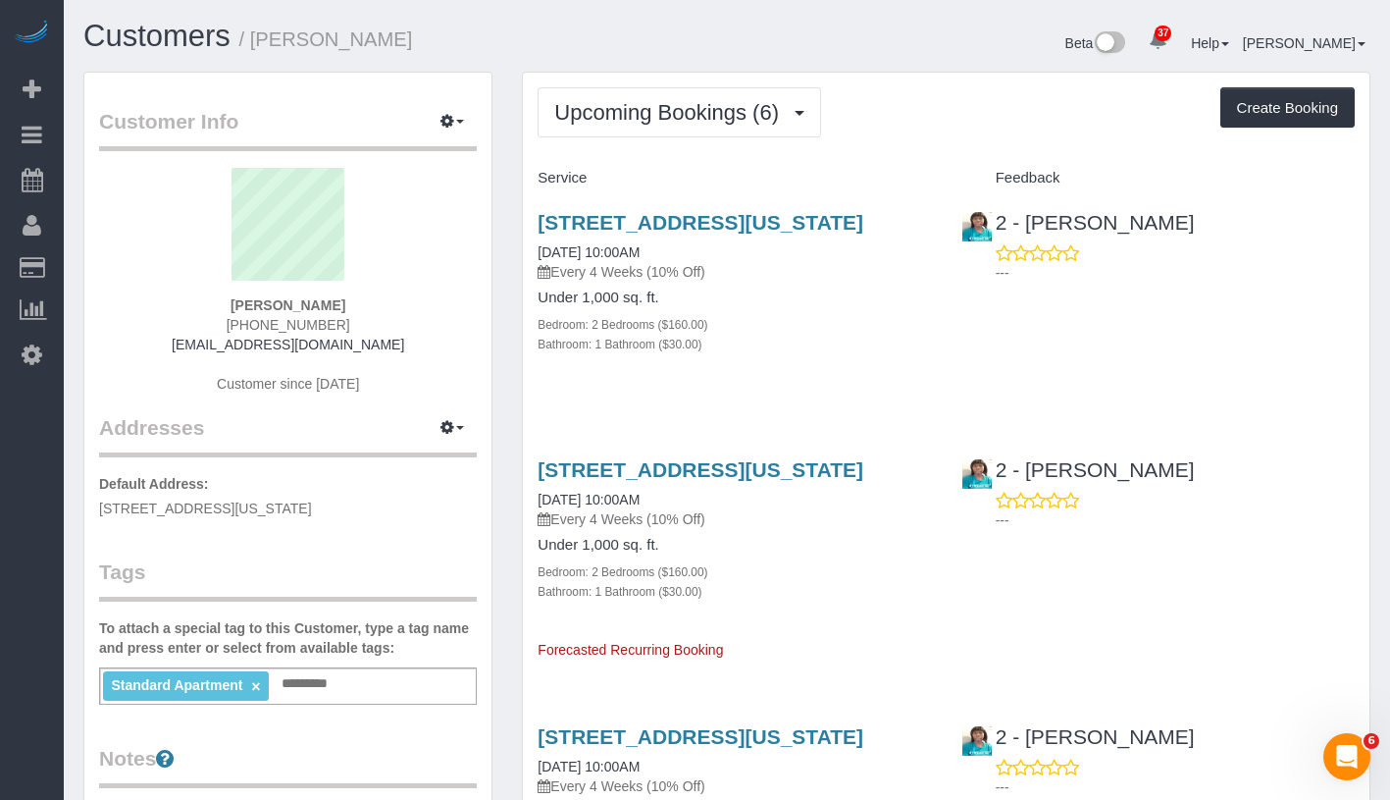
drag, startPoint x: 228, startPoint y: 301, endPoint x: 368, endPoint y: 311, distance: 140.6
click at [368, 311] on div "[PERSON_NAME] [PHONE_NUMBER] [EMAIL_ADDRESS][DOMAIN_NAME] Customer since [DATE]" at bounding box center [288, 290] width 378 height 245
copy strong "[PERSON_NAME]"
drag, startPoint x: 521, startPoint y: 276, endPoint x: 713, endPoint y: 275, distance: 192.3
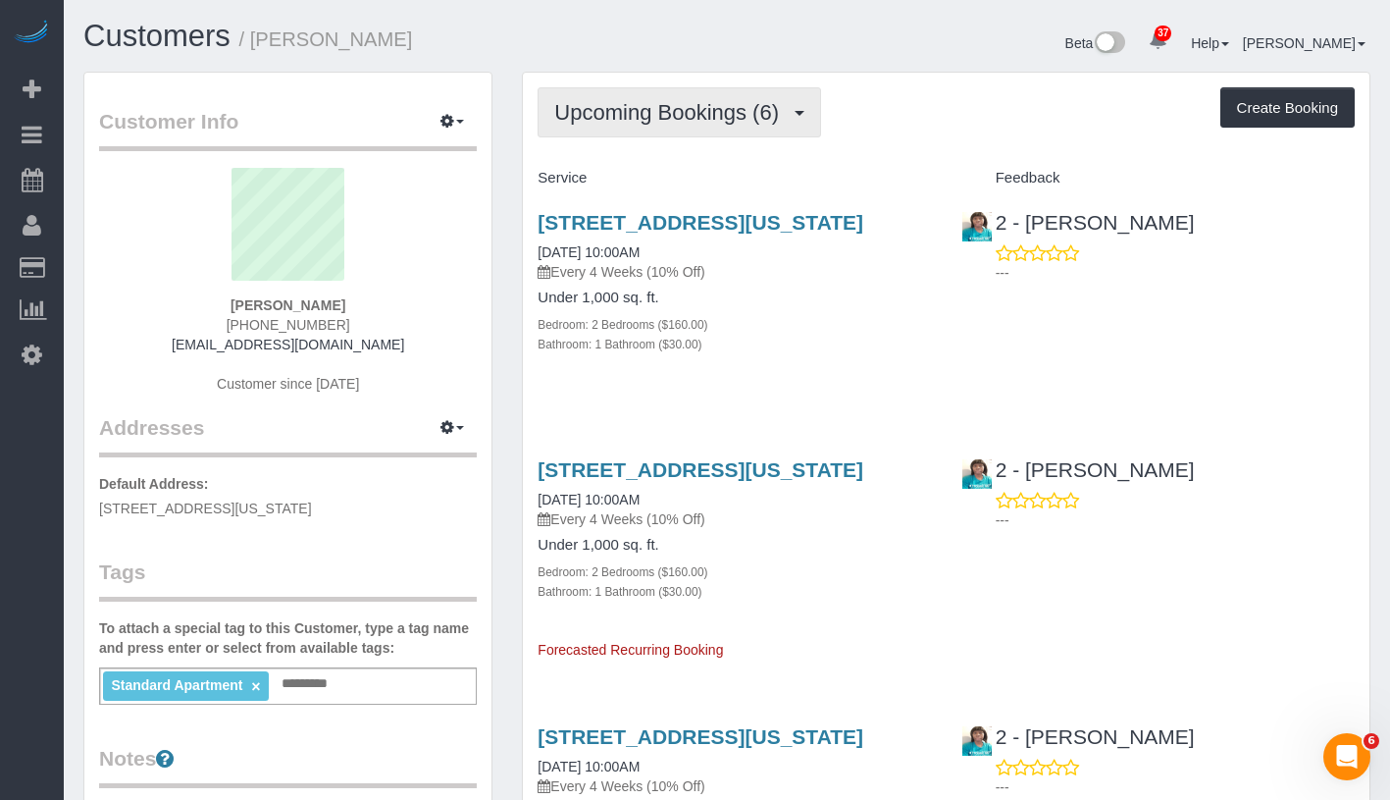
copy link "[DATE] 10:00AM"
